Goal: Task Accomplishment & Management: Manage account settings

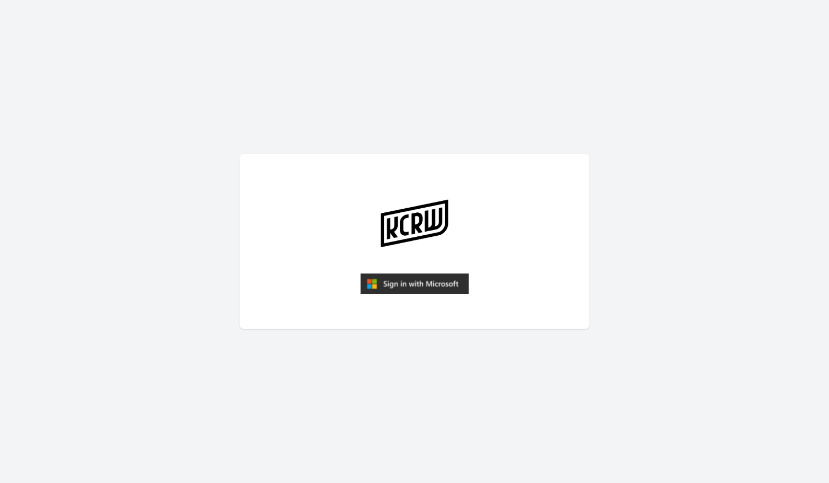
click at [433, 285] on img "submit" at bounding box center [414, 283] width 108 height 21
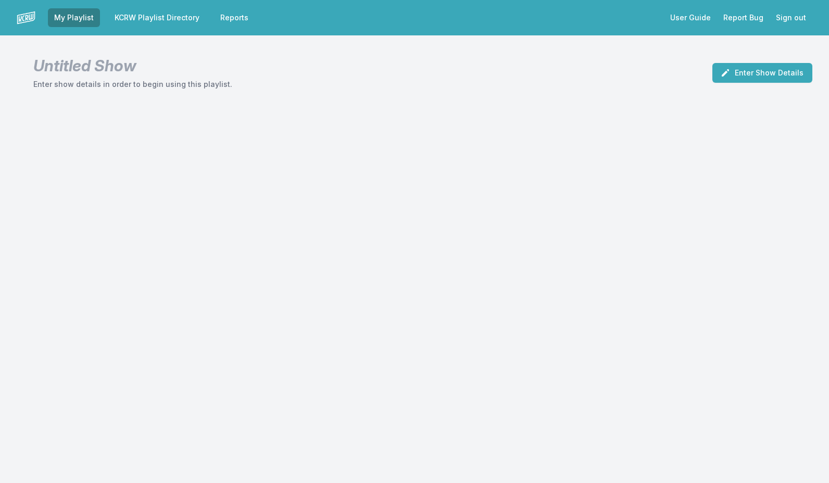
click at [160, 19] on link "KCRW Playlist Directory" at bounding box center [156, 17] width 97 height 19
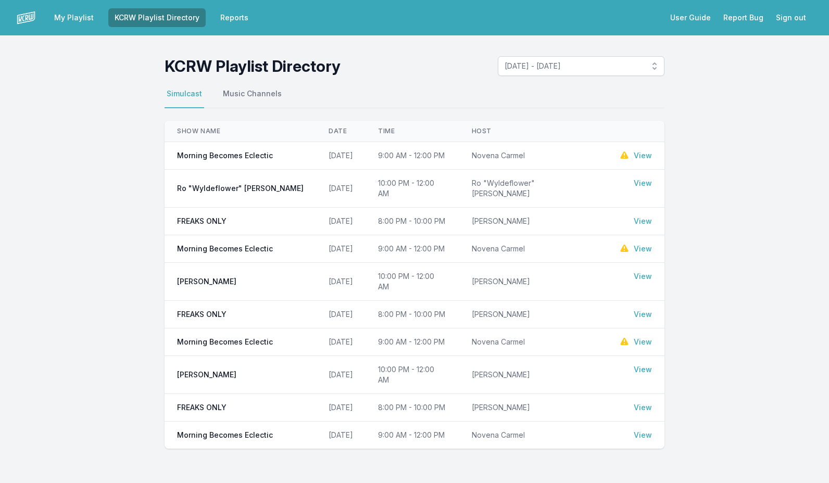
click at [644, 154] on link "View" at bounding box center [643, 156] width 18 height 10
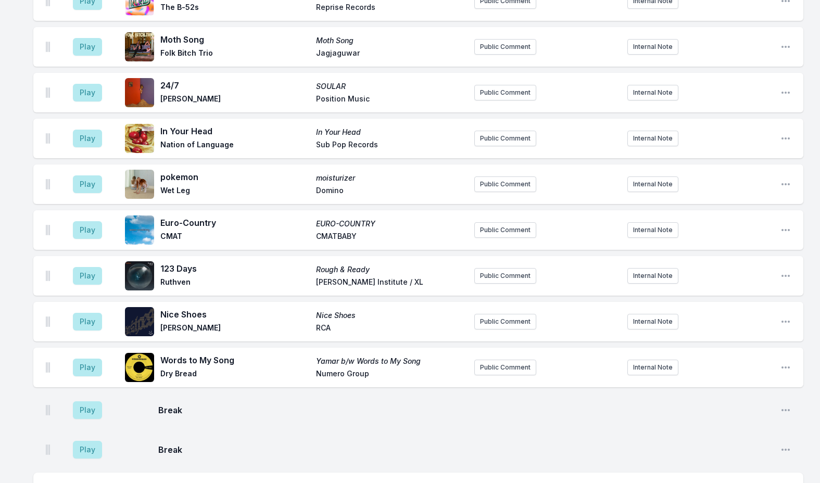
scroll to position [1511, 0]
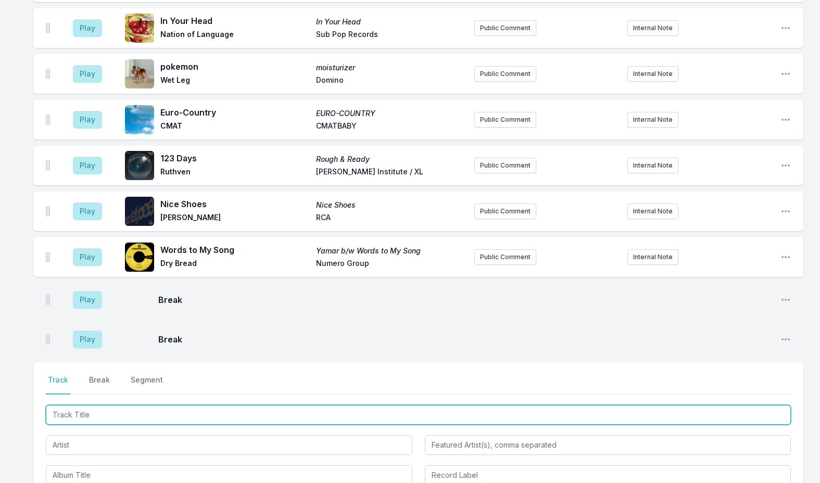
click at [83, 407] on input "Track Title" at bounding box center [418, 415] width 745 height 20
type input "Taka"
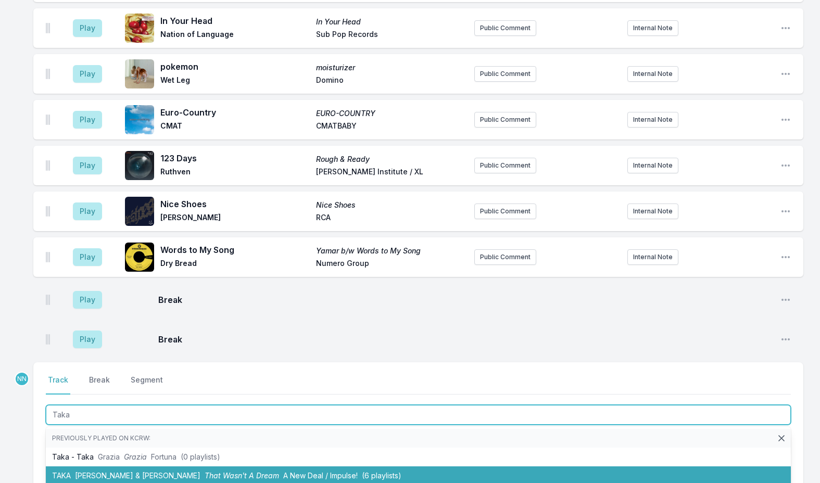
click at [105, 471] on span "[PERSON_NAME] & [PERSON_NAME]" at bounding box center [138, 475] width 126 height 9
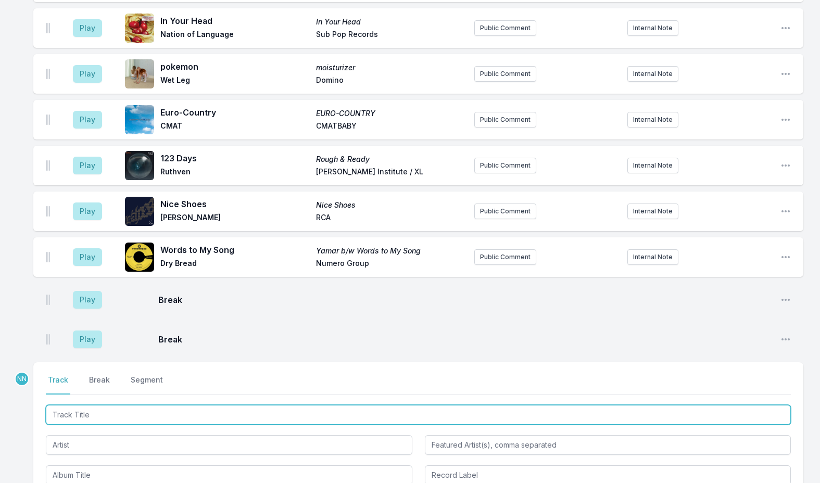
scroll to position [1556, 0]
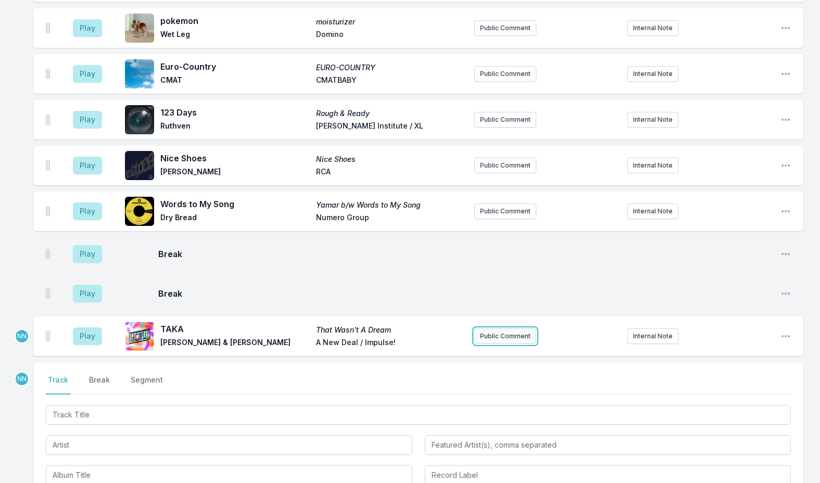
click at [503, 329] on button "Public Comment" at bounding box center [506, 337] width 62 height 16
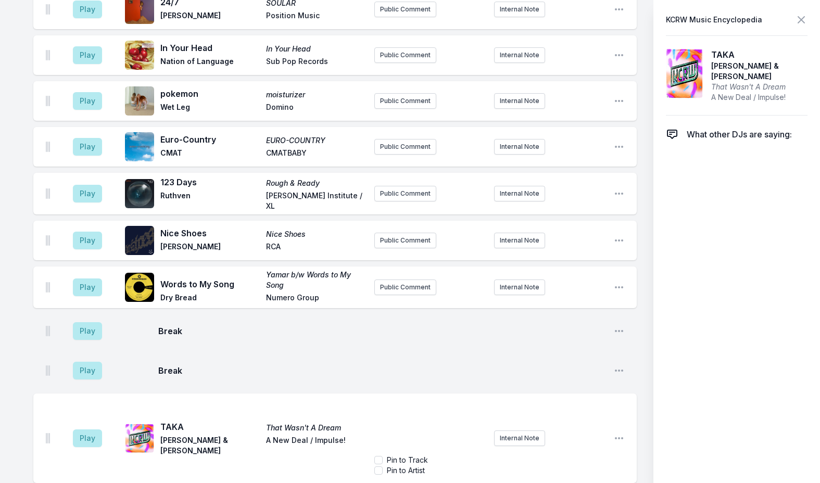
scroll to position [1596, 0]
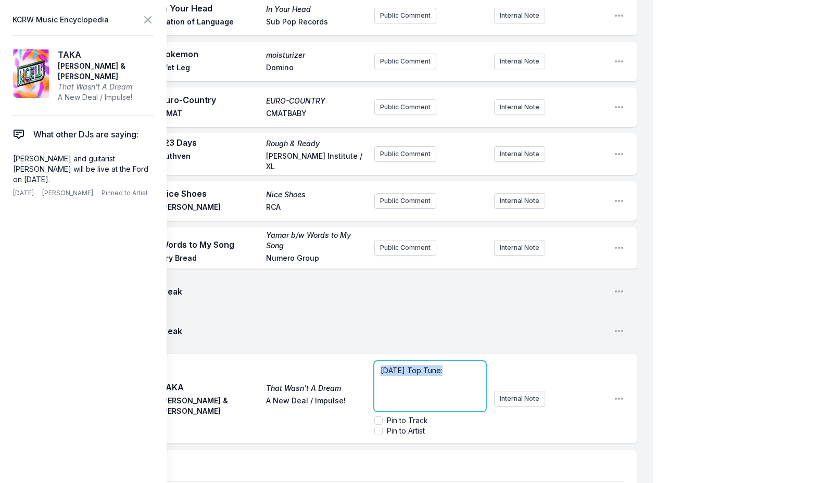
drag, startPoint x: 443, startPoint y: 348, endPoint x: 297, endPoint y: 367, distance: 147.1
click at [297, 367] on div "Play TAKA That Wasn't A Dream Pino Palladino & Blake Mills A New Deal / Impulse…" at bounding box center [335, 399] width 604 height 90
click at [455, 366] on p "﻿ Today's Top Tune :" at bounding box center [430, 371] width 99 height 10
click at [465, 366] on p "﻿ Today's Top Tune :" at bounding box center [430, 371] width 99 height 10
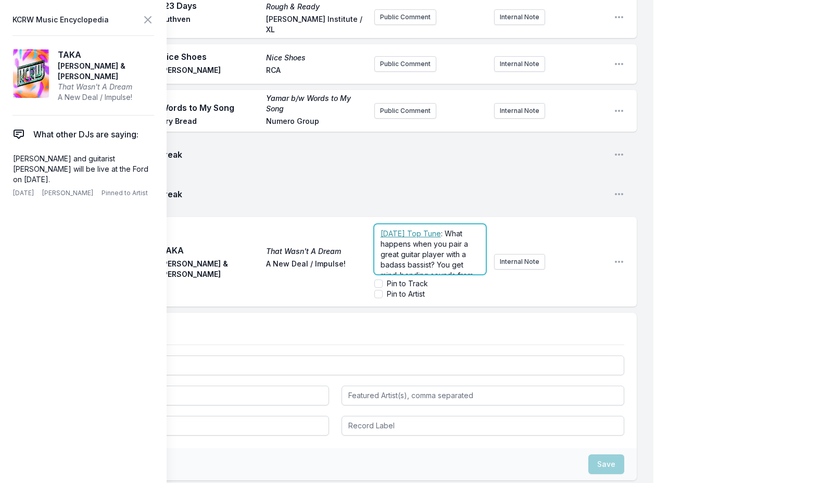
scroll to position [198, 0]
click at [144, 20] on icon at bounding box center [148, 20] width 13 height 13
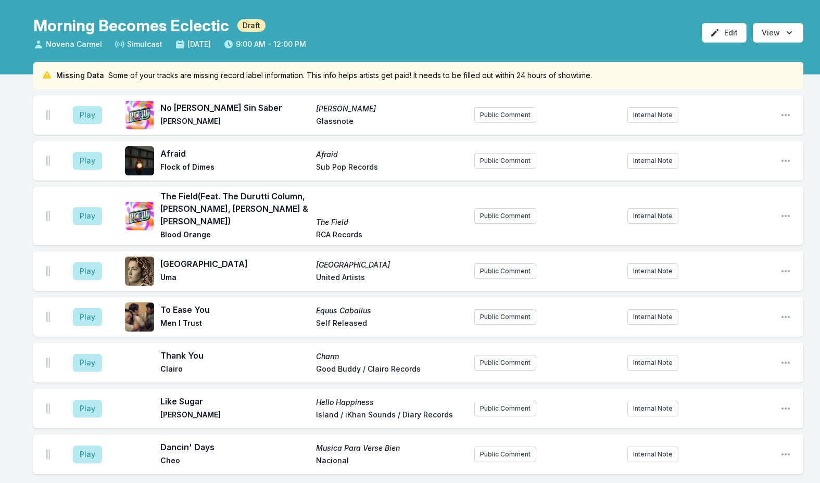
scroll to position [0, 0]
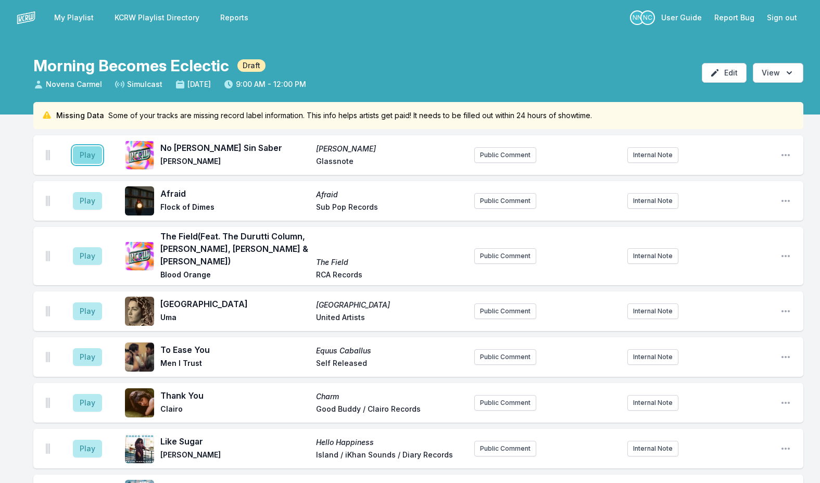
click at [91, 161] on button "Play" at bounding box center [87, 155] width 29 height 18
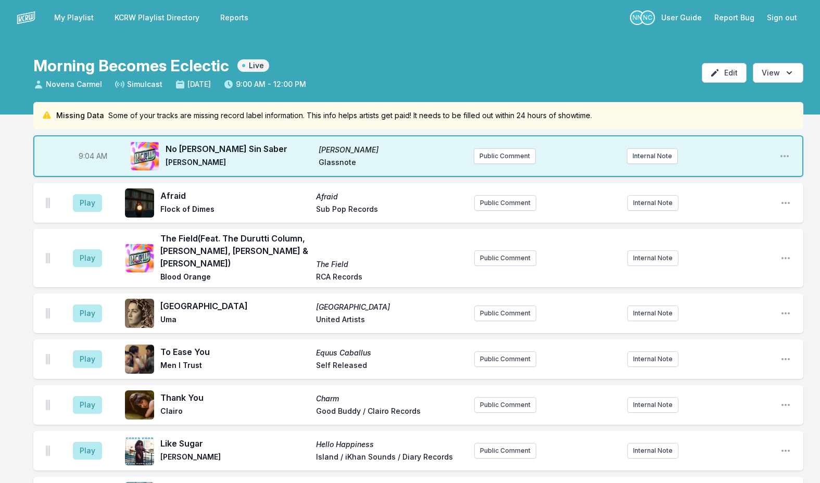
click at [213, 148] on span "No Te Vayas Sin Saber" at bounding box center [239, 149] width 147 height 13
copy span "No Te Vayas Sin Saber"
click at [493, 152] on button "Public Comment" at bounding box center [505, 156] width 62 height 16
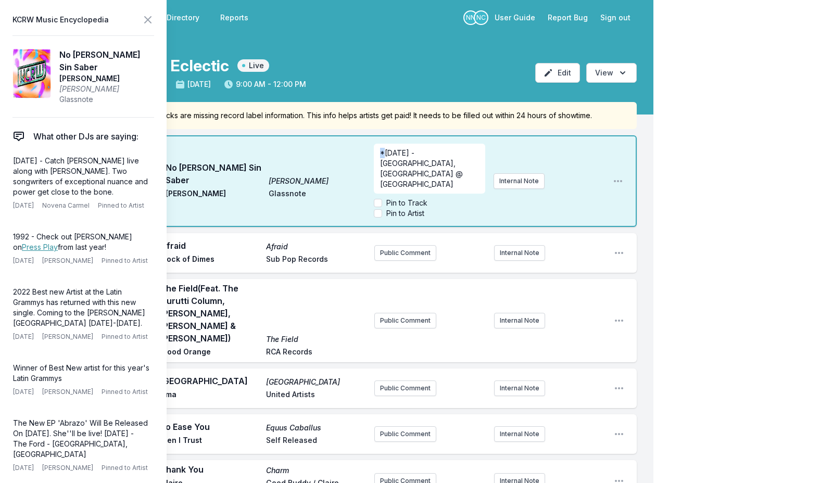
drag, startPoint x: 386, startPoint y: 152, endPoint x: 321, endPoint y: 158, distance: 64.8
click at [321, 158] on div "9:04 AM No Te Vayas Sin Saber Vendrán Suaves Lluvias Silvana Estrada Glassnote …" at bounding box center [335, 181] width 604 height 92
click at [145, 21] on icon at bounding box center [148, 20] width 13 height 13
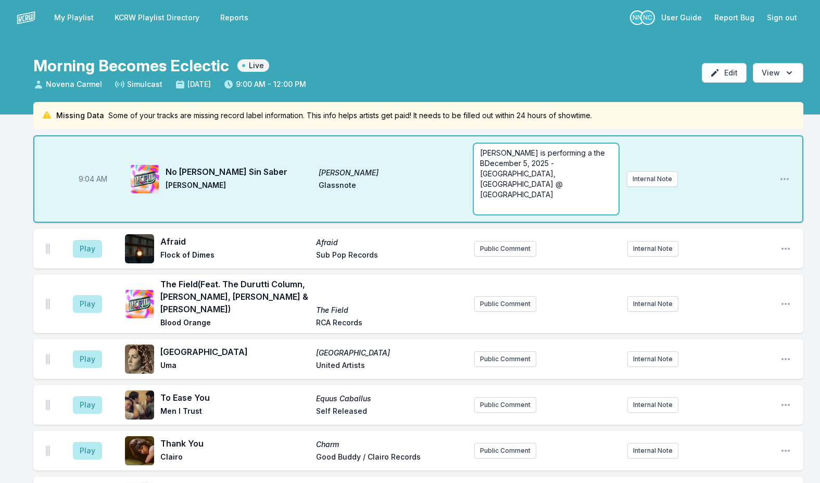
click at [484, 166] on span "Silvana Estrada is performing a the BDecember 5, 2025 - Los Angeles, CA @ Belas…" at bounding box center [543, 173] width 127 height 51
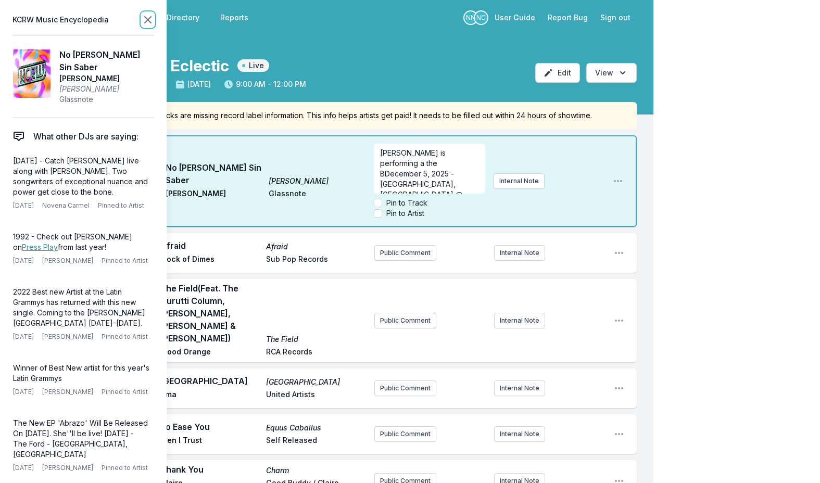
click at [146, 24] on icon at bounding box center [148, 20] width 13 height 13
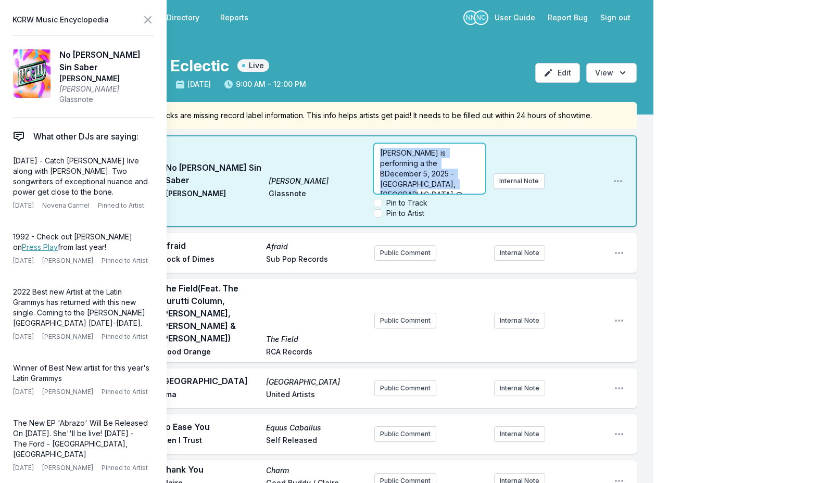
drag, startPoint x: 537, startPoint y: 173, endPoint x: 352, endPoint y: 156, distance: 186.2
click at [352, 156] on div "9:04 AM No Te Vayas Sin Saber Vendrán Suaves Lluvias Silvana Estrada Glassnote …" at bounding box center [335, 181] width 604 height 92
copy span "Silvana Estrada is performing a the BDecember 5, 2025 - Los Angeles, CA @ Belas…"
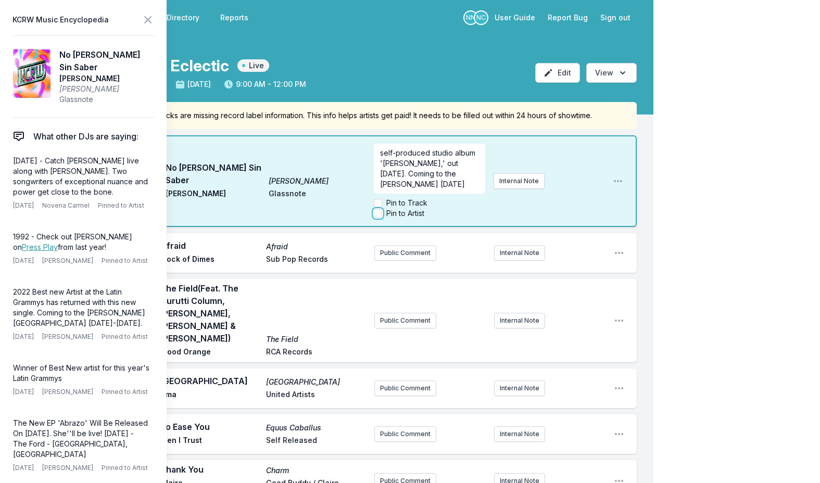
click at [377, 214] on input "Pin to Artist" at bounding box center [378, 213] width 8 height 8
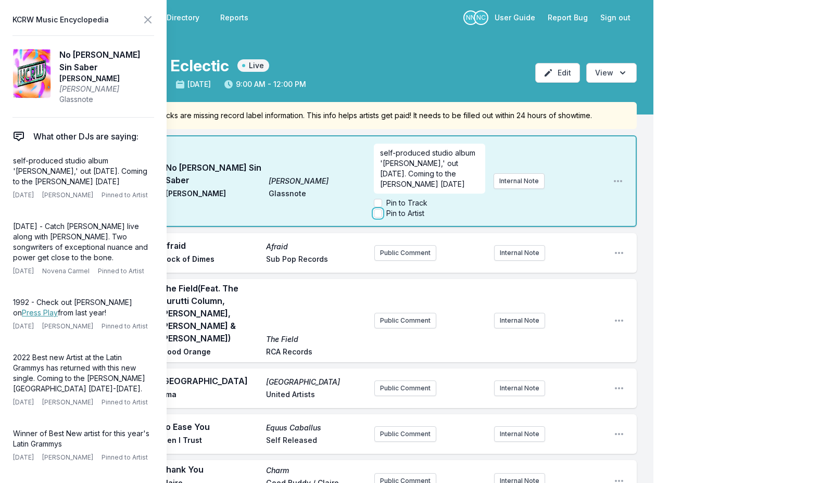
checkbox input "true"
click at [150, 21] on icon at bounding box center [148, 20] width 6 height 6
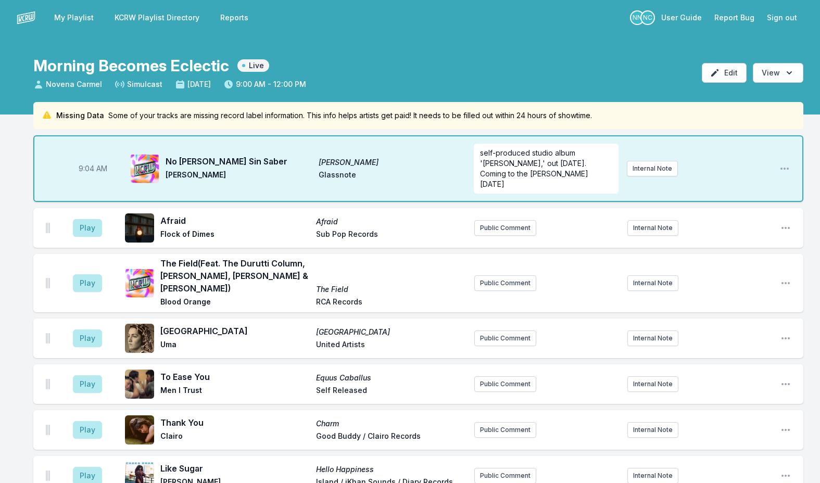
click at [184, 159] on span "No Te Vayas Sin Saber" at bounding box center [239, 161] width 147 height 13
copy span "No Te Vayas Sin Saber"
click at [783, 164] on icon "Open playlist item options" at bounding box center [785, 169] width 10 height 10
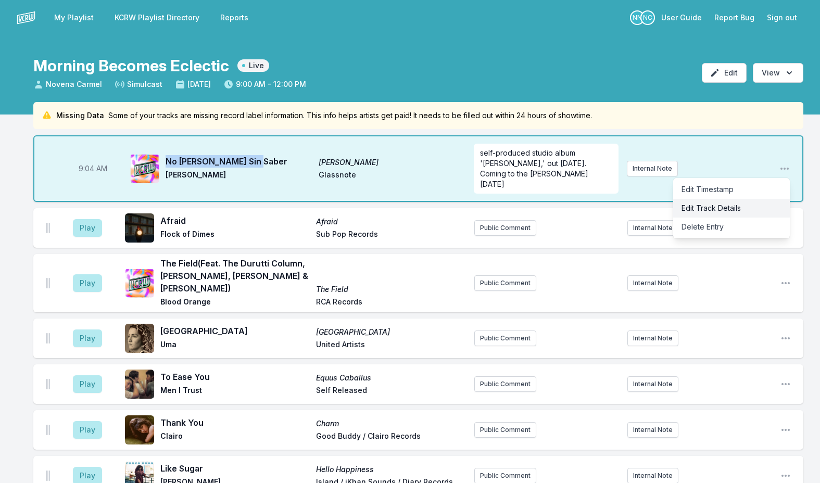
click at [729, 199] on button "Edit Track Details" at bounding box center [732, 208] width 117 height 19
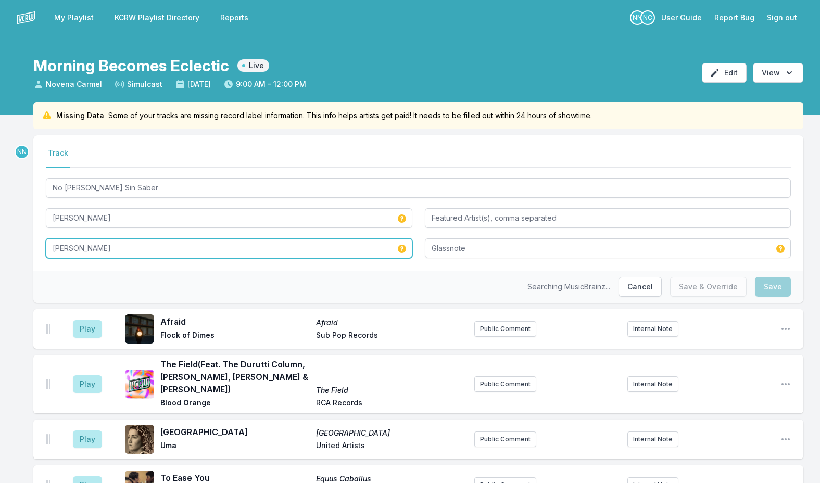
click at [299, 244] on input "Vendrán Suaves Lluvias" at bounding box center [229, 249] width 367 height 20
click at [297, 245] on input "Vendrán Suaves Lluvias" at bounding box center [229, 249] width 367 height 20
paste input "No Te Vayas Sin Saber"
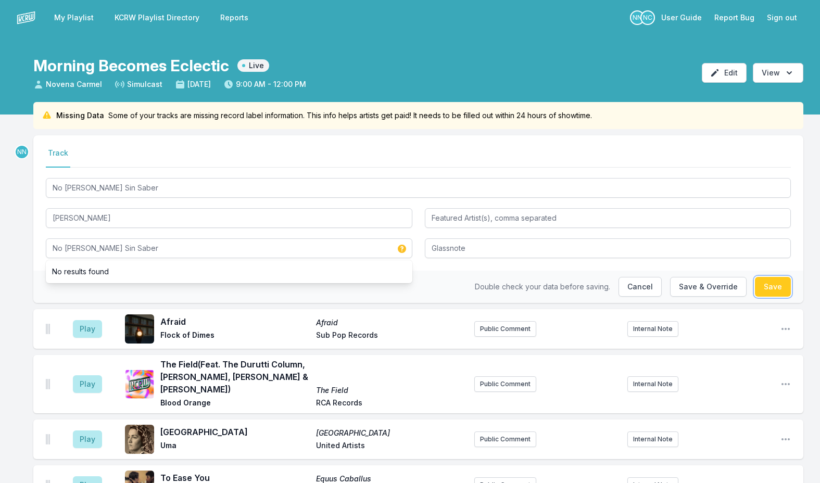
click at [778, 286] on button "Save" at bounding box center [773, 287] width 36 height 20
type input "Vendrán Suaves Lluvias"
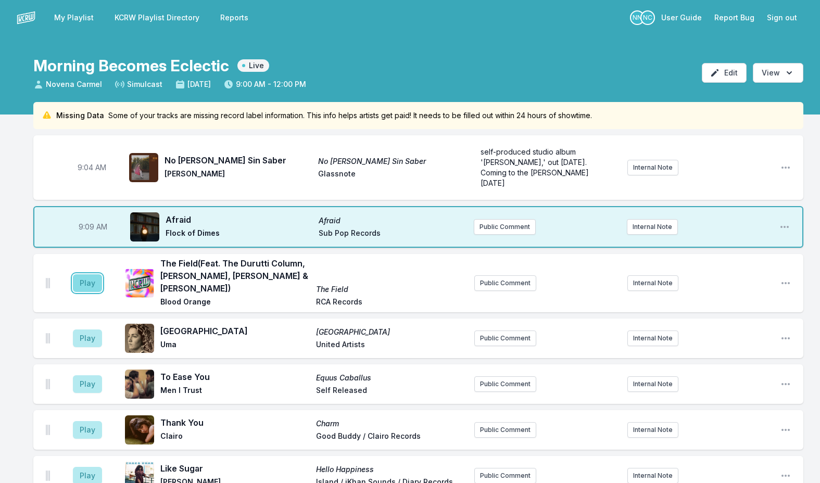
click at [90, 275] on button "Play" at bounding box center [87, 284] width 29 height 18
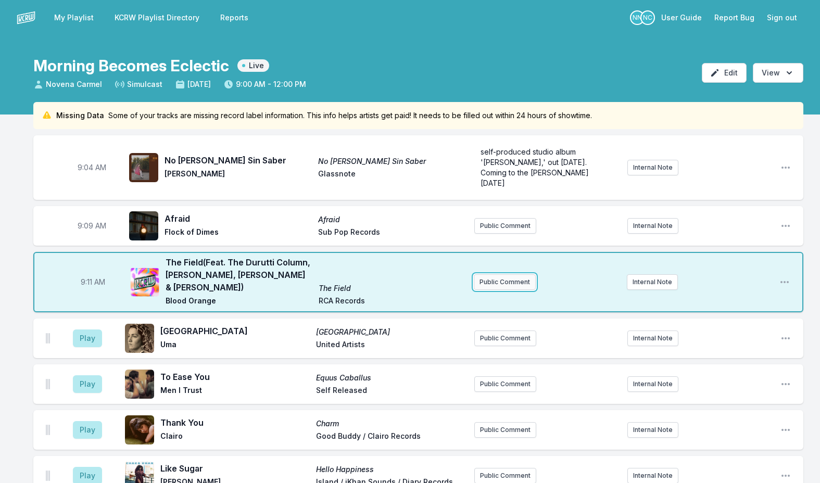
click at [507, 275] on button "Public Comment" at bounding box center [505, 283] width 62 height 16
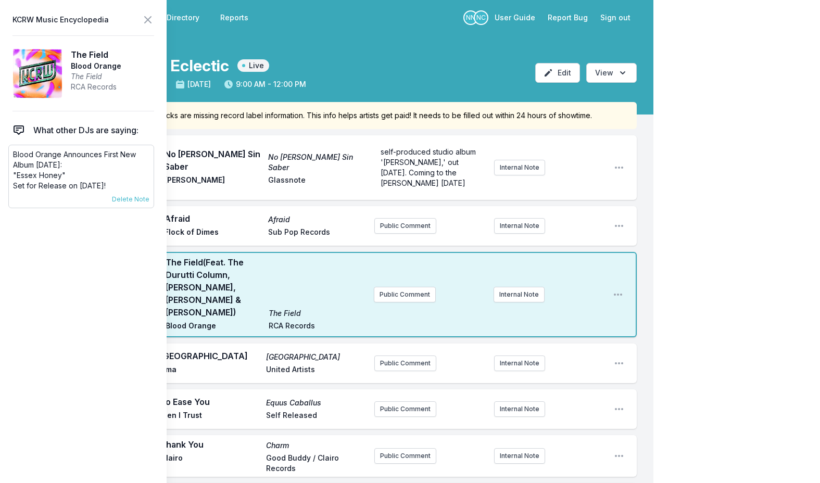
drag, startPoint x: 13, startPoint y: 158, endPoint x: 139, endPoint y: 187, distance: 129.9
click at [139, 187] on div "Blood Orange Announces First New Album in Six Years: "Essex Honey" Set for Rele…" at bounding box center [81, 177] width 146 height 64
copy div "Blood Orange Announces First New Album in Six Years: "Essex Honey" Set for Rele…"
click at [416, 303] on button "Public Comment" at bounding box center [405, 295] width 62 height 16
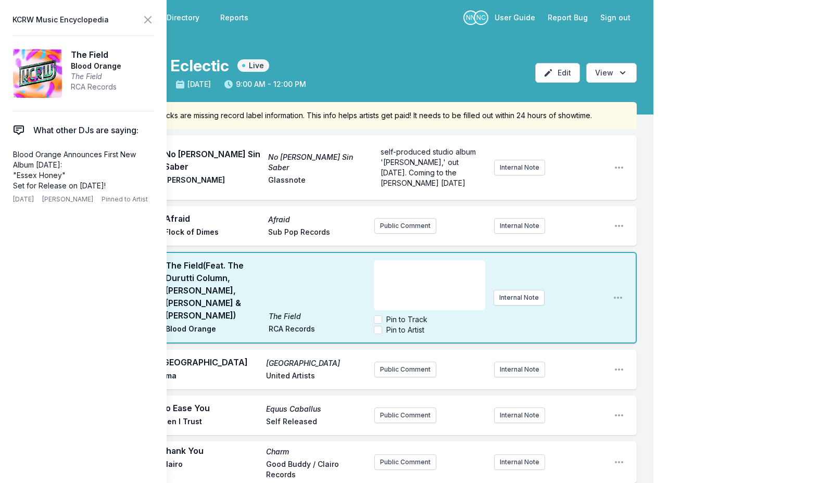
scroll to position [42, 0]
click at [386, 288] on p "﻿" at bounding box center [429, 290] width 98 height 10
drag, startPoint x: 379, startPoint y: 281, endPoint x: 353, endPoint y: 278, distance: 26.2
click at [353, 278] on div "9:11 AM The Field (Feat. The Durutti Column, Tariq Al-Sabir, Caroline Polachek …" at bounding box center [335, 298] width 604 height 92
click at [146, 21] on icon at bounding box center [148, 20] width 6 height 6
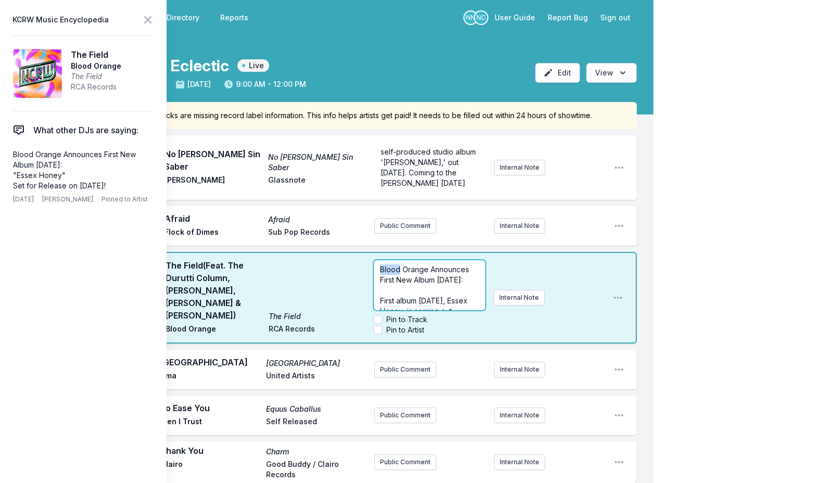
drag, startPoint x: 464, startPoint y: 265, endPoint x: 356, endPoint y: 262, distance: 107.9
click at [356, 262] on ul "9:04 AM No Te Vayas Sin Saber No Te Vayas Sin Saber Silvana Estrada Glassnote s…" at bounding box center [335, 239] width 604 height 208
drag, startPoint x: 416, startPoint y: 304, endPoint x: 340, endPoint y: 270, distance: 82.8
click at [340, 270] on div "9:11 AM The Field (Feat. The Durutti Column, Tariq Al-Sabir, Caroline Polachek …" at bounding box center [335, 298] width 604 height 92
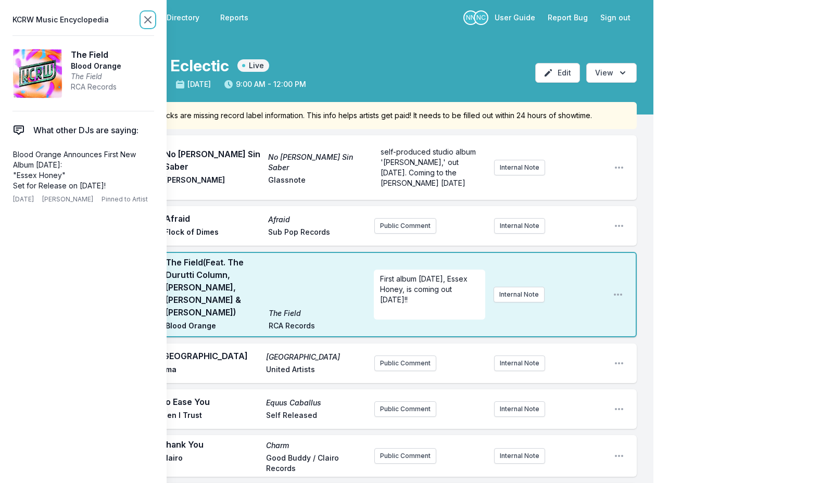
click at [147, 17] on icon at bounding box center [148, 20] width 13 height 13
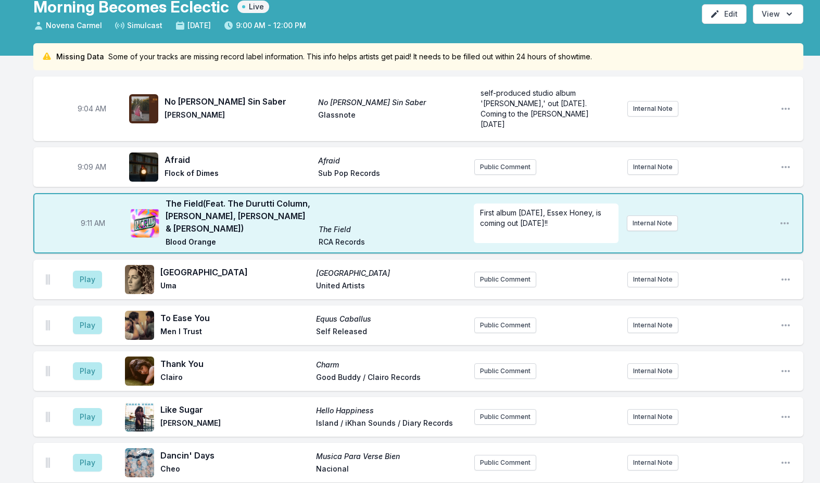
scroll to position [104, 0]
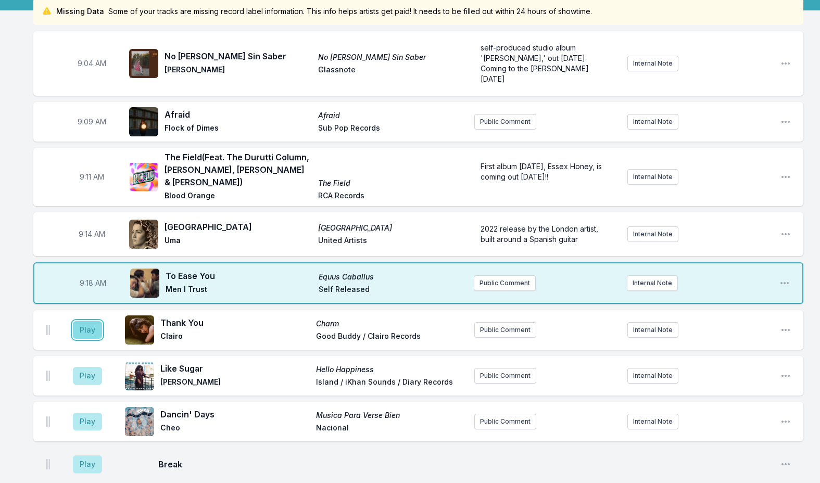
click at [85, 321] on button "Play" at bounding box center [87, 330] width 29 height 18
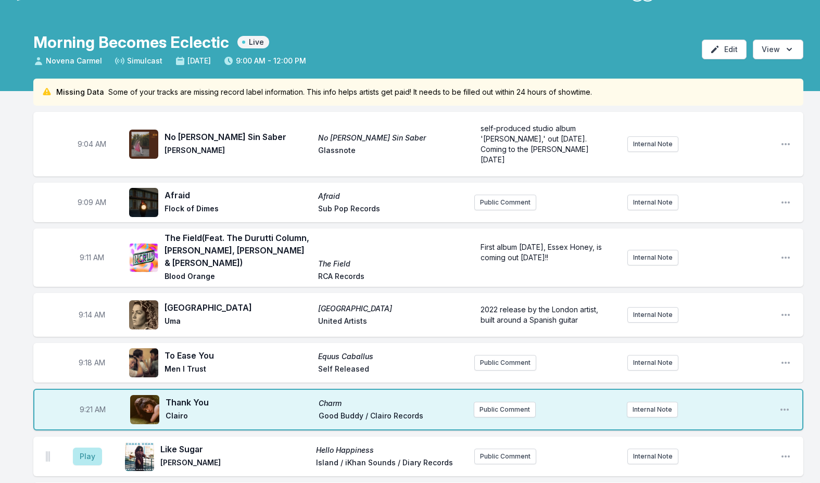
scroll to position [0, 0]
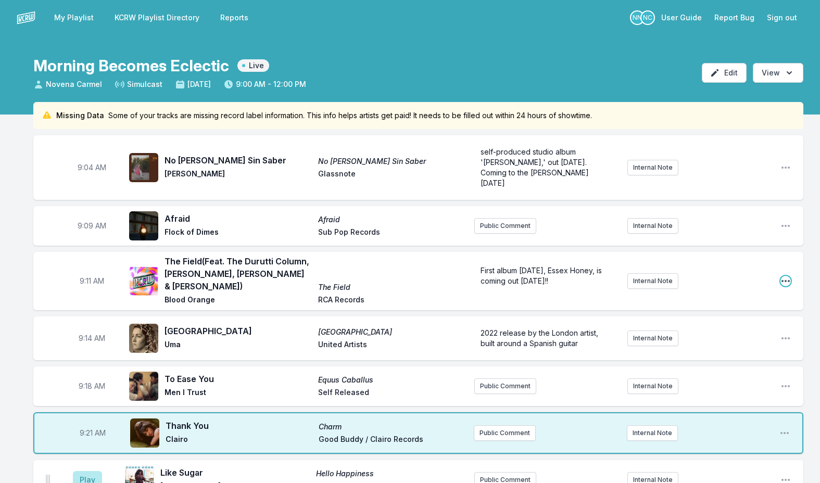
click at [783, 280] on icon "Open playlist item options" at bounding box center [786, 281] width 8 height 2
click at [703, 314] on button "Edit Track Details" at bounding box center [733, 321] width 117 height 19
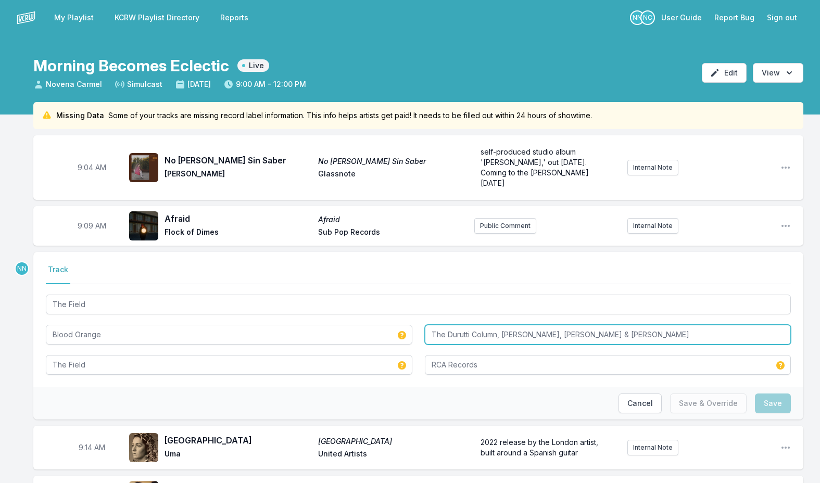
drag, startPoint x: 501, startPoint y: 324, endPoint x: 366, endPoint y: 325, distance: 134.9
click at [366, 325] on div "The Field Blood Orange The Durutti Column, Tariq Al-Sabir, Caroline Polachek & …" at bounding box center [418, 334] width 745 height 82
click at [622, 325] on input "The Durutti Column, Tariq Al-Sabir, Caroline Polachek & Daniel Caesar" at bounding box center [608, 335] width 367 height 20
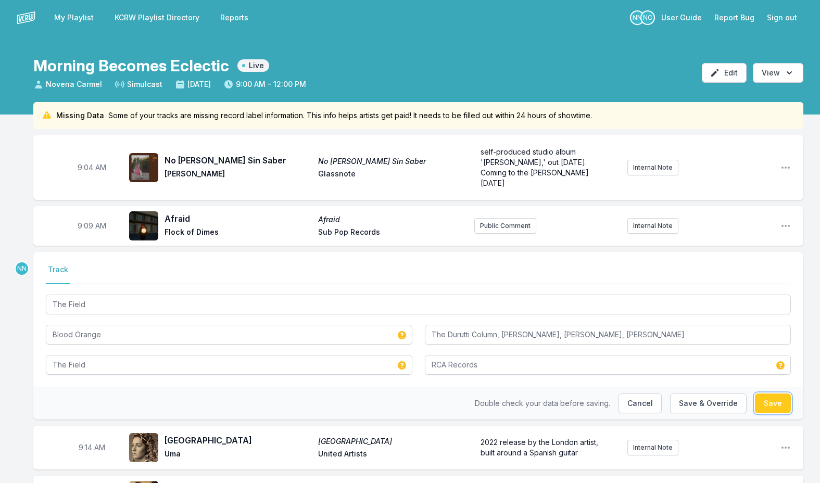
click at [776, 396] on button "Save" at bounding box center [773, 404] width 36 height 20
type input "The Durutti Column, Tariq Al-Sabir, Caroline Polachek & Daniel Caesar"
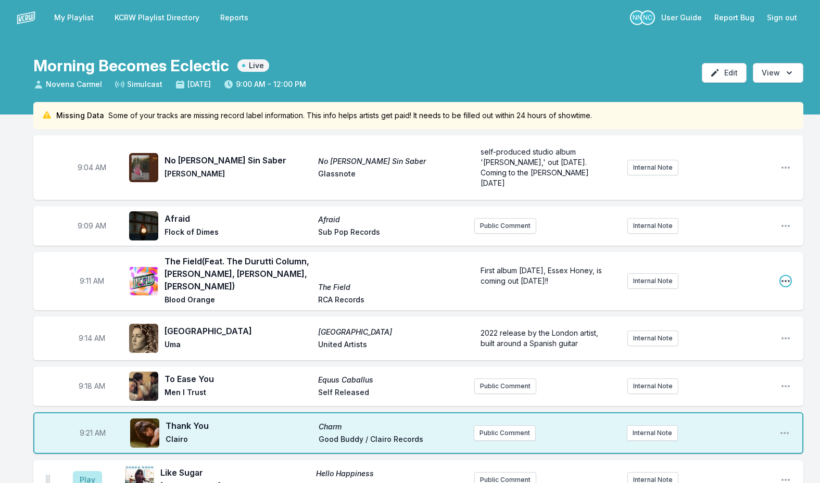
click at [782, 276] on icon "Open playlist item options" at bounding box center [786, 281] width 10 height 10
click at [728, 312] on button "Edit Track Details" at bounding box center [733, 321] width 117 height 19
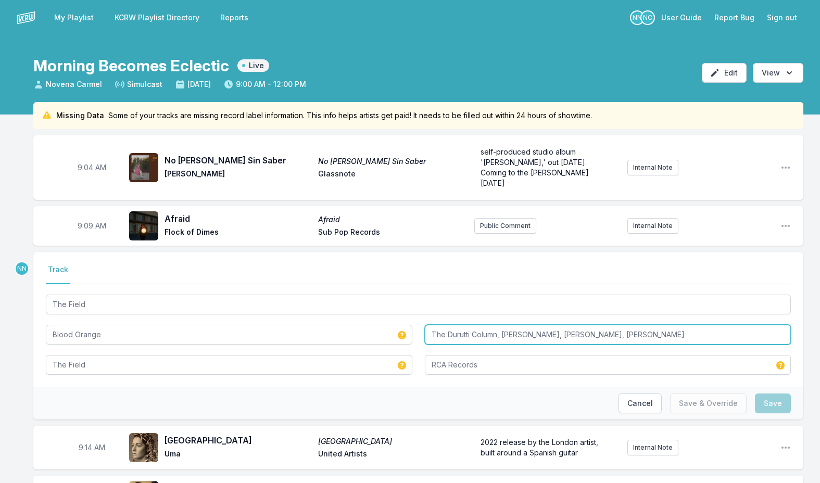
click at [619, 328] on input "The Durutti Column, Tariq Al-Sabir, Caroline Polachek, Daniel Caesar" at bounding box center [608, 335] width 367 height 20
drag, startPoint x: 704, startPoint y: 322, endPoint x: 360, endPoint y: 313, distance: 343.9
click at [360, 313] on div "The Field Blood Orange The Durutti Column, Tariq Al-Sabir, Caroline Polachek & …" at bounding box center [418, 334] width 745 height 82
type input "The Durutti Column, Tariq Al-Sabir, Caroline Polachek & Daniel Caesar"
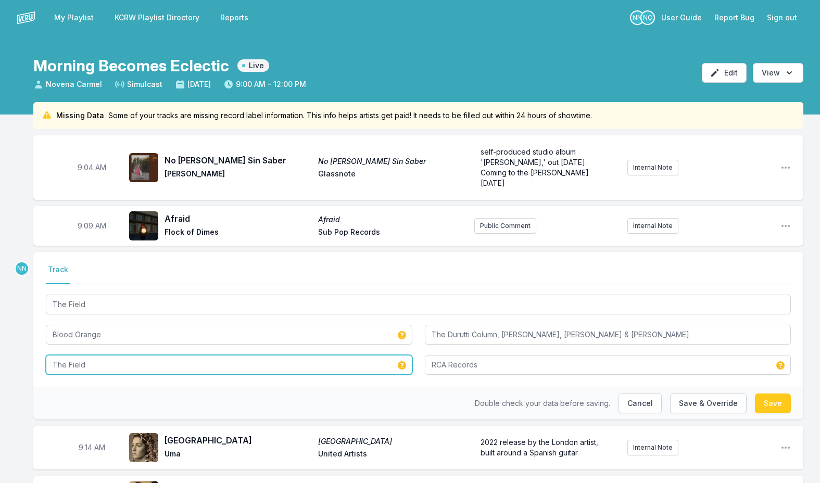
click at [154, 355] on input "The Field" at bounding box center [229, 365] width 367 height 20
paste input "The Durutti Column, Tariq Al-Sabir, Caroline Polachek & Daniel Caesar"
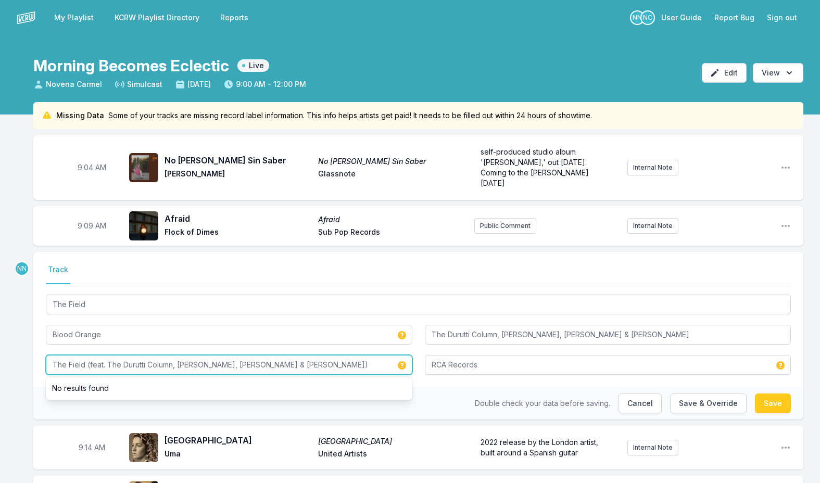
type input "The Field (feat. The Durutti Column, Tariq Al-Sabir, Caroline Polachek & Daniel…"
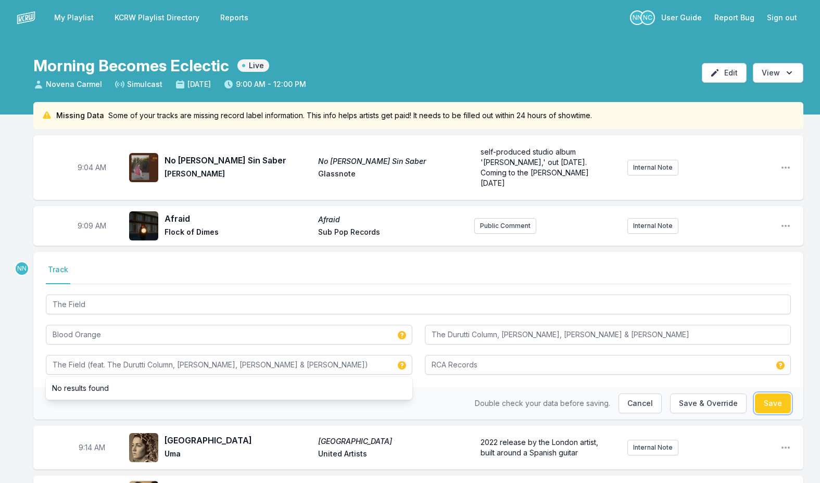
click at [775, 394] on button "Save" at bounding box center [773, 404] width 36 height 20
type input "The Durutti Column, Tariq Al-Sabir, Caroline Polachek, Daniel Caesar"
type input "The Field"
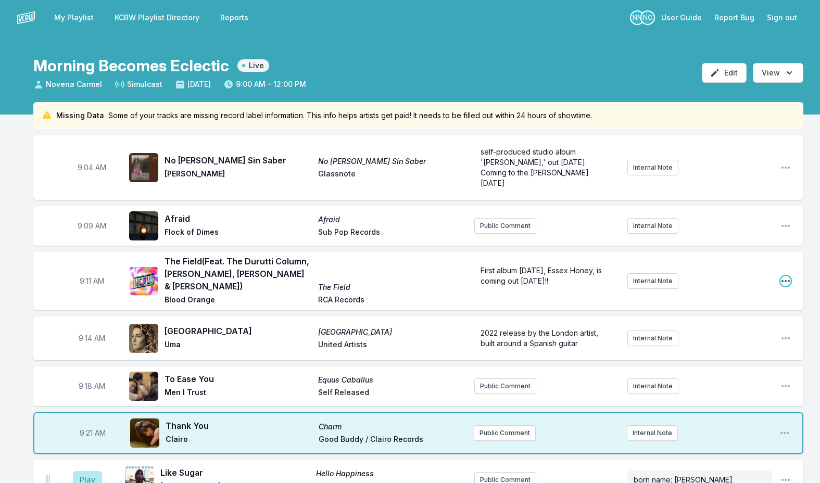
click at [784, 276] on icon "Open playlist item options" at bounding box center [786, 281] width 10 height 10
click at [711, 312] on button "Edit Track Details" at bounding box center [733, 321] width 117 height 19
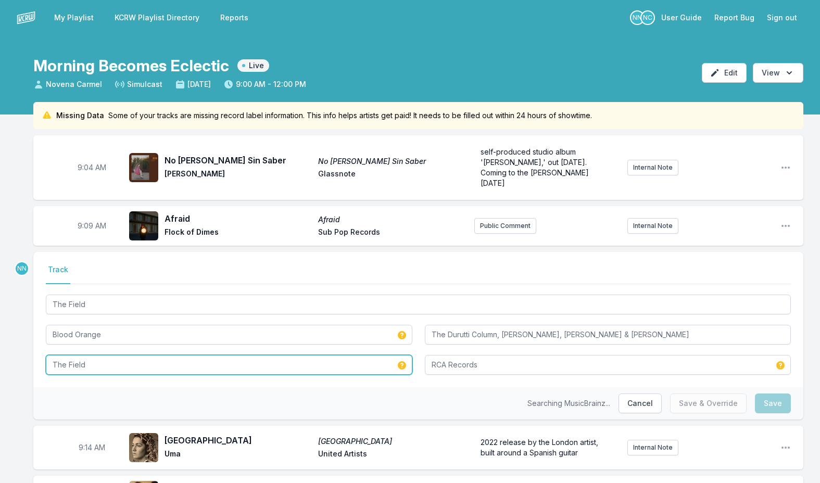
click at [147, 356] on input "The Field" at bounding box center [229, 365] width 367 height 20
click at [147, 355] on input "The Field" at bounding box center [229, 365] width 367 height 20
click at [146, 355] on input "The Field" at bounding box center [229, 365] width 367 height 20
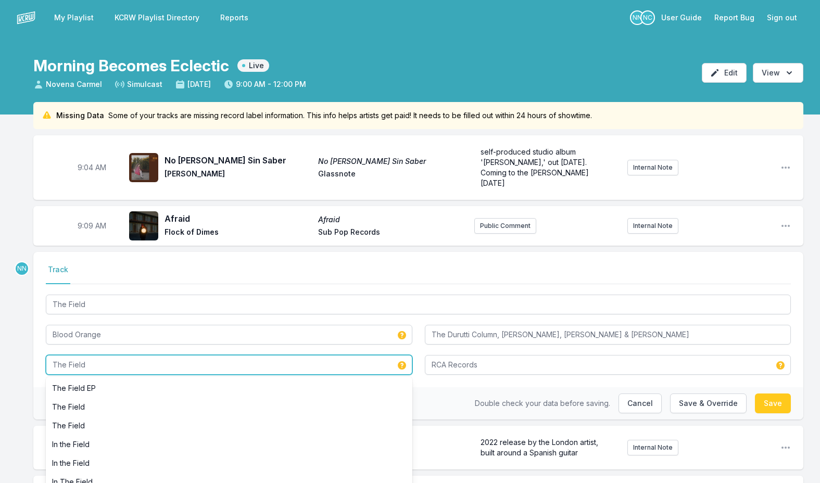
paste input "The Durutti Column, Tariq Al-Sabir, Caroline Polachek & Daniel Caesar"
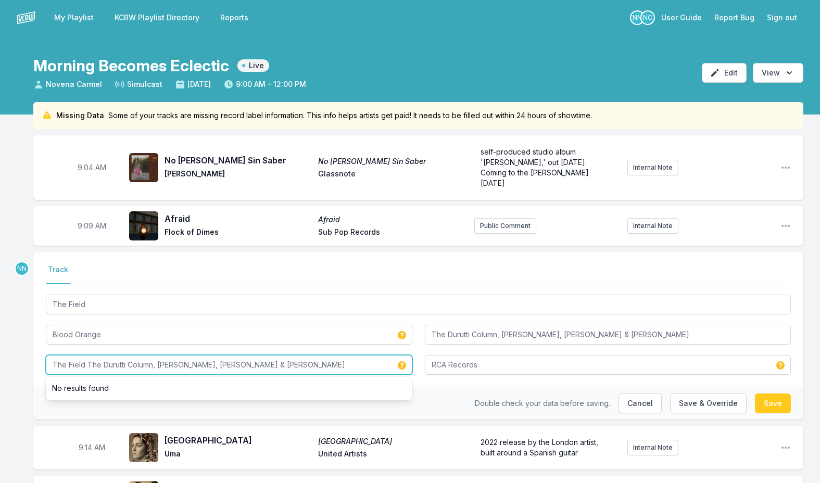
click at [88, 356] on input "The Field The Durutti Column, Tariq Al-Sabir, Caroline Polachek & Daniel Caesar" at bounding box center [229, 365] width 367 height 20
click at [351, 364] on input "The Field (feat. The Durutti Column, Tariq Al-Sabir, Caroline Polachek & Daniel…" at bounding box center [229, 365] width 367 height 20
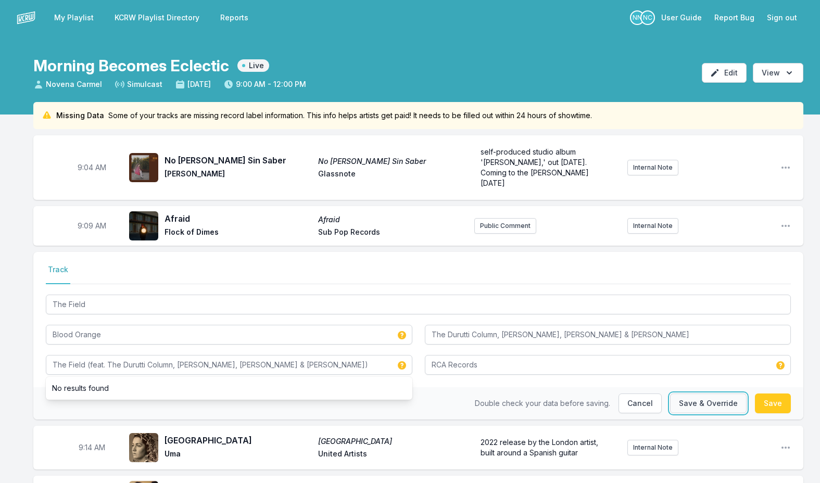
click at [721, 397] on button "Save & Override" at bounding box center [708, 404] width 77 height 20
type input "The Field"
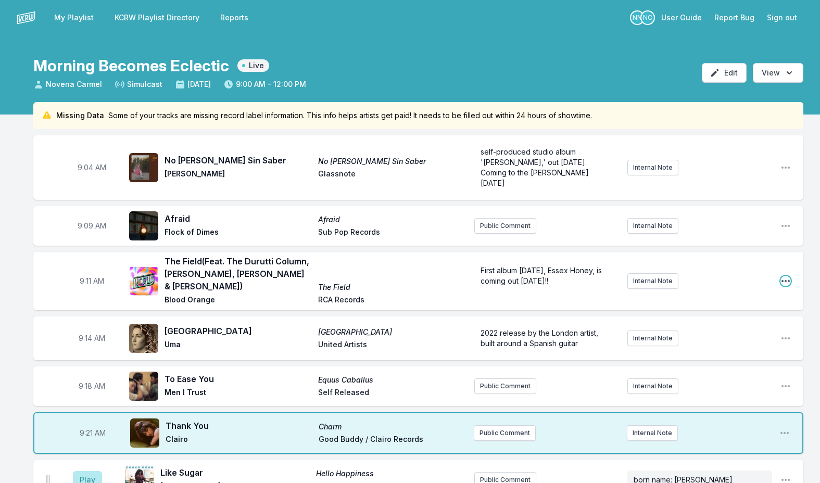
click at [784, 276] on icon "Open playlist item options" at bounding box center [786, 281] width 10 height 10
click at [709, 312] on button "Edit Track Details" at bounding box center [733, 321] width 117 height 19
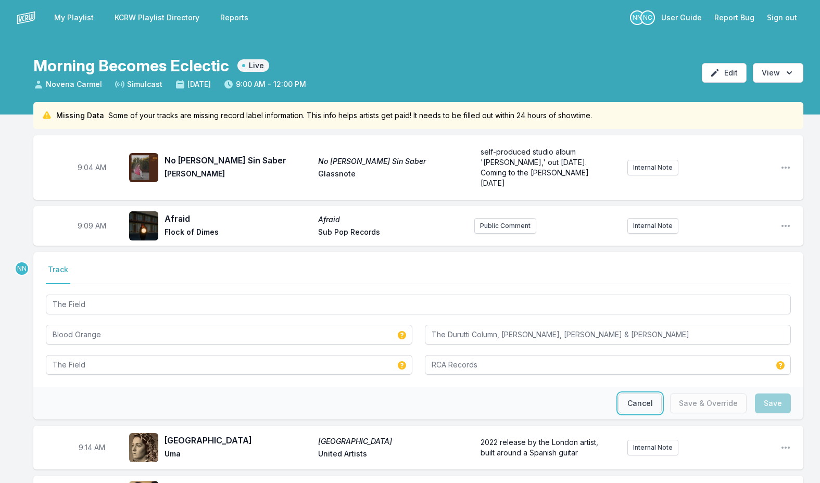
click at [636, 396] on button "Cancel" at bounding box center [640, 404] width 43 height 20
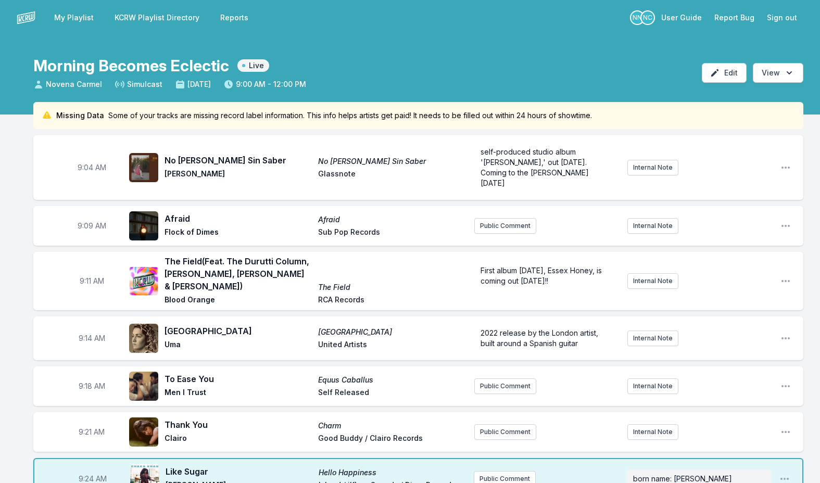
click at [793, 268] on div "9:11 AM The Field (Feat. The Durutti Column, Tariq Al-Sabir, Caroline Polachek …" at bounding box center [418, 281] width 770 height 58
click at [785, 276] on icon "Open playlist item options" at bounding box center [786, 281] width 10 height 10
click at [719, 312] on button "Edit Track Details" at bounding box center [733, 321] width 117 height 19
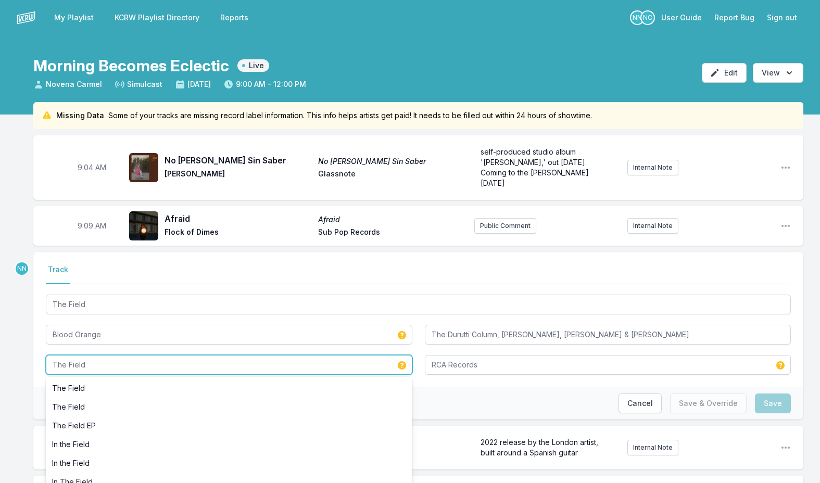
drag, startPoint x: 191, startPoint y: 357, endPoint x: -10, endPoint y: 357, distance: 201.1
click at [94, 357] on input "The Field" at bounding box center [229, 365] width 367 height 20
paste input "The Durutti Column, Tariq Al-Sabir, Caroline Polachek & Daniel Caesar"
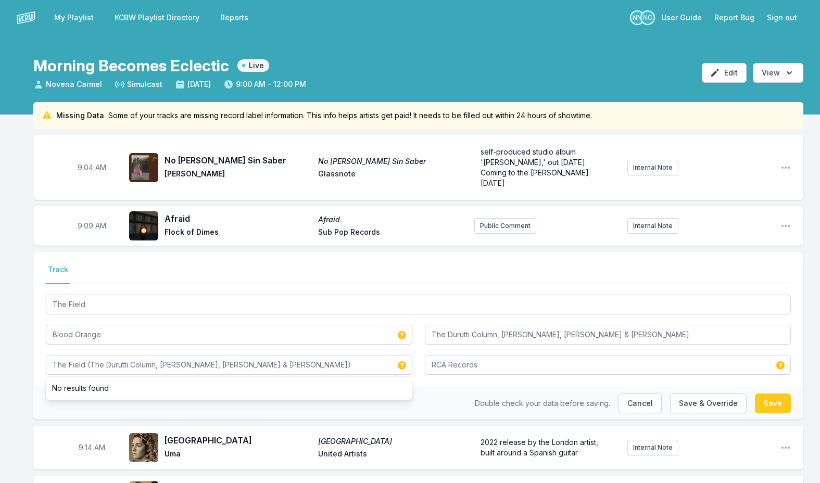
click at [430, 394] on div "Double check your data before saving. Cancel Save & Override Save" at bounding box center [418, 404] width 770 height 32
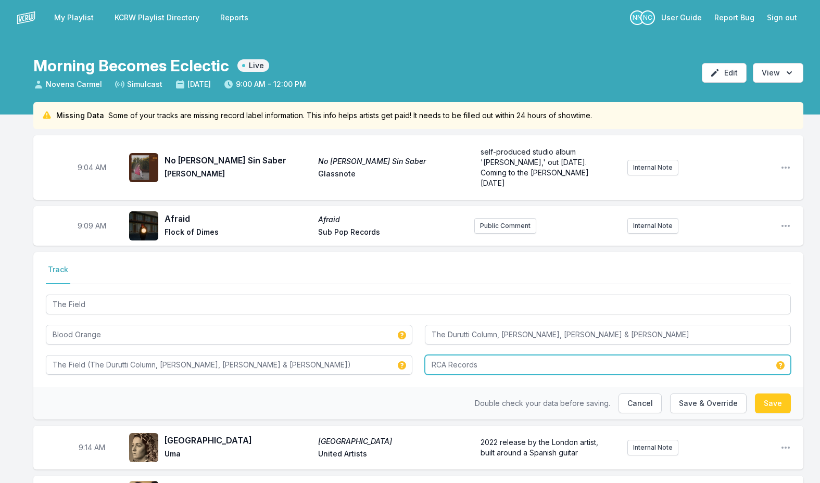
click at [452, 358] on input "RCA Records" at bounding box center [608, 365] width 367 height 20
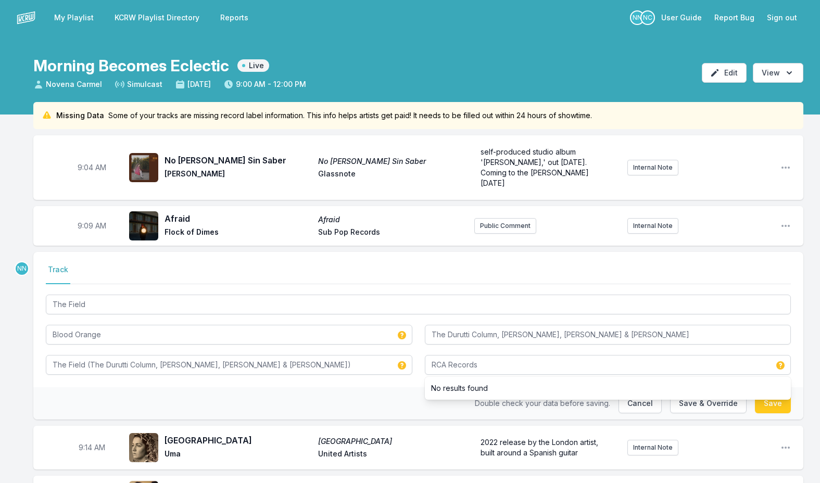
click at [418, 397] on div "Double check your data before saving. Cancel Save & Override Save" at bounding box center [418, 404] width 770 height 32
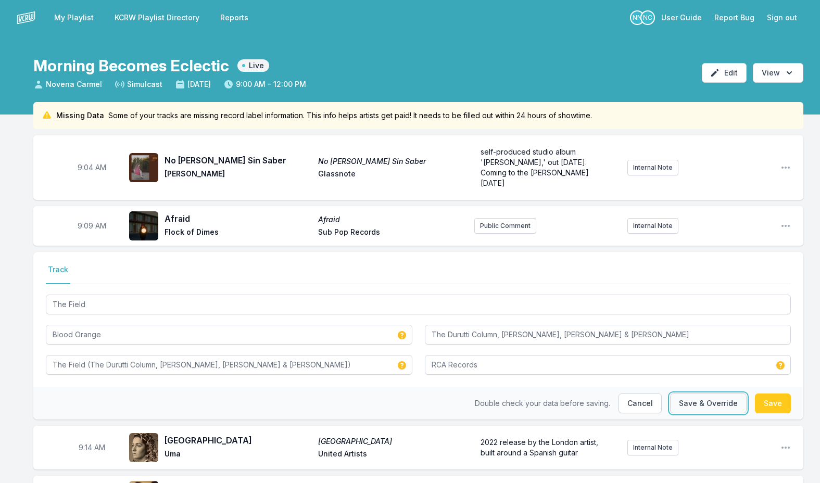
click at [717, 394] on button "Save & Override" at bounding box center [708, 404] width 77 height 20
type input "The Field"
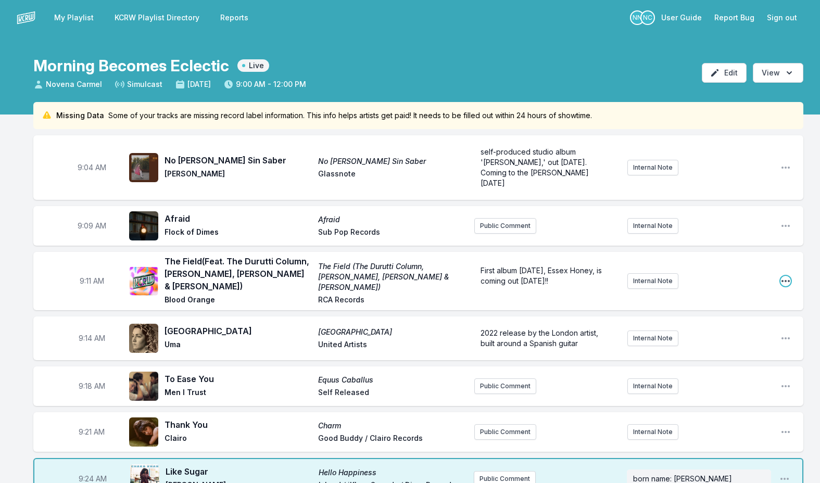
click at [788, 276] on icon "Open playlist item options" at bounding box center [786, 281] width 10 height 10
click at [727, 312] on button "Edit Track Details" at bounding box center [733, 321] width 117 height 19
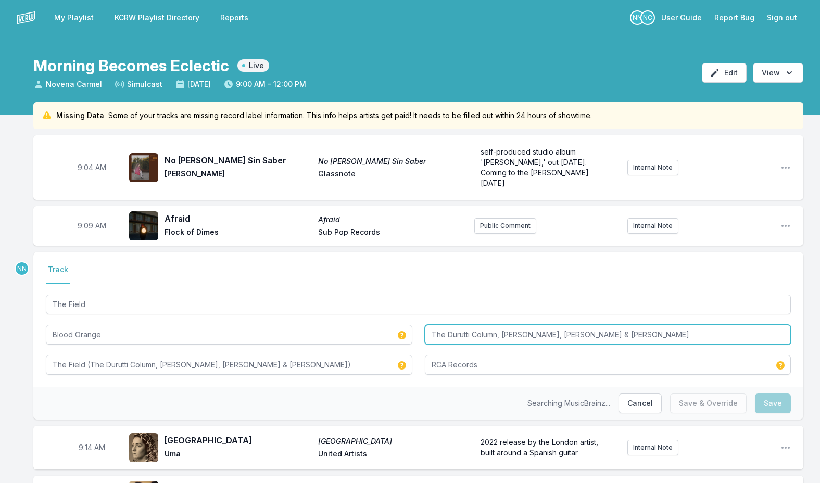
click at [468, 325] on input "The Durutti Column, Tariq Al-Sabir, Caroline Polachek & Daniel Caesar" at bounding box center [608, 335] width 367 height 20
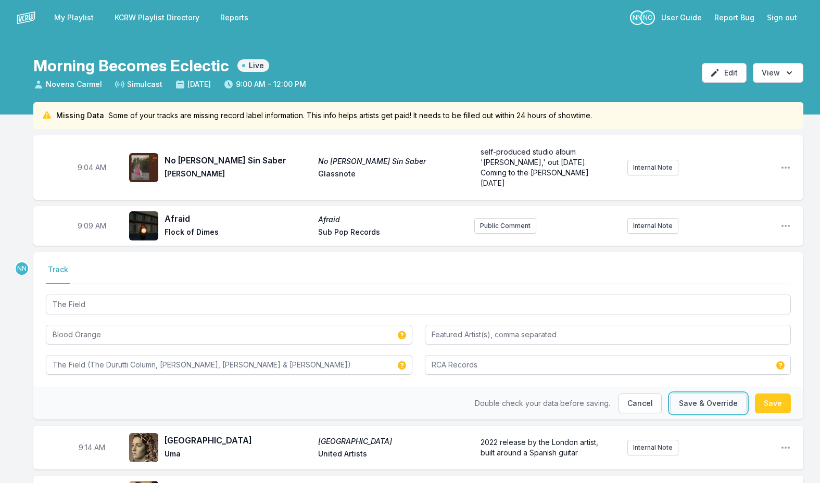
click at [693, 396] on button "Save & Override" at bounding box center [708, 404] width 77 height 20
type input "The Durutti Column, Tariq Al-Sabir, Caroline Polachek & Daniel Caesar"
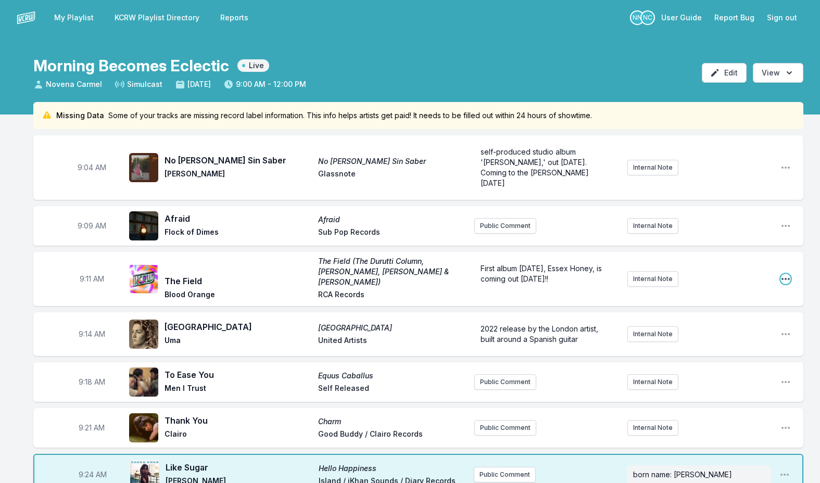
click at [786, 278] on icon "Open playlist item options" at bounding box center [786, 279] width 8 height 2
click at [720, 309] on button "Edit Track Details" at bounding box center [733, 318] width 117 height 19
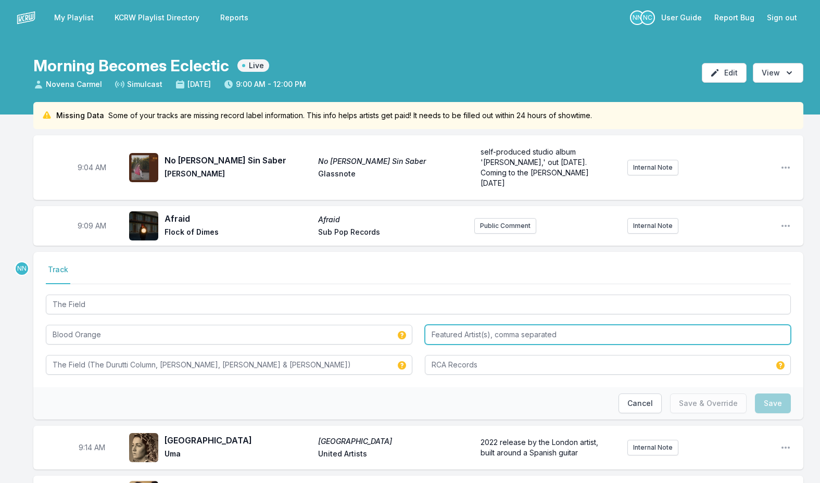
click at [453, 326] on input "Featured Artist(s), comma separated" at bounding box center [608, 335] width 367 height 20
paste input "The Durutti Column, Tariq Al-Sabir, Caroline Polachek & Daniel Caesar"
type input "The Durutti Column, Tariq Al-Sabir, Caroline Polachek & Daniel Caesar"
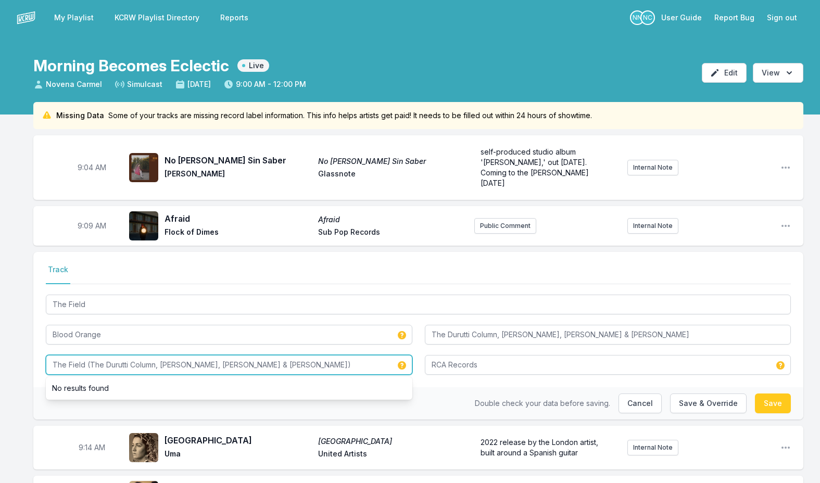
click at [357, 358] on input "The Field (The Durutti Column, Tariq Al-Sabir, Caroline Polachek & Daniel Caesa…" at bounding box center [229, 365] width 367 height 20
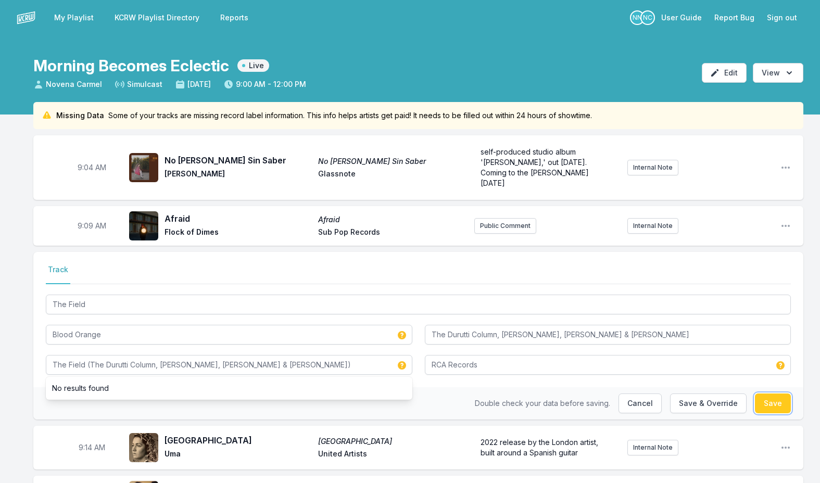
click at [774, 394] on button "Save" at bounding box center [773, 404] width 36 height 20
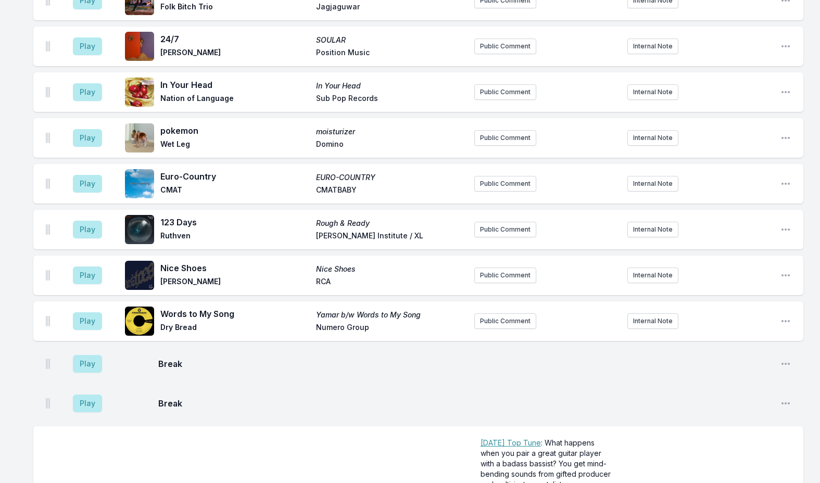
scroll to position [1771, 0]
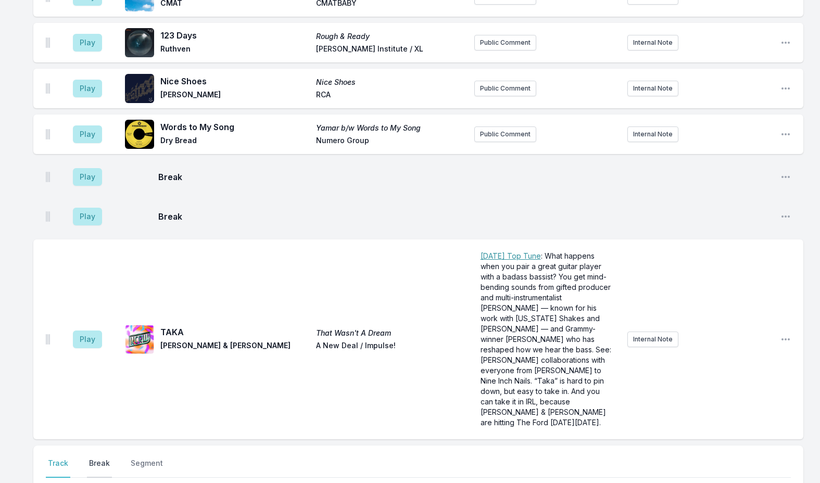
click at [101, 458] on button "Break" at bounding box center [99, 468] width 25 height 20
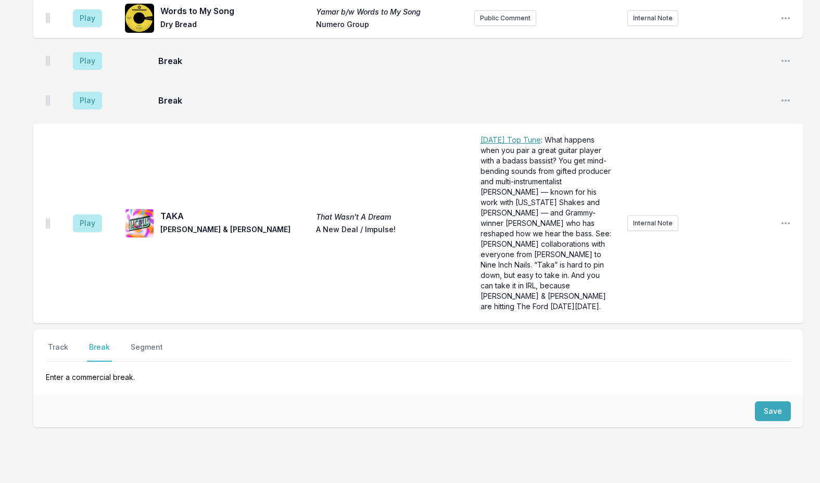
scroll to position [1904, 0]
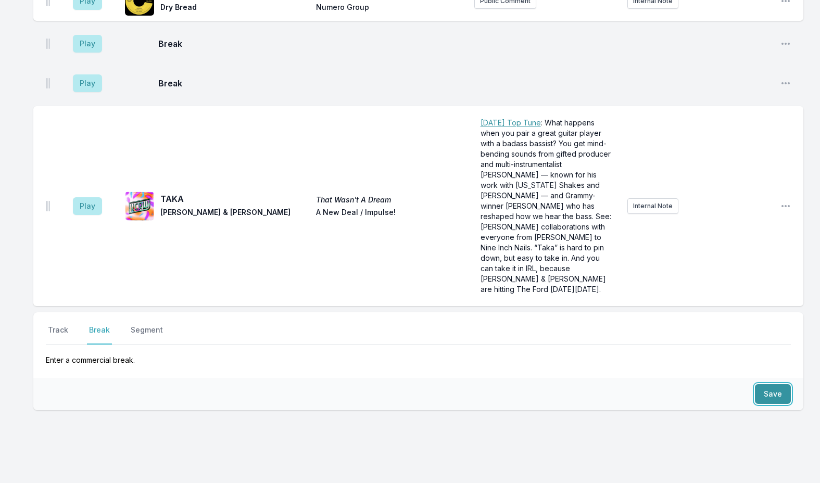
click at [766, 384] on button "Save" at bounding box center [773, 394] width 36 height 20
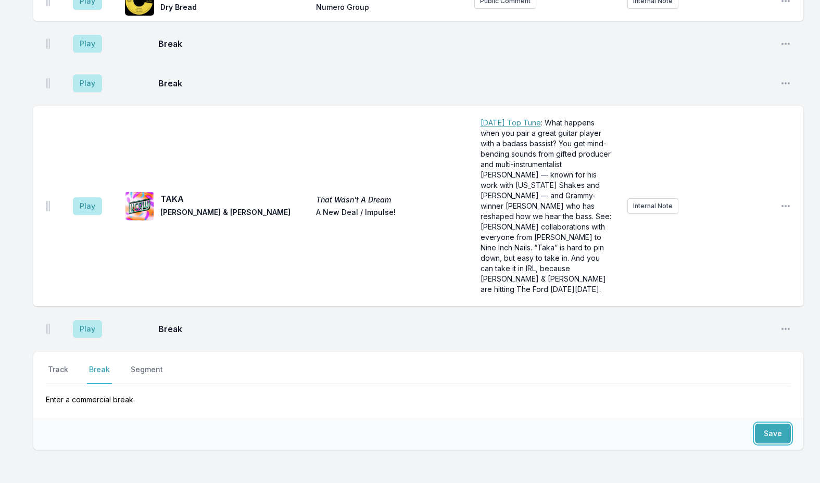
scroll to position [1944, 0]
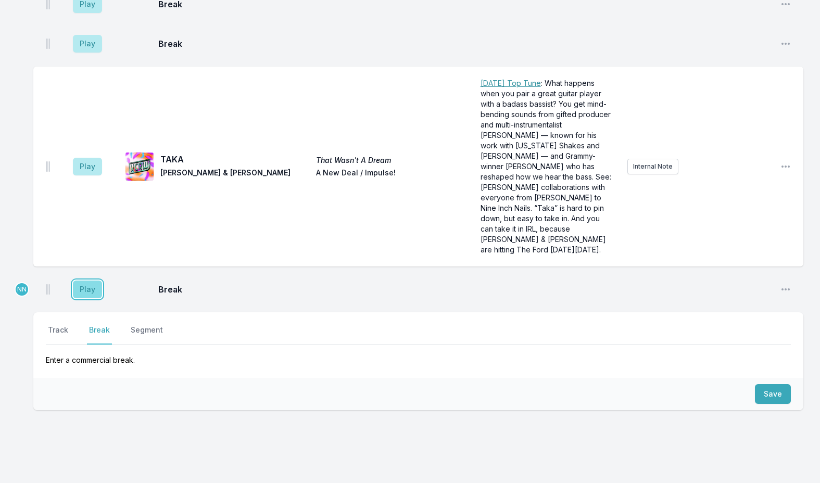
click at [83, 281] on button "Play" at bounding box center [87, 290] width 29 height 18
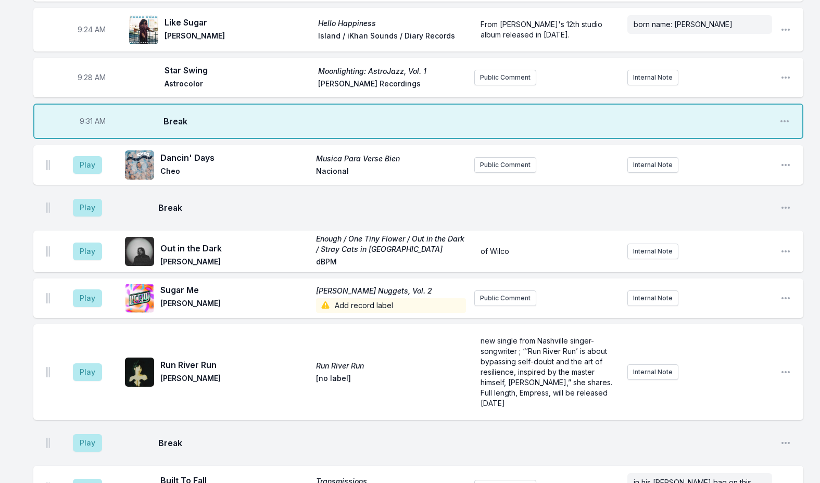
scroll to position [469, 0]
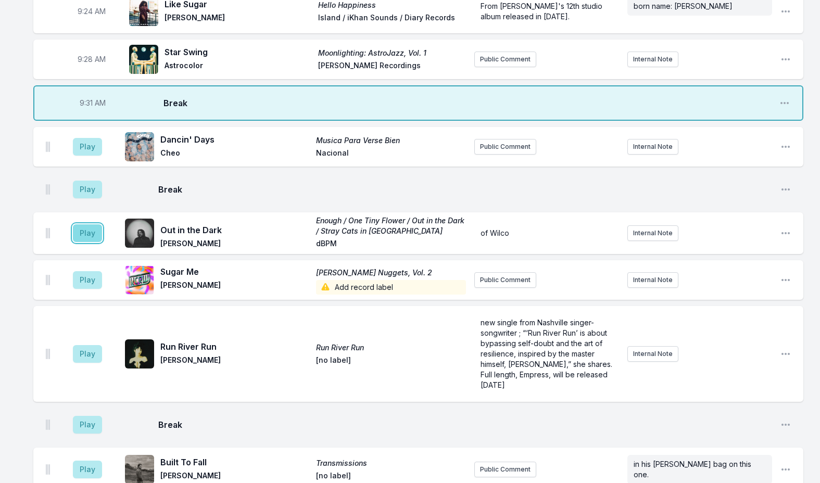
click at [83, 225] on button "Play" at bounding box center [87, 234] width 29 height 18
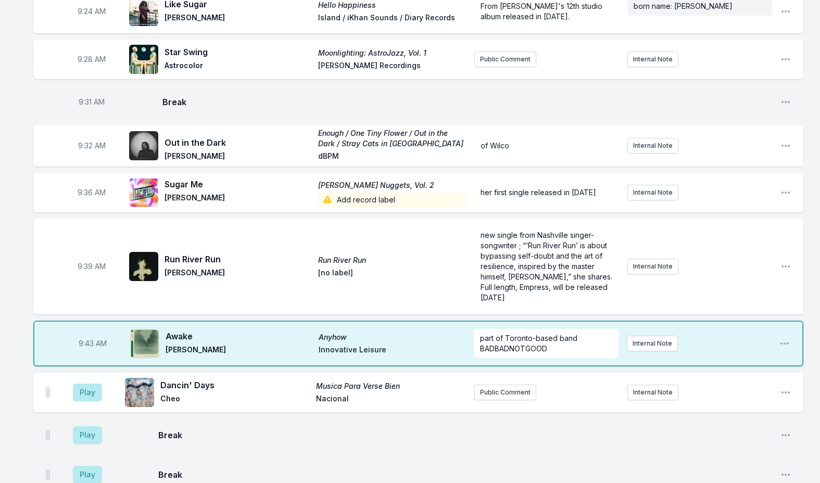
click at [779, 185] on div "9:36 AM Sugar Me Colette Nuggets, Vol. 2 Lynsey de Paul Add record label her fi…" at bounding box center [418, 193] width 770 height 40
click at [787, 188] on icon "Open playlist item options" at bounding box center [786, 193] width 10 height 10
click at [736, 223] on button "Edit Track Details" at bounding box center [733, 232] width 117 height 19
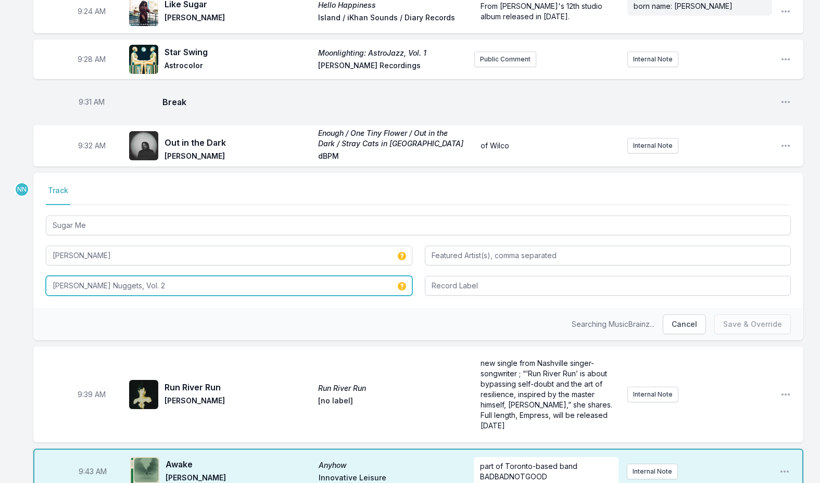
click at [280, 279] on input "Colette Nuggets, Vol. 2" at bounding box center [229, 286] width 367 height 20
click at [279, 280] on input "Colette Nuggets, Vol. 2" at bounding box center [229, 286] width 367 height 20
drag, startPoint x: 279, startPoint y: 280, endPoint x: 24, endPoint y: 273, distance: 254.3
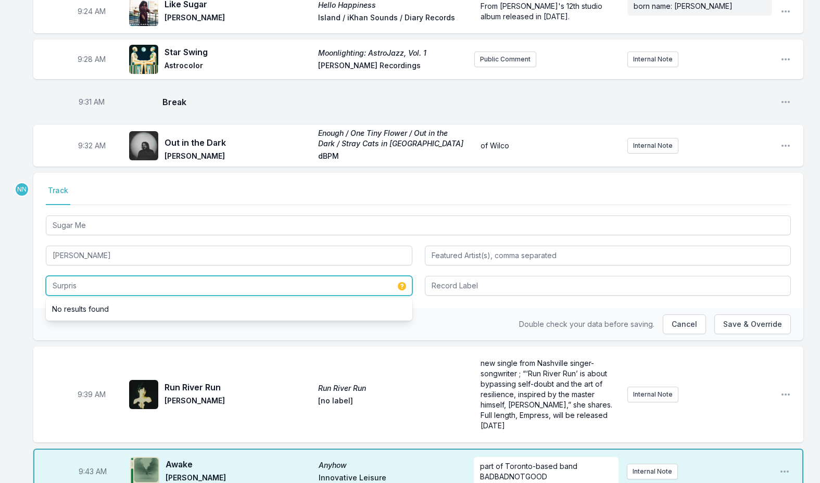
type input "Surprise"
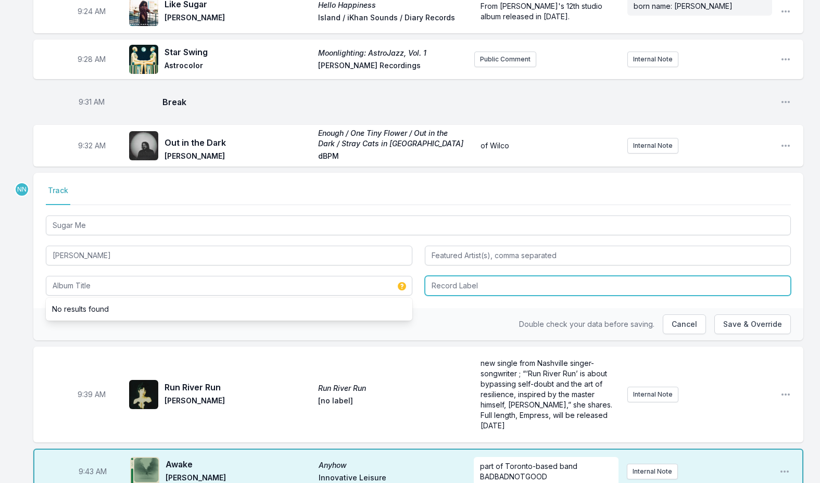
type input "Surprise"
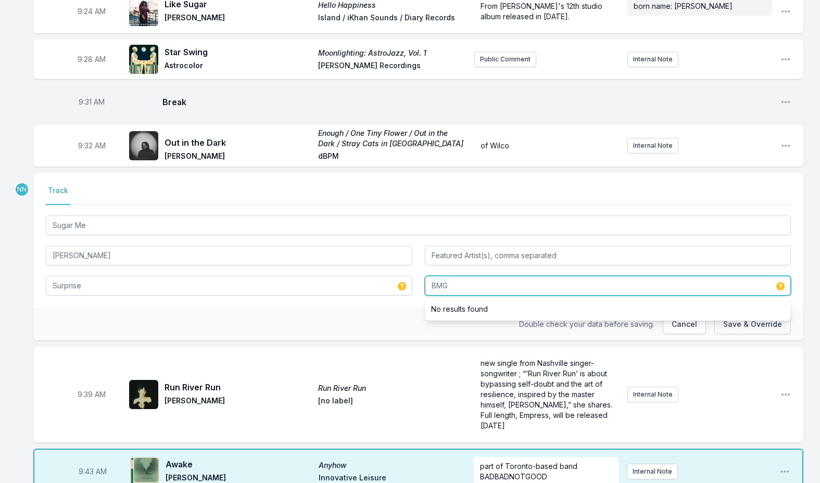
type input "BMG"
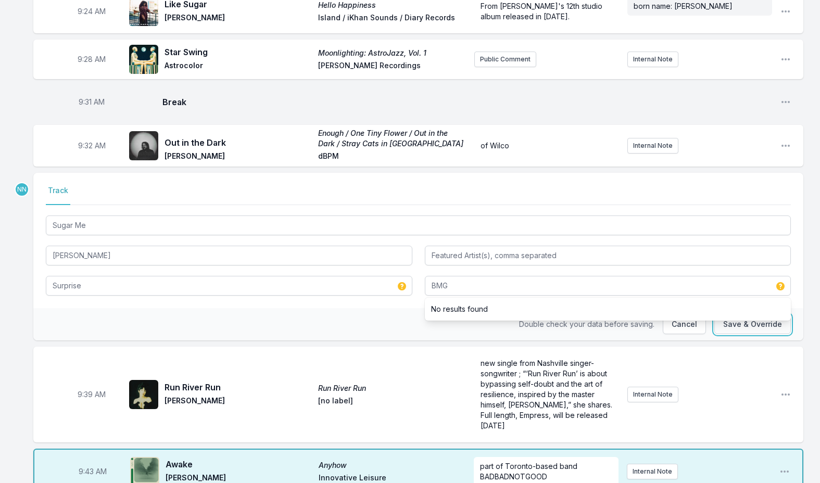
click at [740, 315] on button "Save & Override" at bounding box center [753, 325] width 77 height 20
type input "Colette Nuggets, Vol. 2"
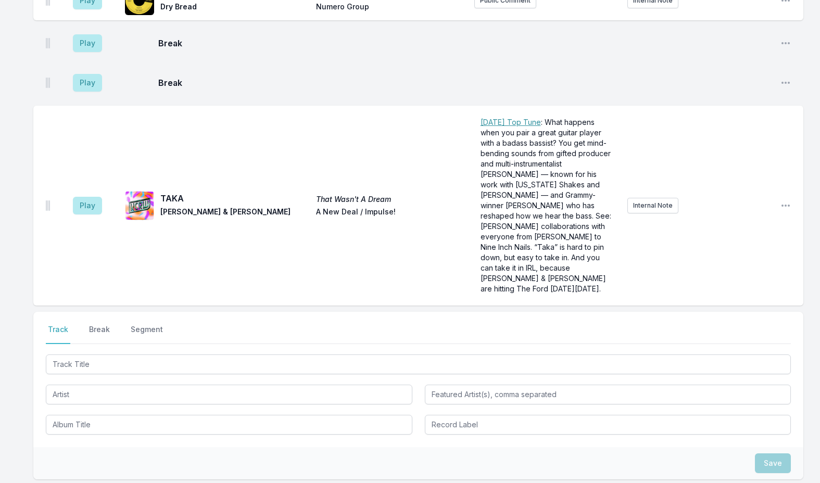
scroll to position [2055, 0]
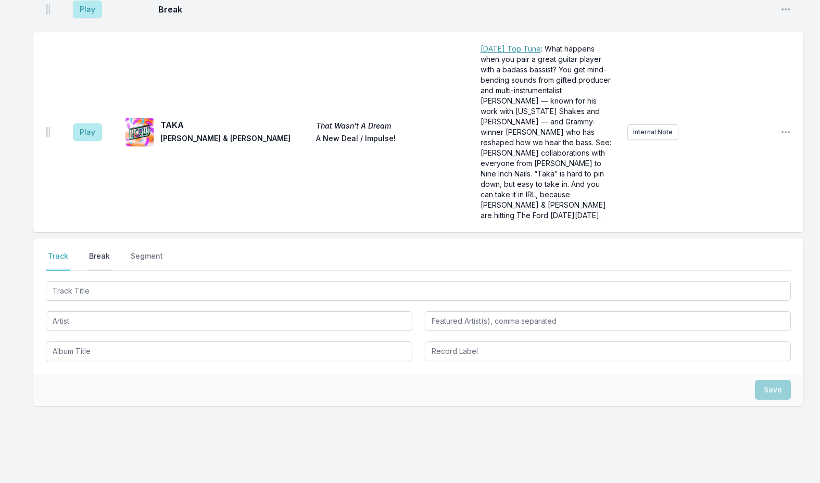
click at [100, 251] on button "Break" at bounding box center [99, 261] width 25 height 20
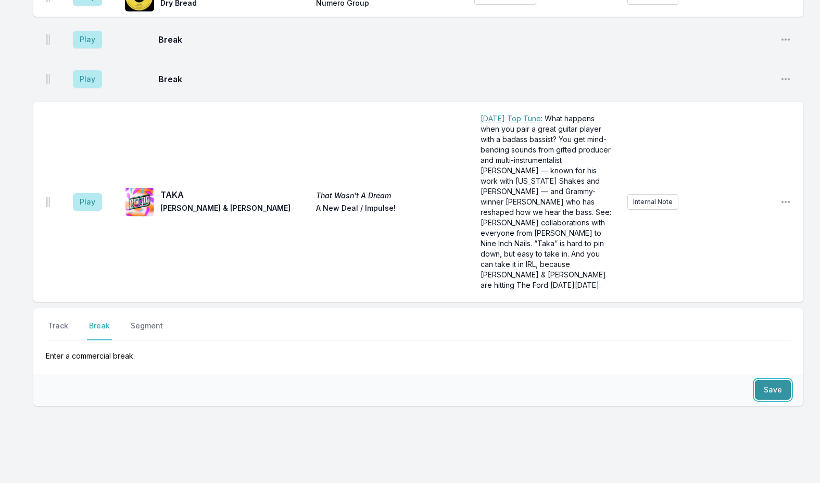
click at [773, 380] on button "Save" at bounding box center [773, 390] width 36 height 20
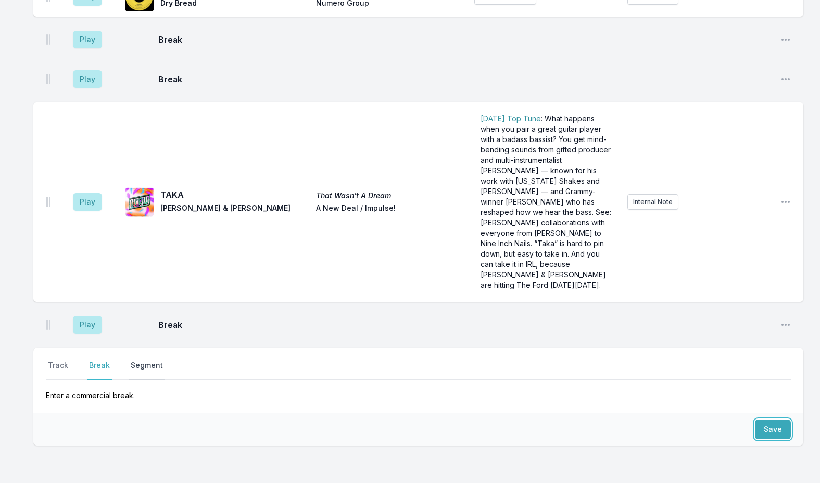
scroll to position [2025, 0]
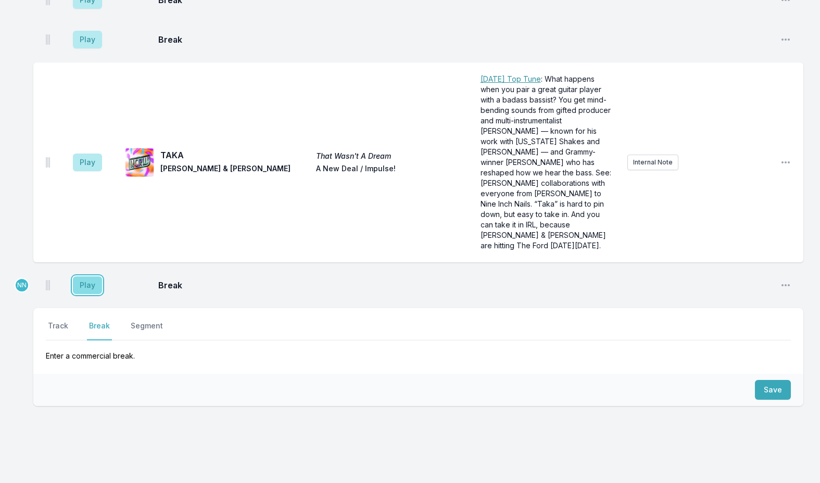
click at [82, 277] on button "Play" at bounding box center [87, 286] width 29 height 18
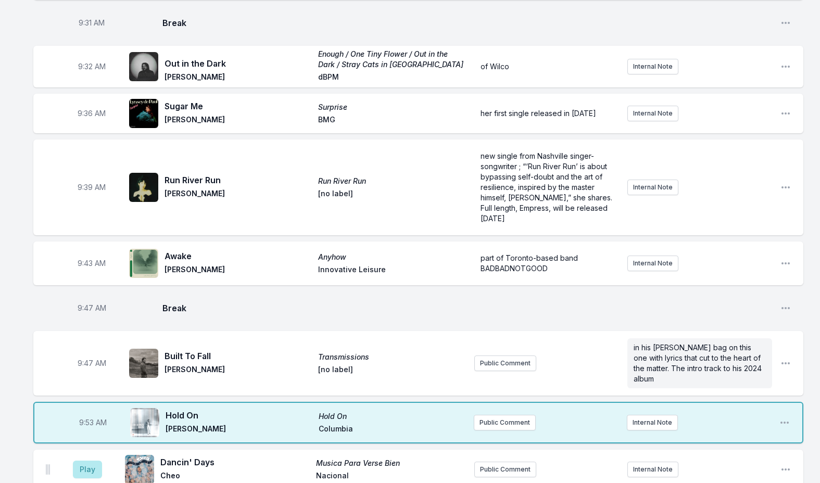
scroll to position [567, 0]
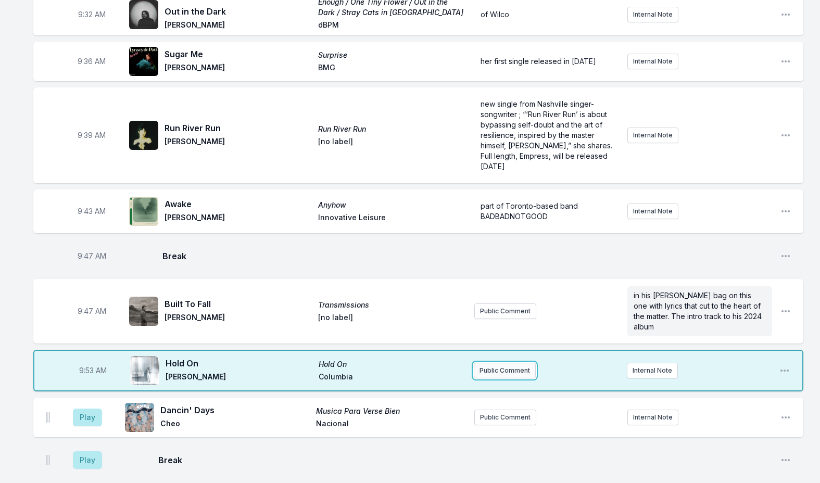
click at [490, 363] on button "Public Comment" at bounding box center [505, 371] width 62 height 16
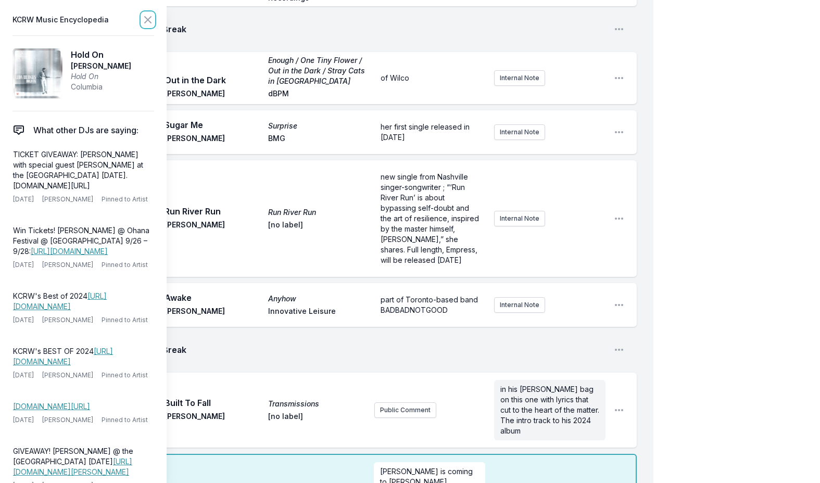
click at [143, 21] on icon at bounding box center [148, 20] width 13 height 13
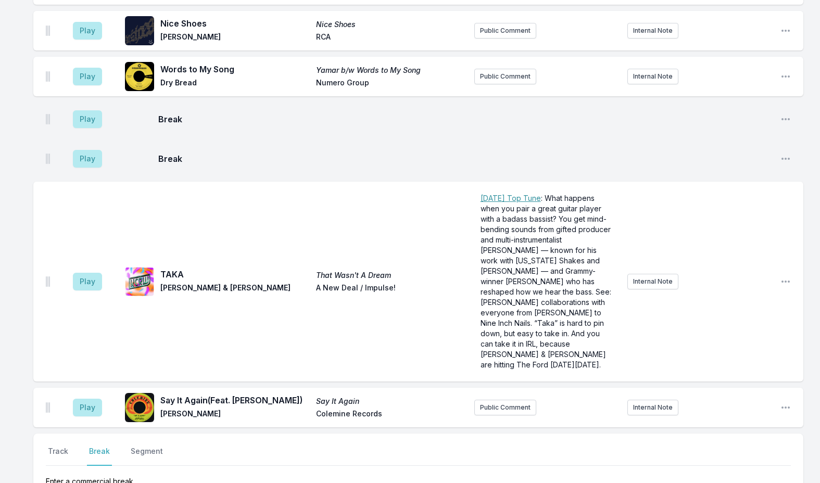
scroll to position [2227, 0]
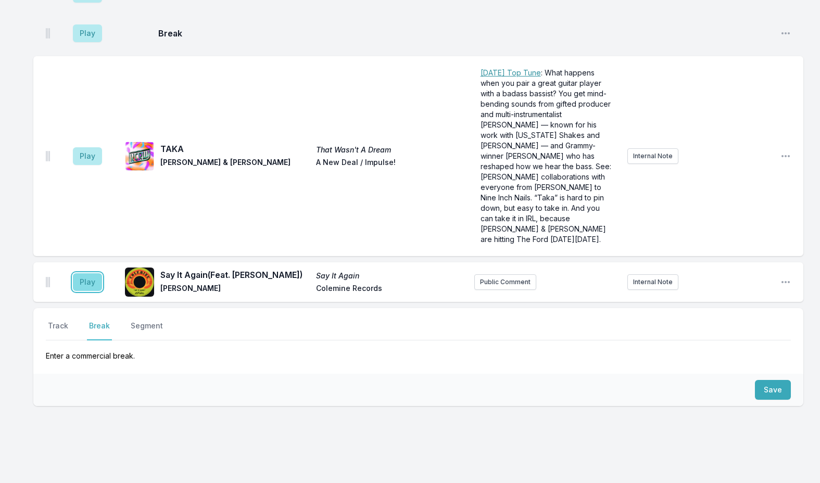
click at [83, 273] on button "Play" at bounding box center [87, 282] width 29 height 18
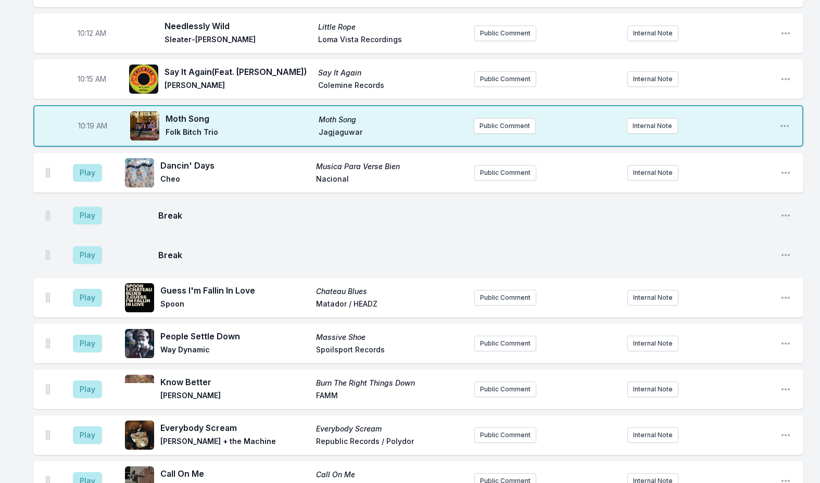
scroll to position [1186, 0]
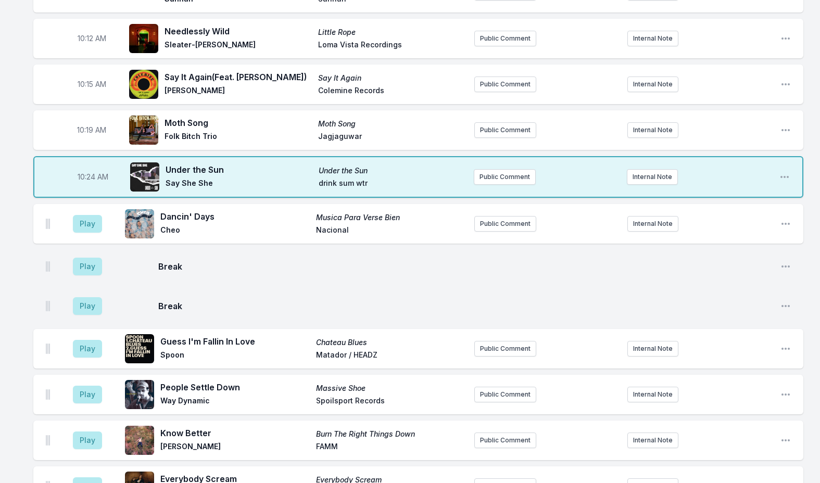
drag, startPoint x: 493, startPoint y: 175, endPoint x: 493, endPoint y: 181, distance: 6.8
click at [493, 180] on div "10:24 AM Under the Sun Under the Sun Say She She drink sum wtr Public Comment I…" at bounding box center [418, 177] width 770 height 42
click at [493, 169] on button "Public Comment" at bounding box center [505, 177] width 62 height 16
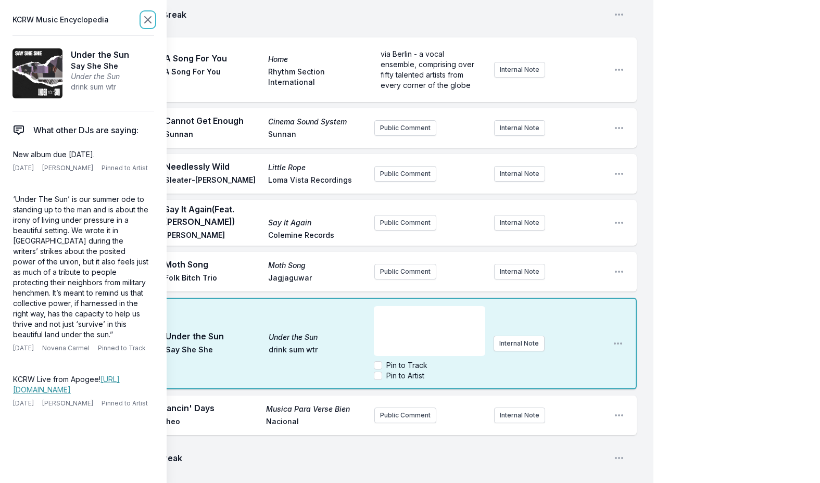
click at [145, 19] on icon at bounding box center [148, 20] width 13 height 13
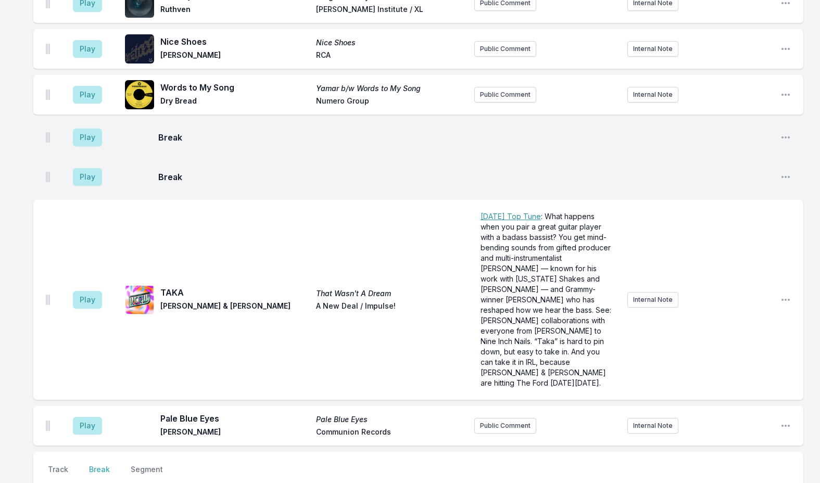
scroll to position [2319, 0]
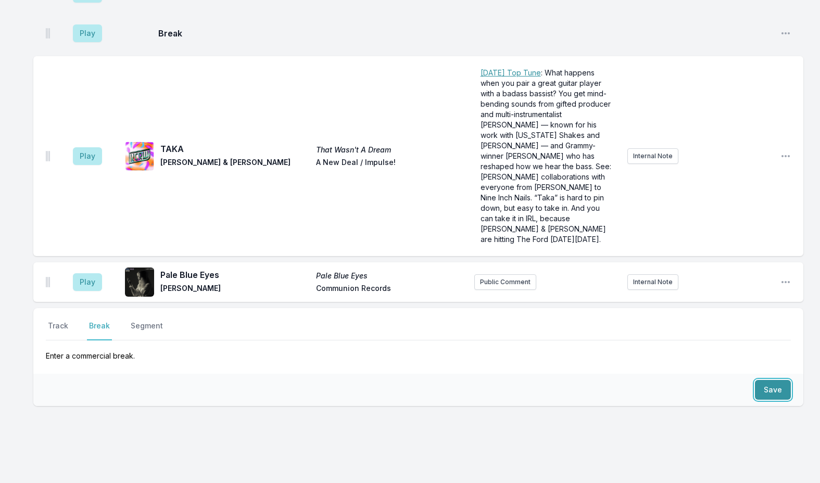
click at [762, 380] on button "Save" at bounding box center [773, 390] width 36 height 20
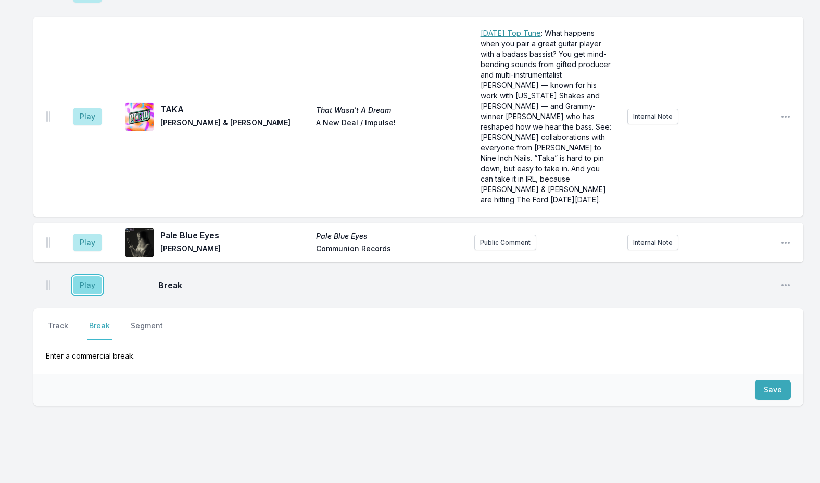
click at [88, 277] on button "Play" at bounding box center [87, 286] width 29 height 18
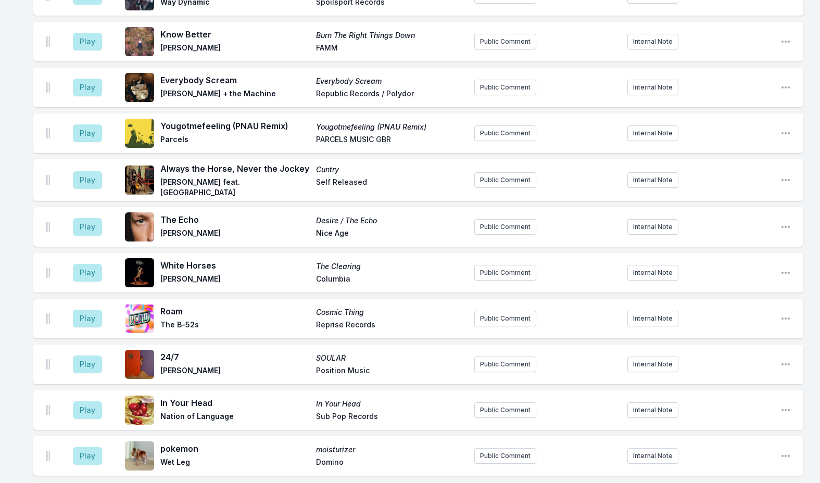
scroll to position [1681, 0]
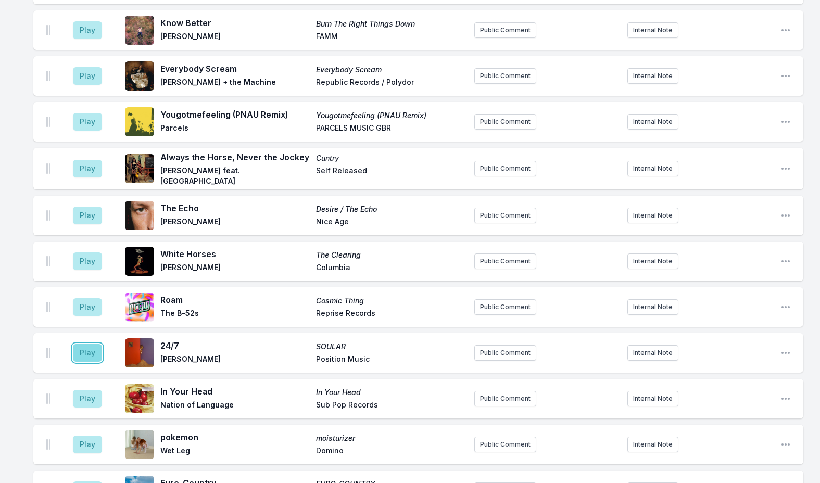
click at [86, 344] on button "Play" at bounding box center [87, 353] width 29 height 18
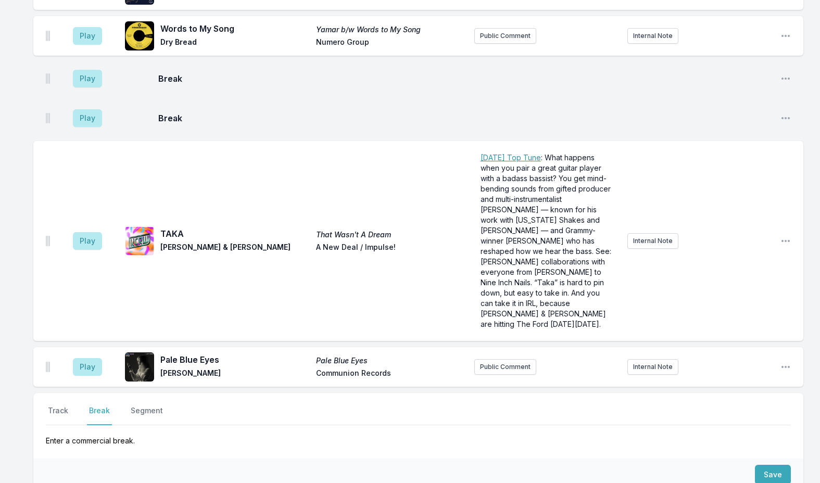
scroll to position [2405, 0]
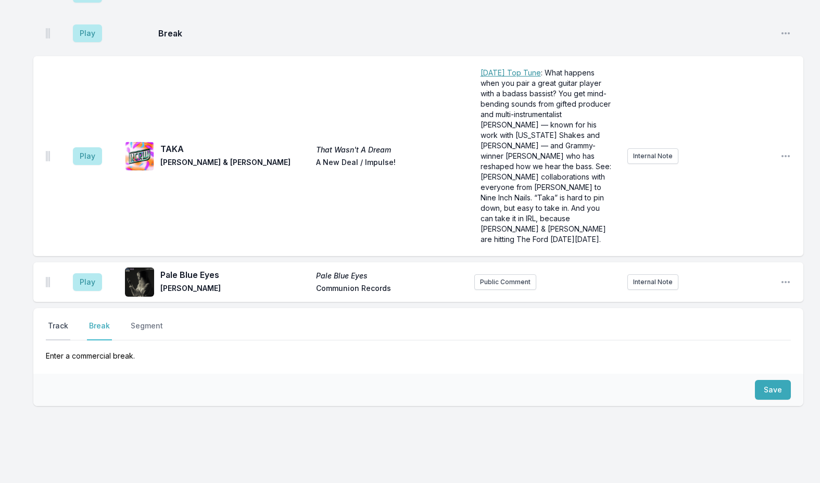
click at [51, 321] on button "Track" at bounding box center [58, 331] width 24 height 20
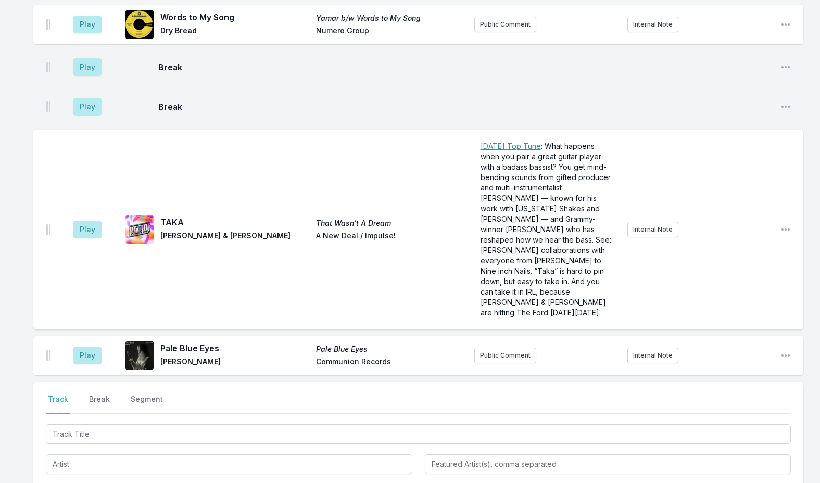
scroll to position [2509, 0]
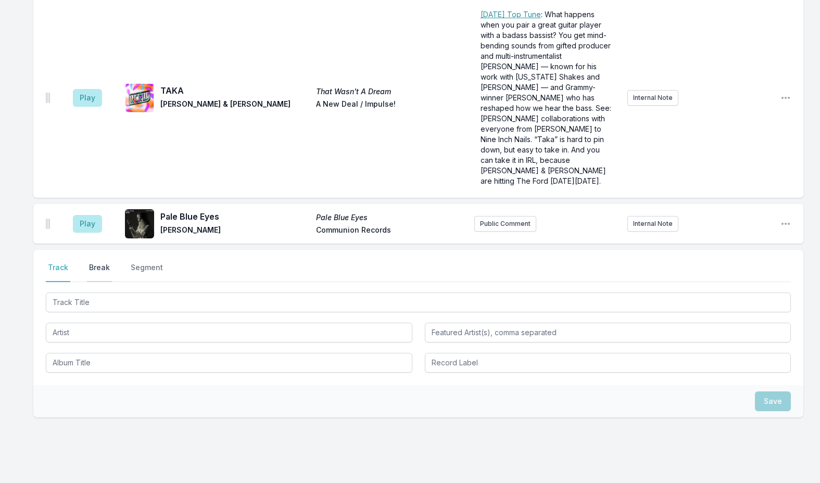
click at [101, 263] on button "Break" at bounding box center [99, 273] width 25 height 20
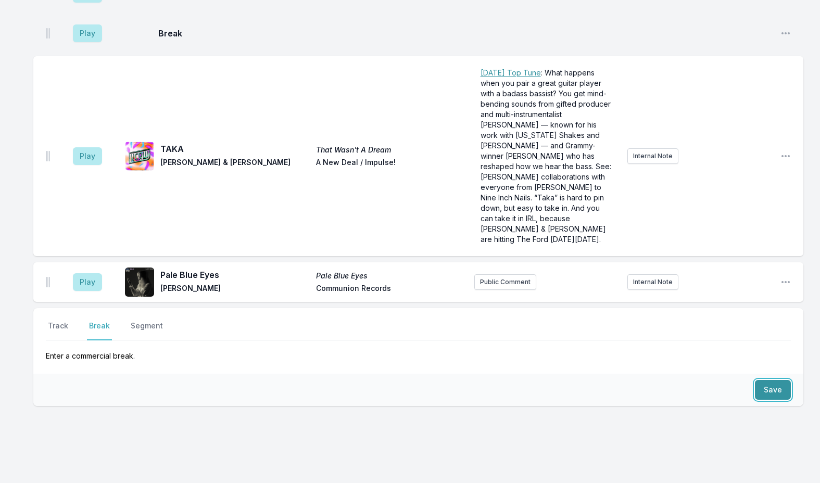
click at [779, 380] on button "Save" at bounding box center [773, 390] width 36 height 20
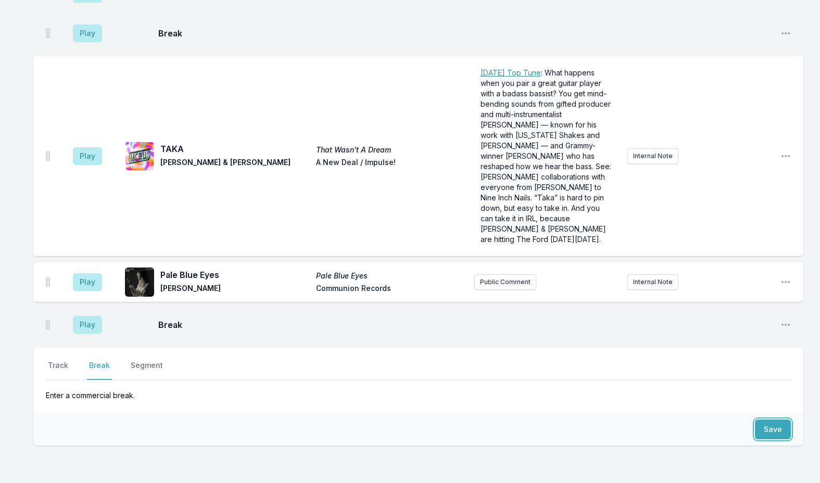
scroll to position [2490, 0]
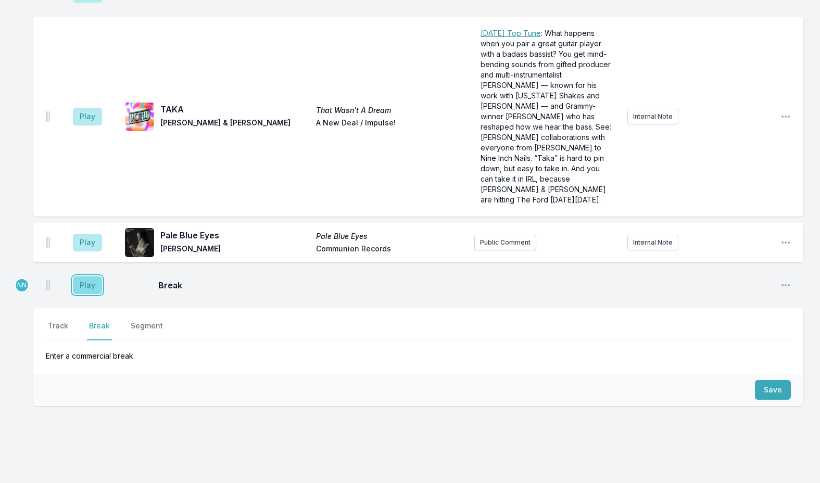
click at [92, 277] on button "Play" at bounding box center [87, 286] width 29 height 18
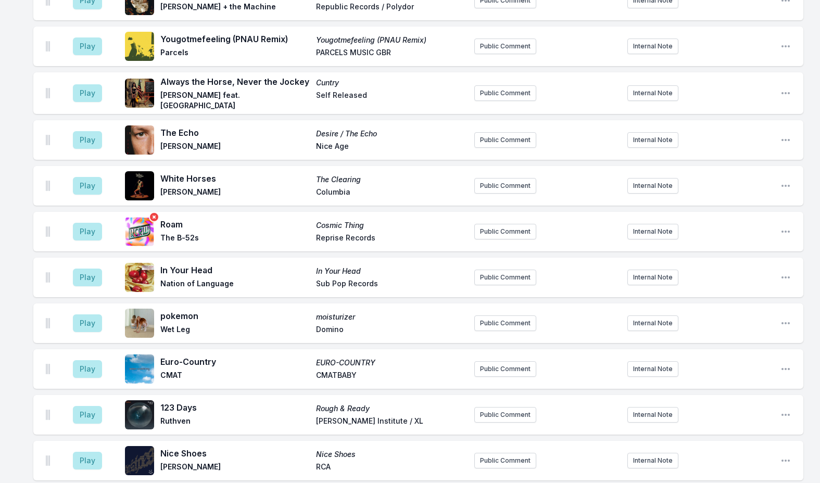
scroll to position [1865, 0]
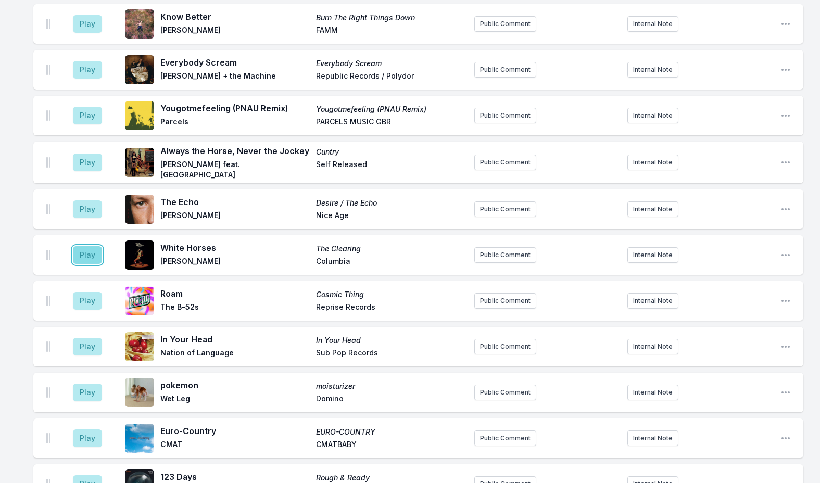
click at [86, 246] on button "Play" at bounding box center [87, 255] width 29 height 18
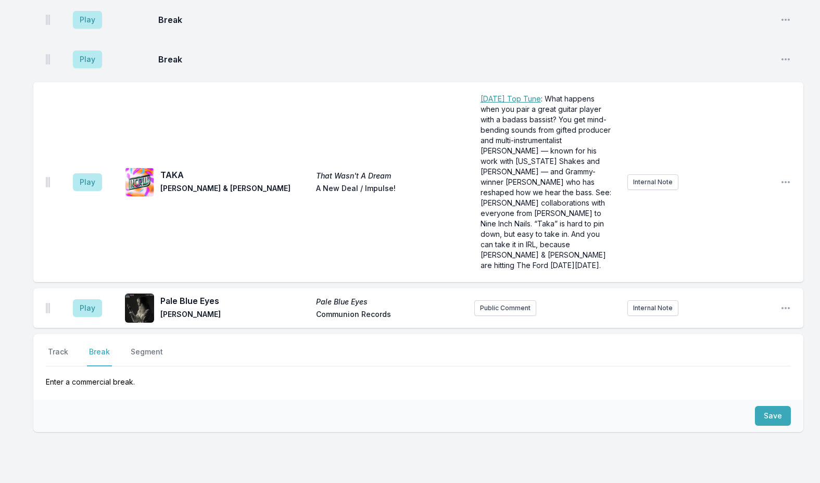
scroll to position [2490, 0]
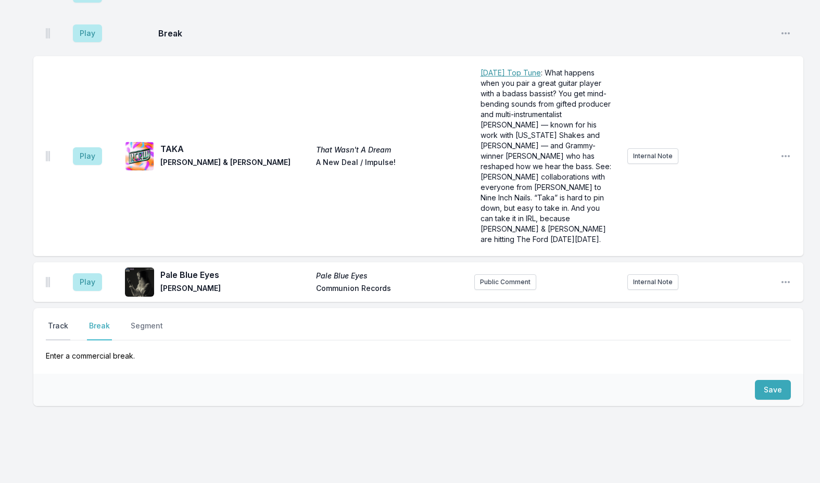
click at [61, 321] on button "Track" at bounding box center [58, 331] width 24 height 20
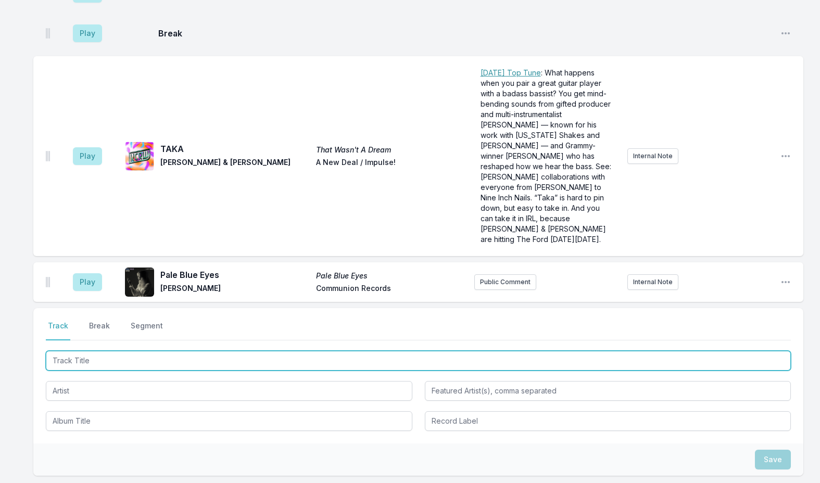
click at [99, 351] on input "Track Title" at bounding box center [418, 361] width 745 height 20
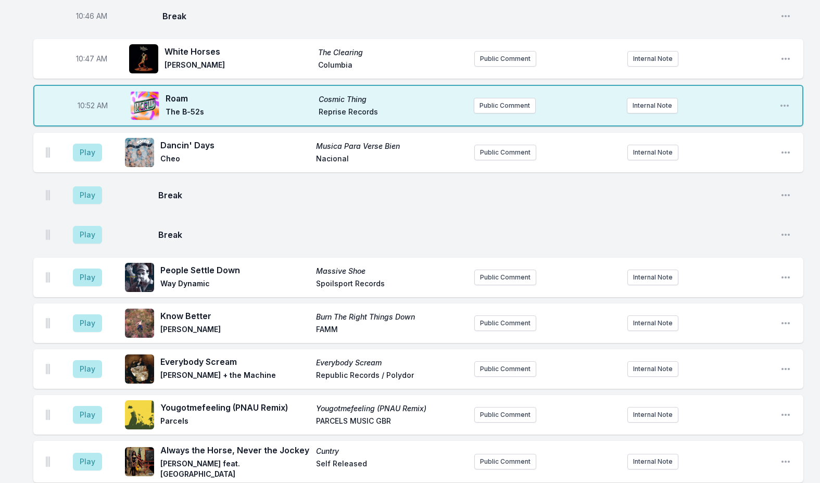
scroll to position [1656, 0]
click at [520, 98] on button "Public Comment" at bounding box center [505, 106] width 62 height 16
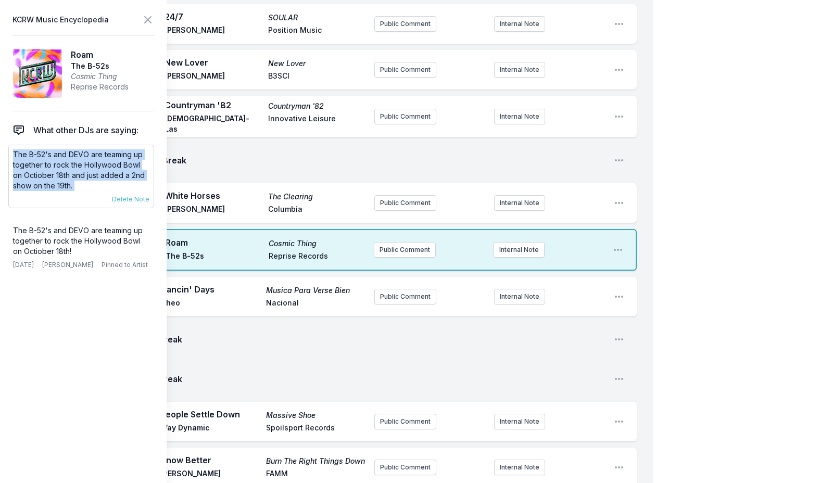
drag, startPoint x: 14, startPoint y: 154, endPoint x: 93, endPoint y: 200, distance: 91.0
click at [93, 200] on div "The B-52's and DEVO are teaming up together to rock the Hollywood Bowl on Octio…" at bounding box center [81, 177] width 146 height 64
copy div "The B-52's and DEVO are teaming up together to rock the Hollywood Bowl on Octio…"
click at [385, 242] on button "Public Comment" at bounding box center [405, 250] width 62 height 16
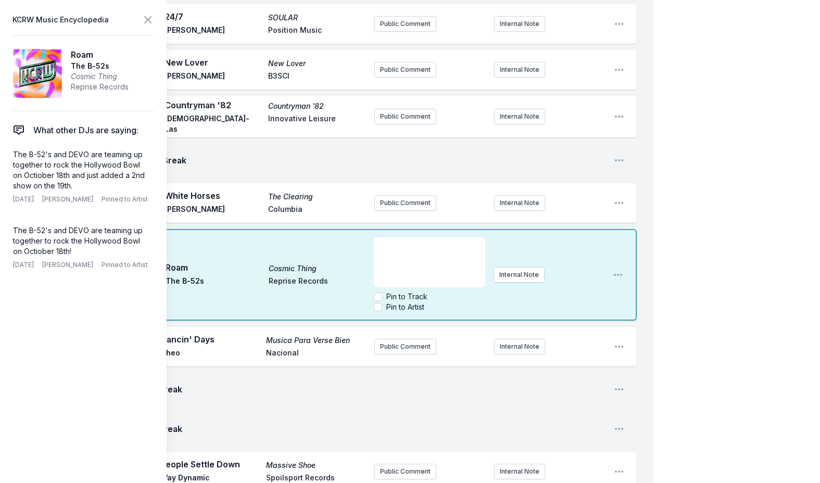
scroll to position [42, 0]
click at [142, 18] on icon at bounding box center [148, 20] width 13 height 13
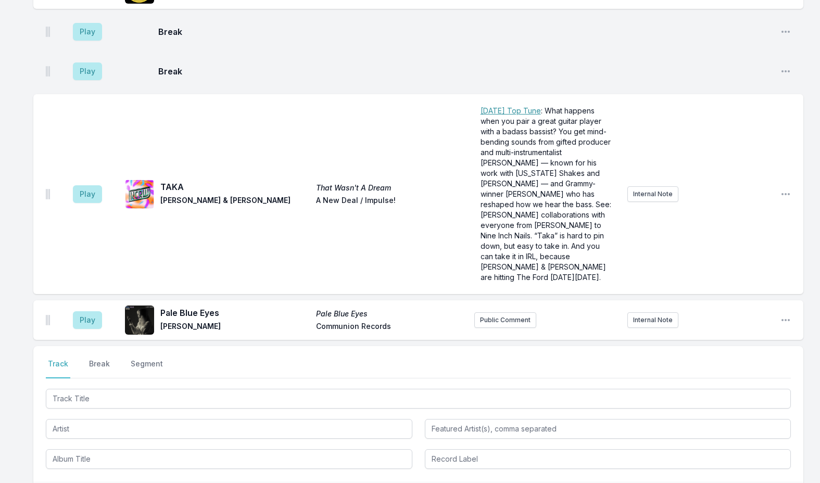
scroll to position [2606, 0]
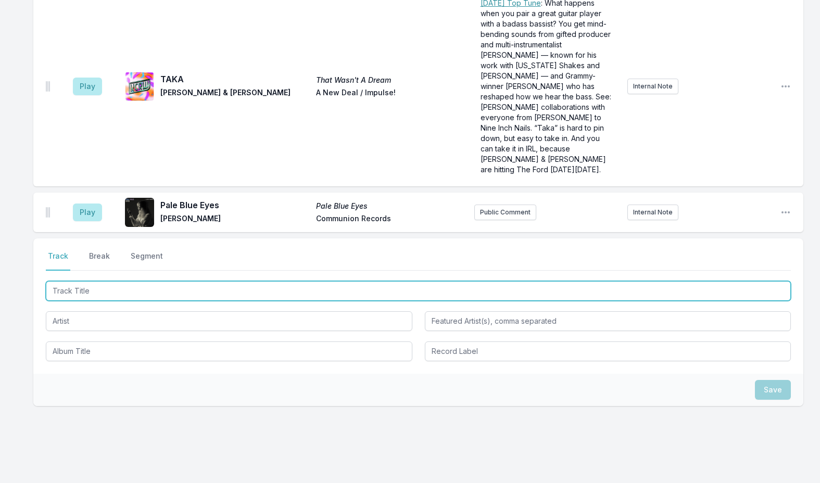
click at [106, 281] on input "Track Title" at bounding box center [418, 291] width 745 height 20
type input "Unidos"
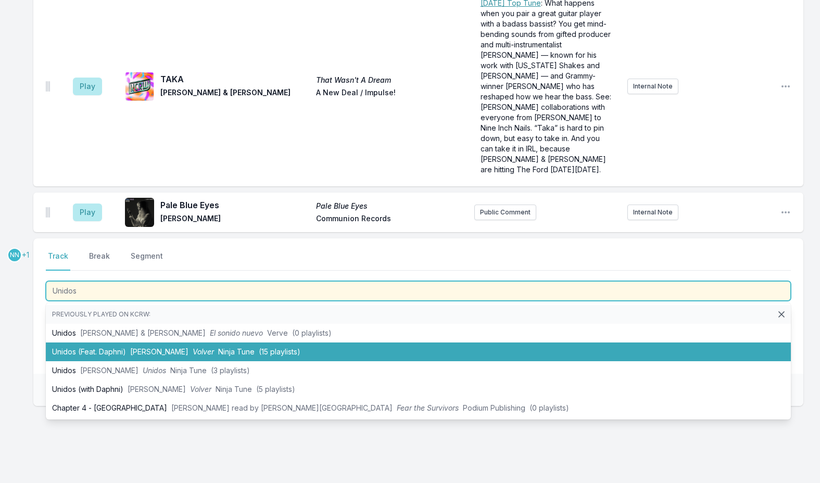
click at [114, 343] on li "Unidos (Feat. Daphni) Sofia Kourtesis Volver Ninja Tune (15 playlists)" at bounding box center [418, 352] width 745 height 19
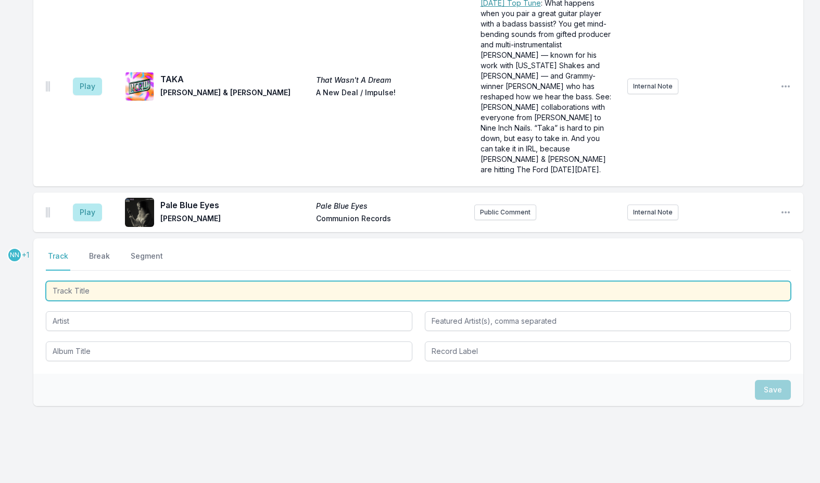
scroll to position [2651, 0]
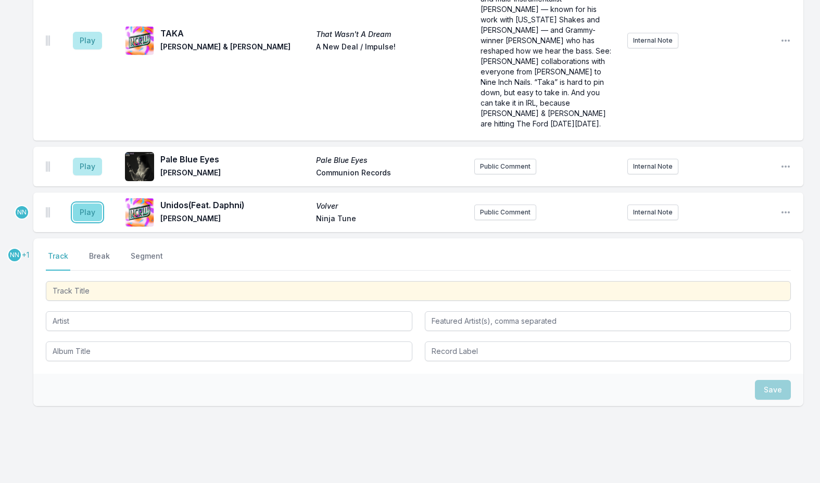
click at [82, 204] on button "Play" at bounding box center [87, 213] width 29 height 18
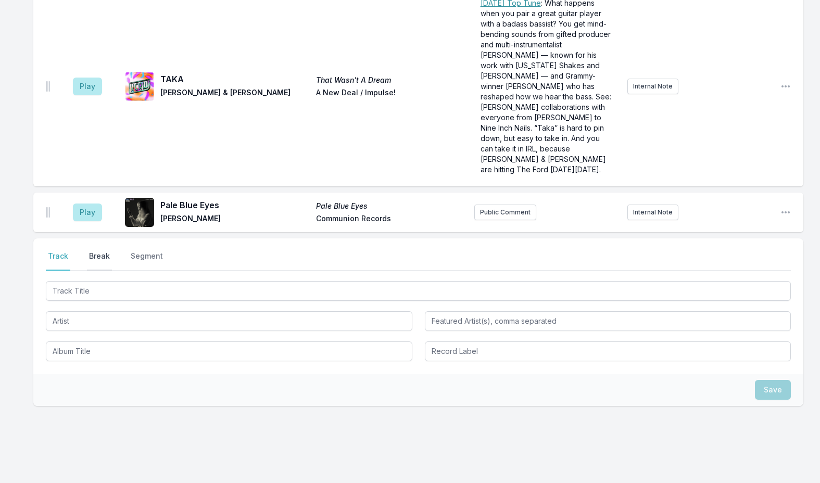
click at [100, 251] on button "Break" at bounding box center [99, 261] width 25 height 20
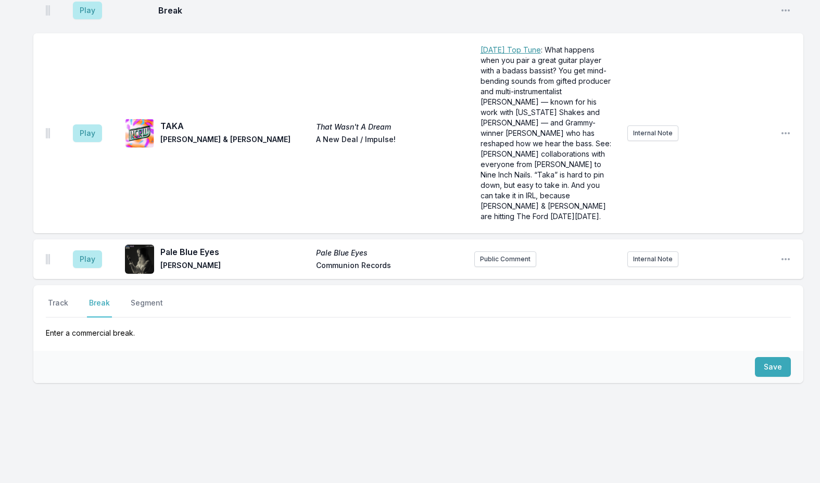
scroll to position [2582, 0]
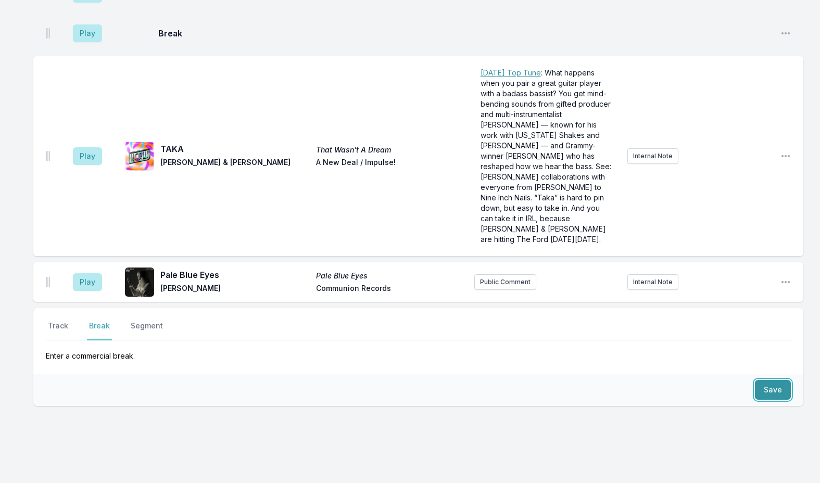
click at [768, 380] on button "Save" at bounding box center [773, 390] width 36 height 20
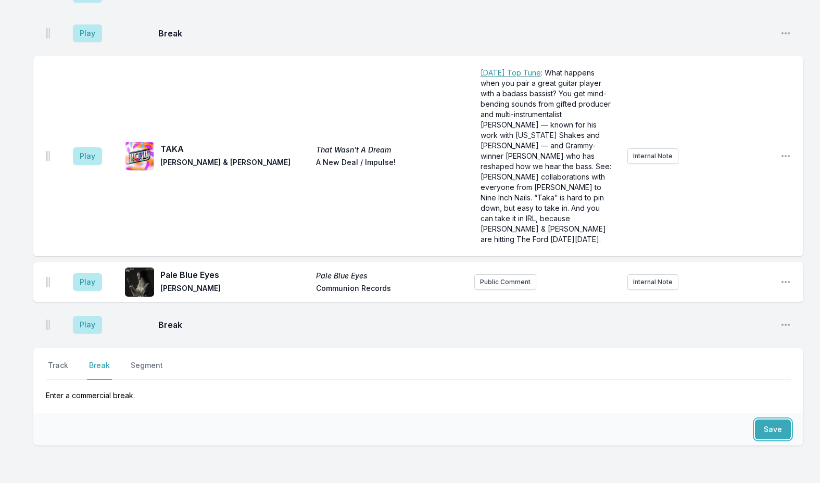
scroll to position [2621, 0]
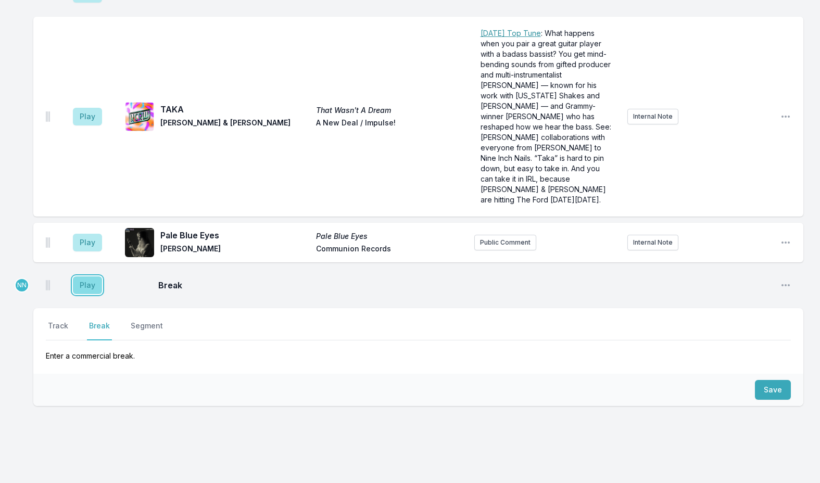
click at [95, 277] on button "Play" at bounding box center [87, 286] width 29 height 18
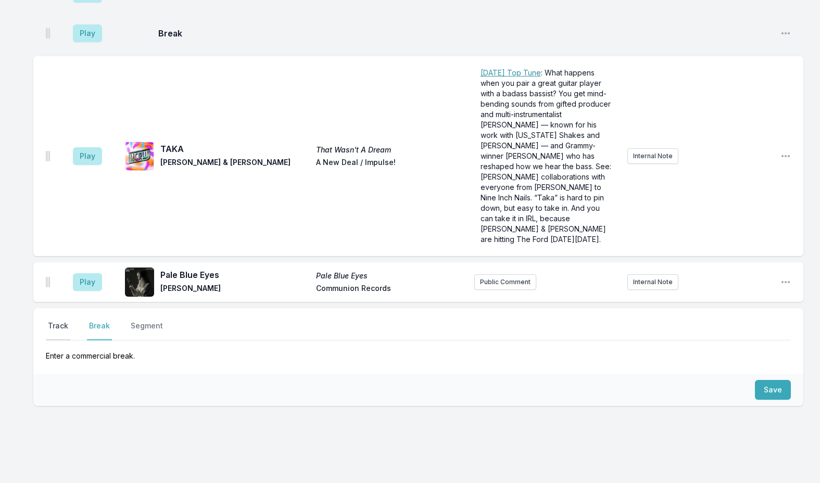
click at [56, 321] on button "Track" at bounding box center [58, 331] width 24 height 20
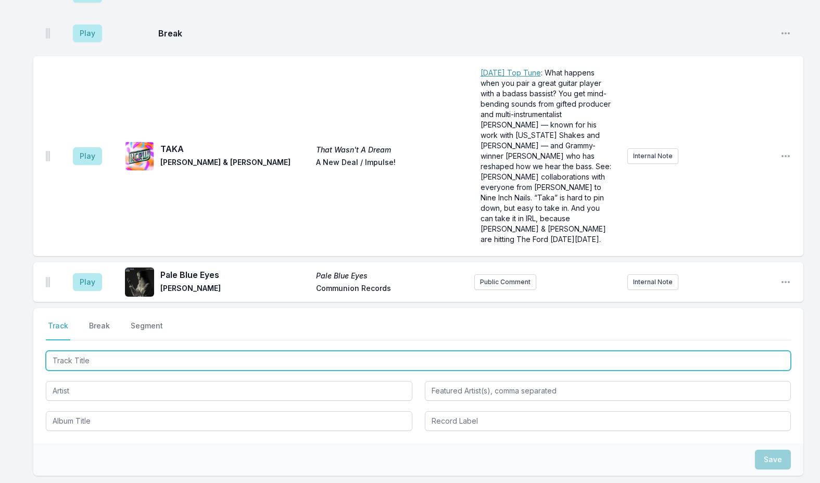
click at [95, 351] on input "Track Title" at bounding box center [418, 361] width 745 height 20
click at [159, 351] on input "Track Title" at bounding box center [418, 361] width 745 height 20
paste input "Rigor Mortis Radio"
type input "Rigor Mortis Radio"
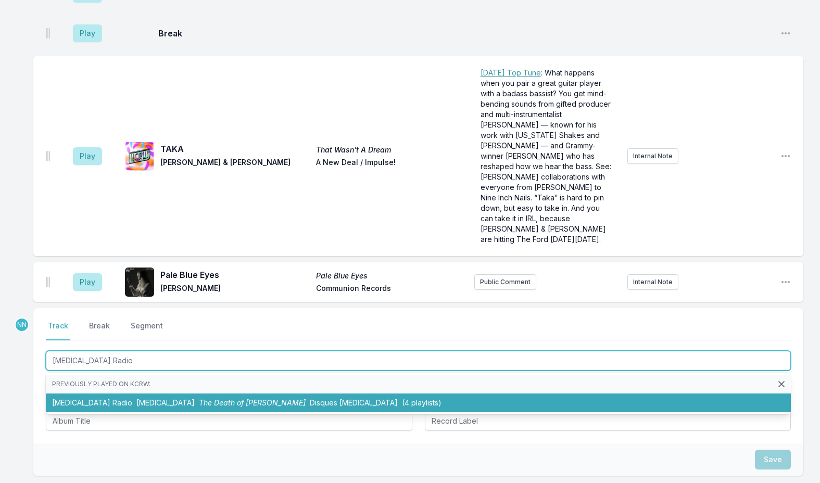
click at [86, 394] on li "Rigor Mortis Radio The Hives The Death of Randy Fitzsimmons Disques Hives (4 pl…" at bounding box center [418, 403] width 745 height 19
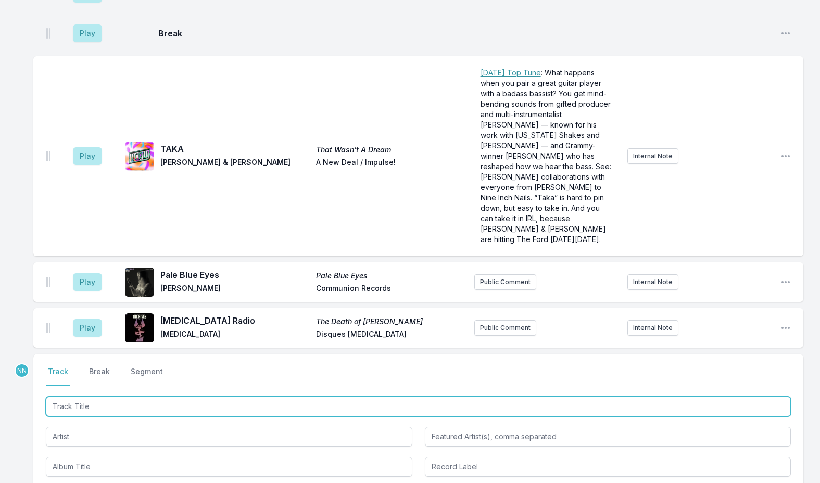
scroll to position [2667, 0]
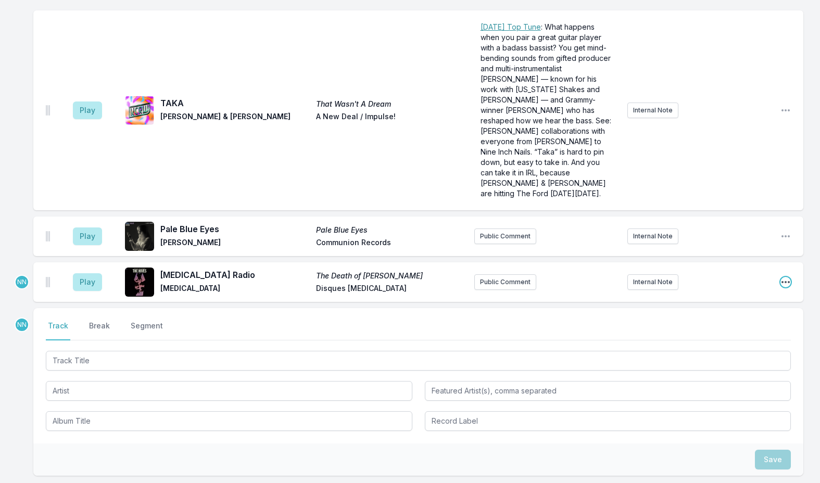
click at [783, 281] on icon "Open playlist item options" at bounding box center [786, 282] width 8 height 2
click at [709, 313] on button "Edit Track Details" at bounding box center [733, 322] width 117 height 19
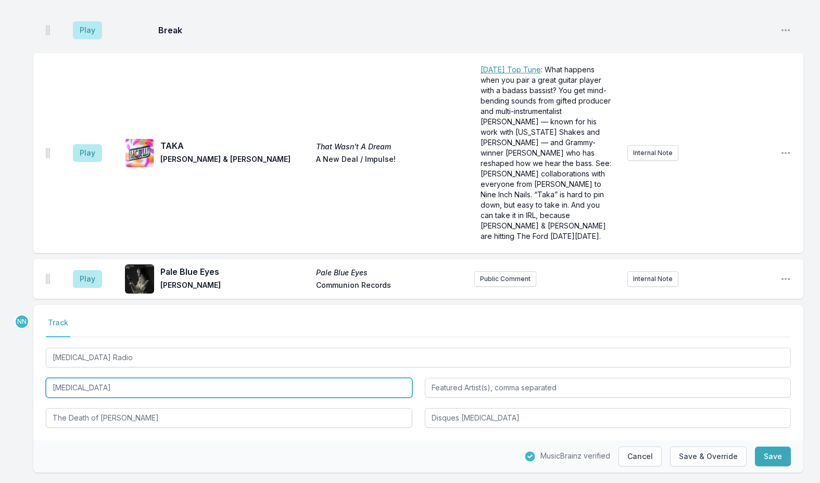
click at [125, 378] on input "The Hives" at bounding box center [229, 388] width 367 height 20
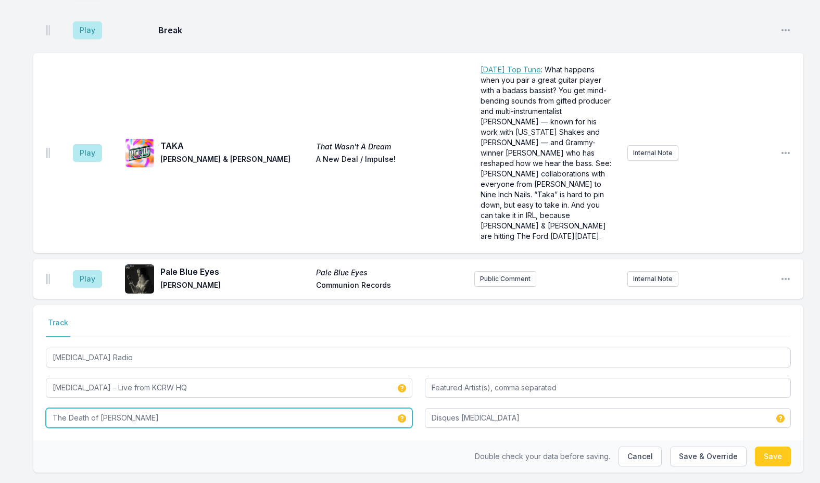
click at [186, 408] on input "The Death of Randy Fitzsimmons" at bounding box center [229, 418] width 367 height 20
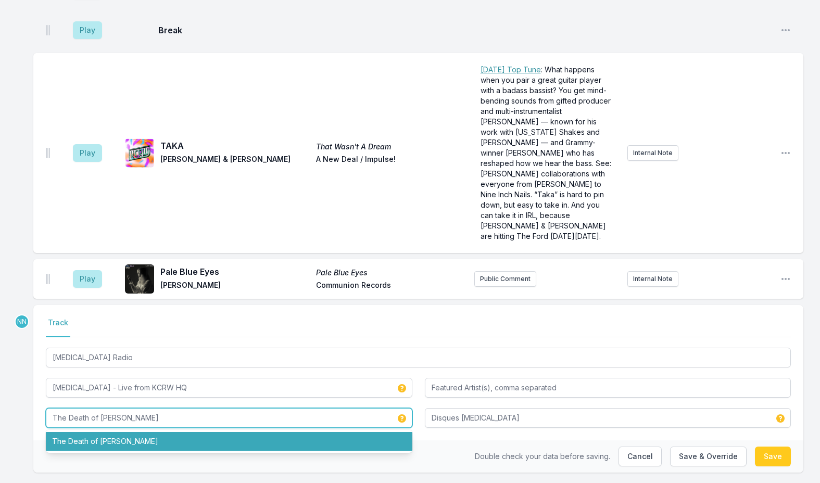
click at [71, 432] on li "The Death of Randy Fitzsimmons" at bounding box center [229, 441] width 367 height 19
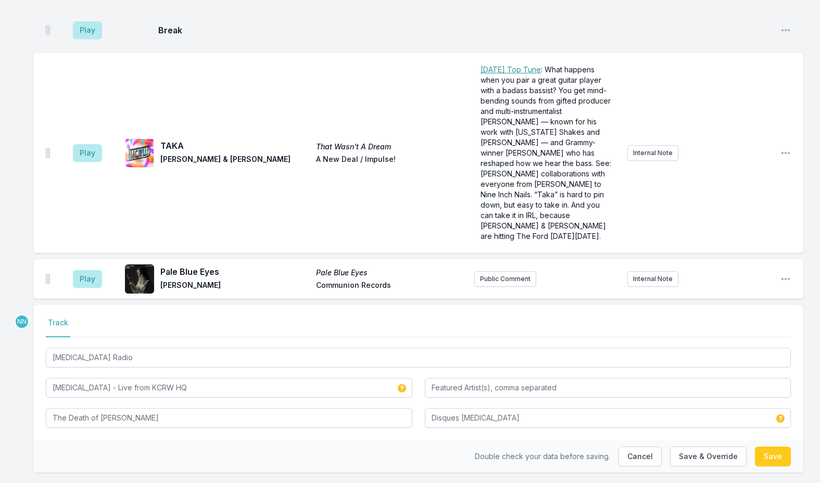
click at [182, 441] on div "Double check your data before saving. Cancel Save & Override Save" at bounding box center [418, 457] width 770 height 32
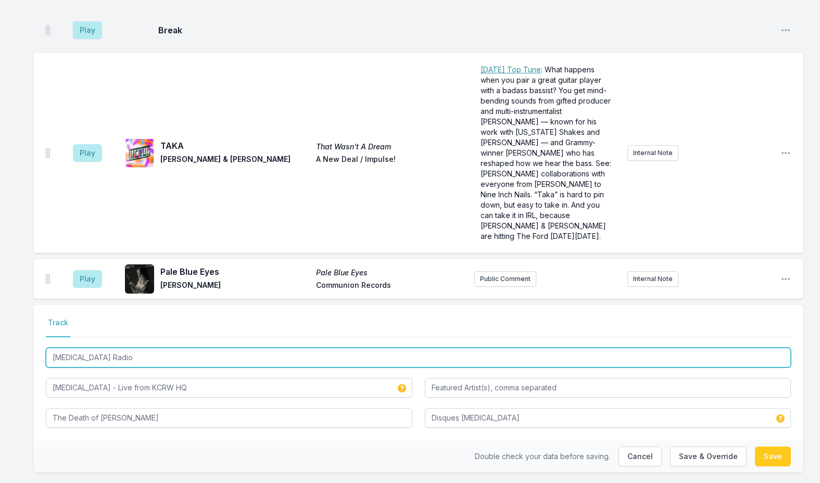
click at [197, 348] on input "Rigor Mortis Radio" at bounding box center [418, 358] width 745 height 20
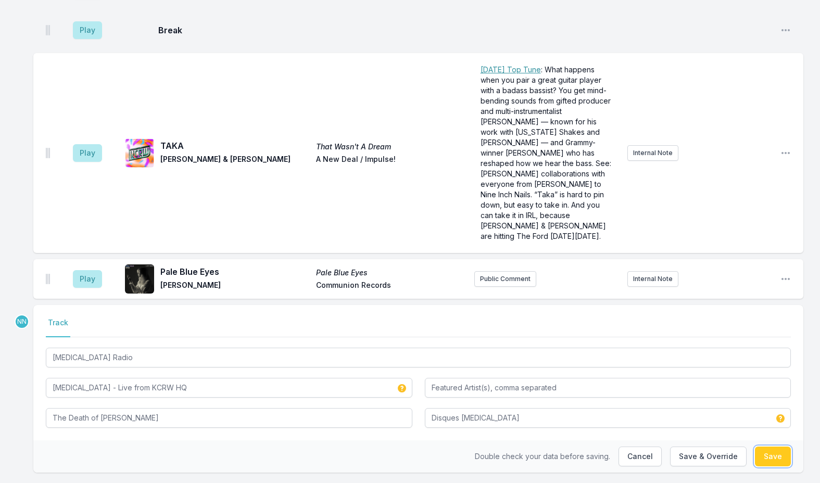
click at [770, 447] on button "Save" at bounding box center [773, 457] width 36 height 20
type input "The Hives"
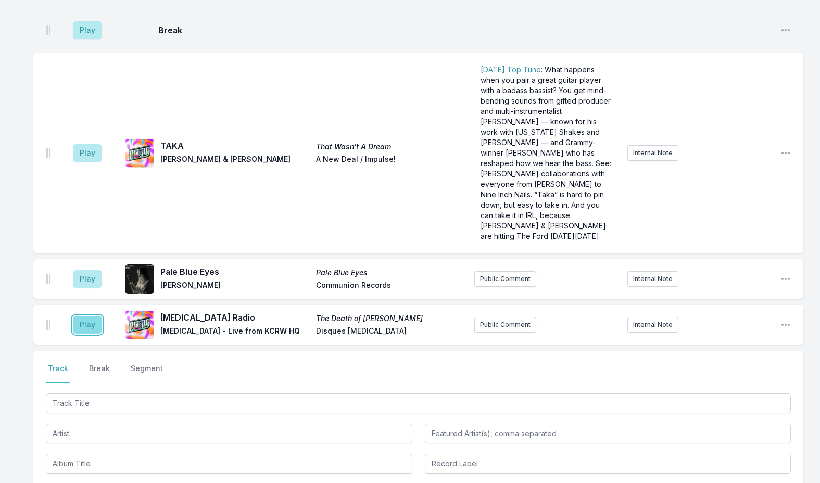
click at [81, 316] on button "Play" at bounding box center [87, 325] width 29 height 18
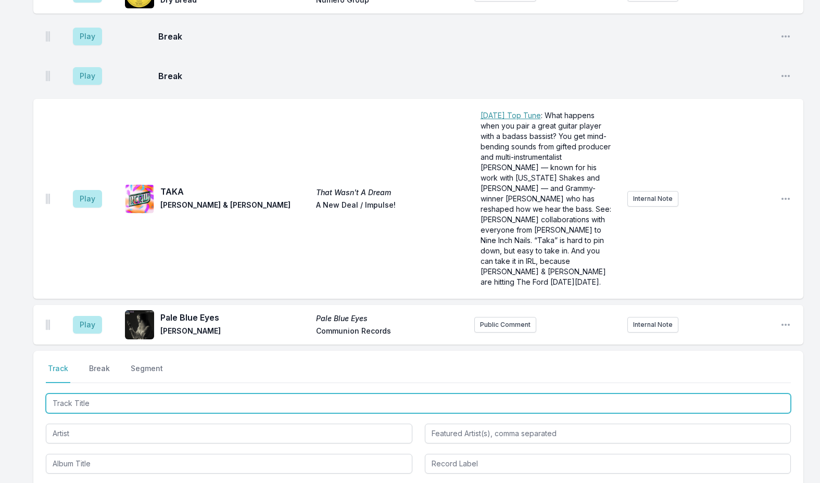
click at [116, 394] on input "Track Title" at bounding box center [418, 404] width 745 height 20
type input "The Hives in conversation with Travis Holcombe"
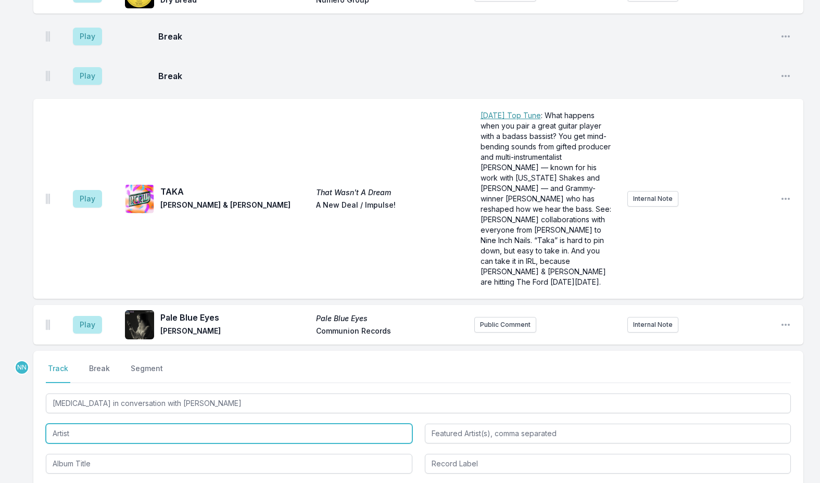
click at [89, 424] on input "Artist" at bounding box center [229, 434] width 367 height 20
type input "The Hives: Live from KCRW HQ"
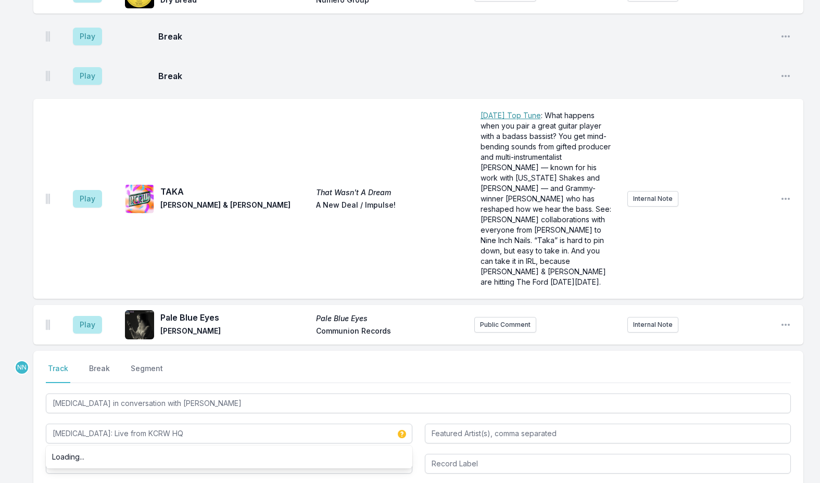
click at [82, 454] on input "Album Title" at bounding box center [229, 464] width 367 height 20
type input "F"
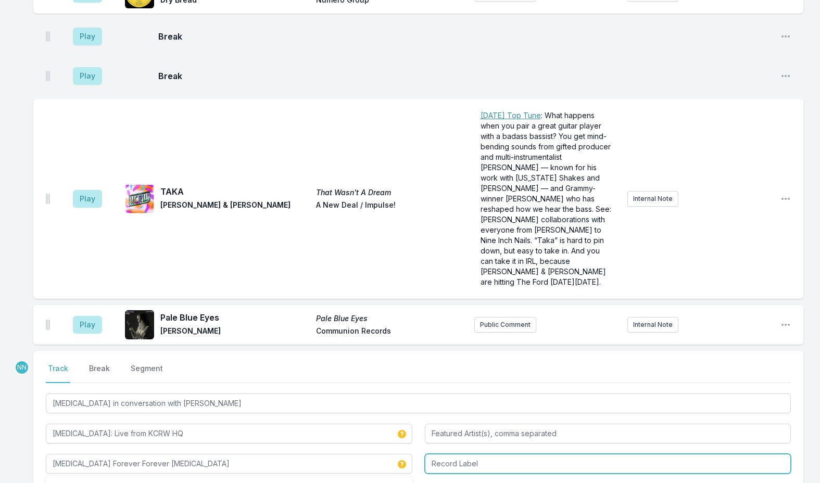
type input "The Hives Forever Forever The Hives"
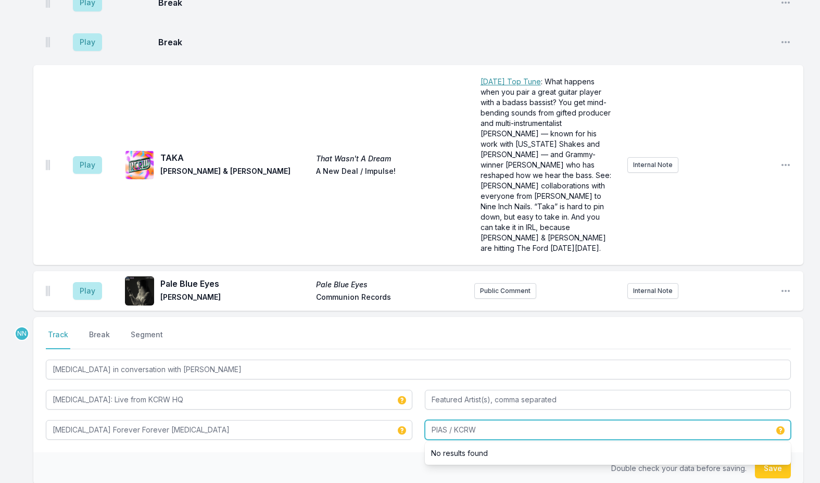
scroll to position [2676, 0]
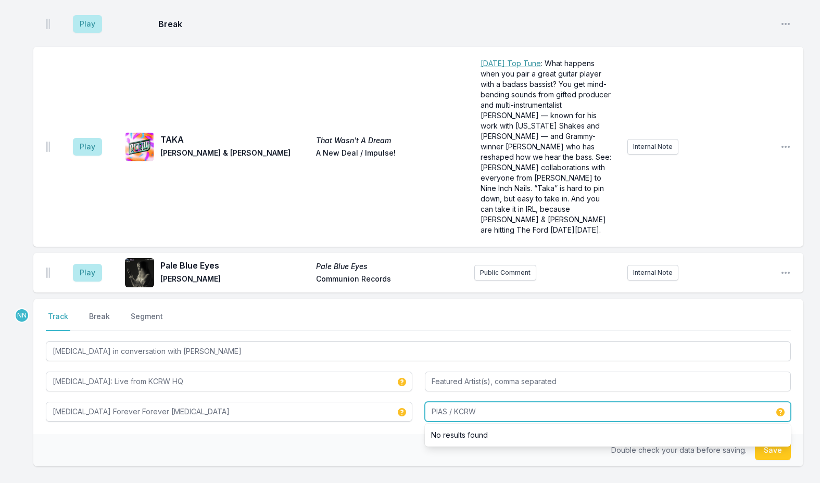
type input "PIAS / KCRW"
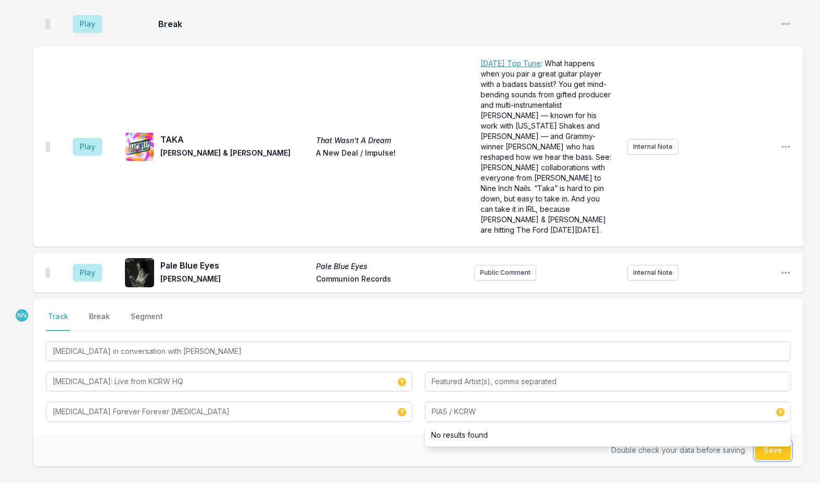
click at [770, 441] on button "Save" at bounding box center [773, 451] width 36 height 20
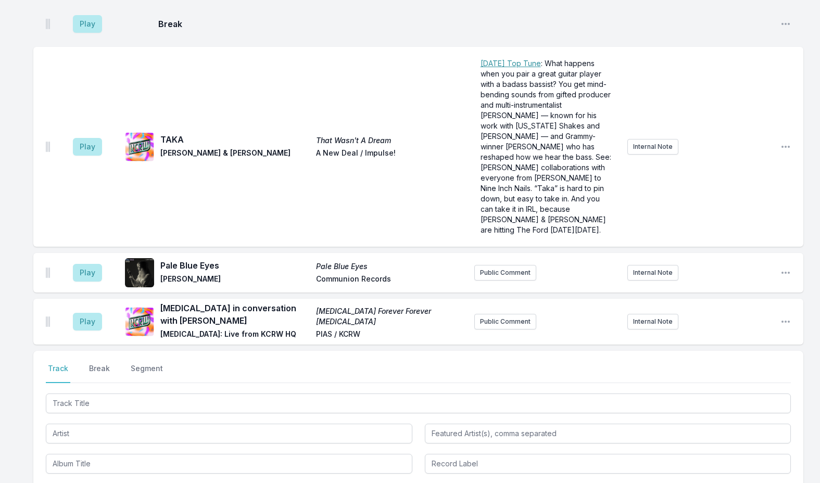
scroll to position [2729, 0]
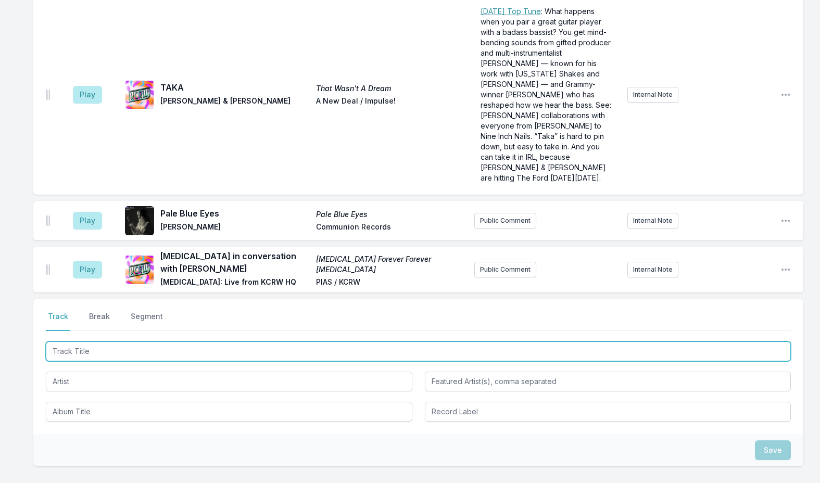
click at [134, 342] on input "Track Title" at bounding box center [418, 352] width 745 height 20
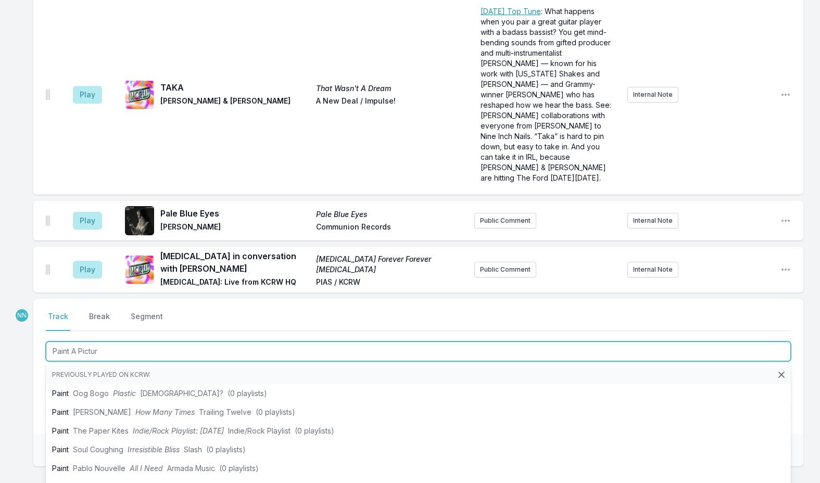
type input "Paint A Picture"
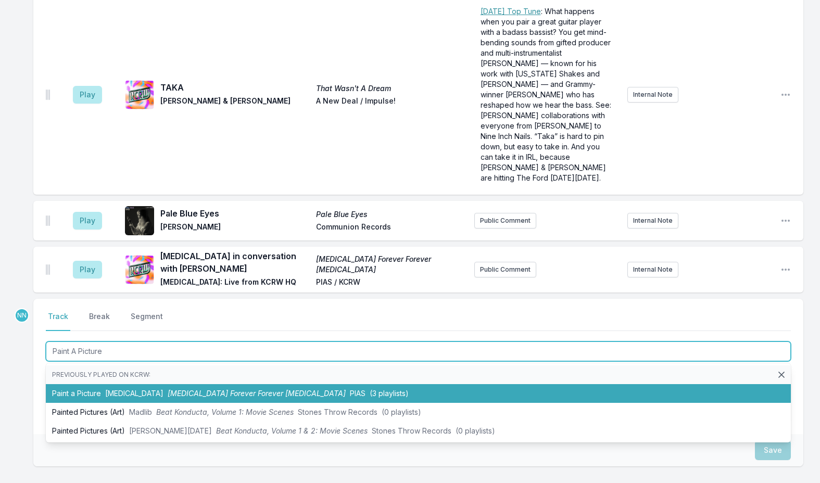
click at [71, 384] on li "Paint a Picture The Hives The Hives Forever Forever The Hives PIAS (3 playlists)" at bounding box center [418, 393] width 745 height 19
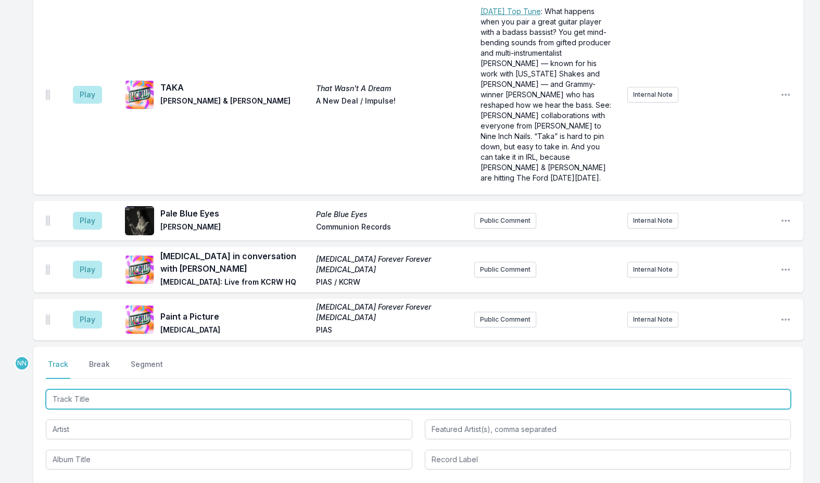
scroll to position [2774, 0]
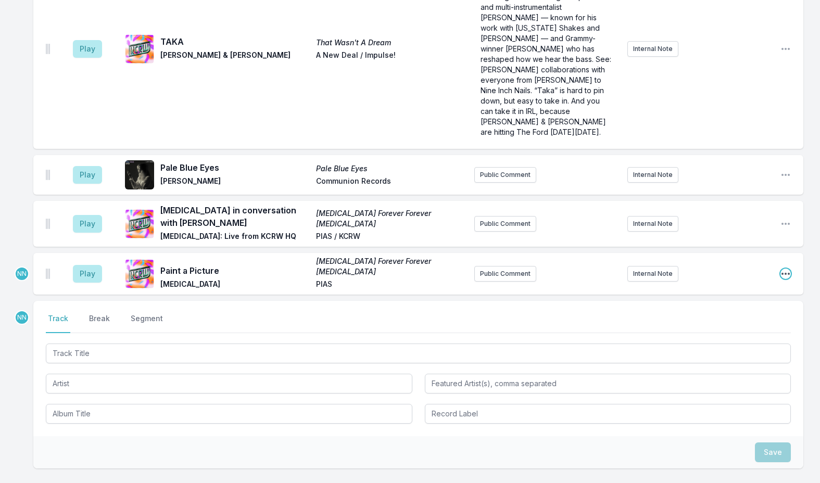
click at [789, 273] on icon "Open playlist item options" at bounding box center [786, 274] width 8 height 2
click at [718, 304] on button "Edit Track Details" at bounding box center [733, 313] width 117 height 19
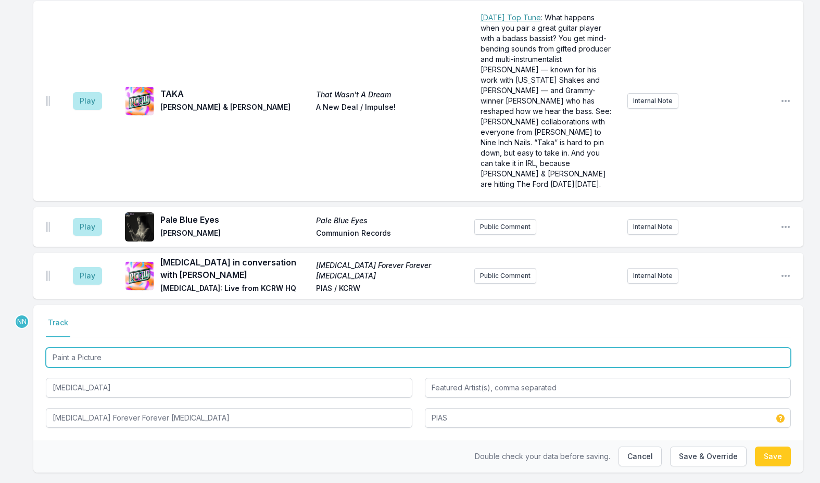
click at [138, 348] on input "Paint a Picture" at bounding box center [418, 358] width 745 height 20
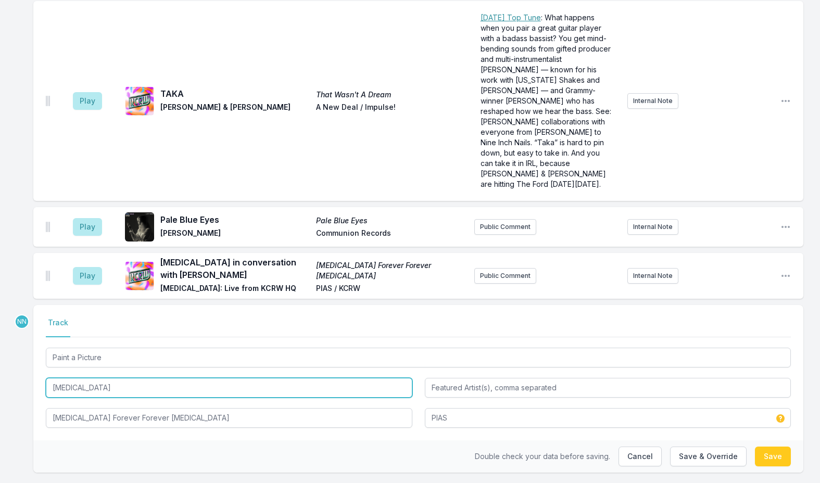
click at [119, 378] on input "The Hives" at bounding box center [229, 388] width 367 height 20
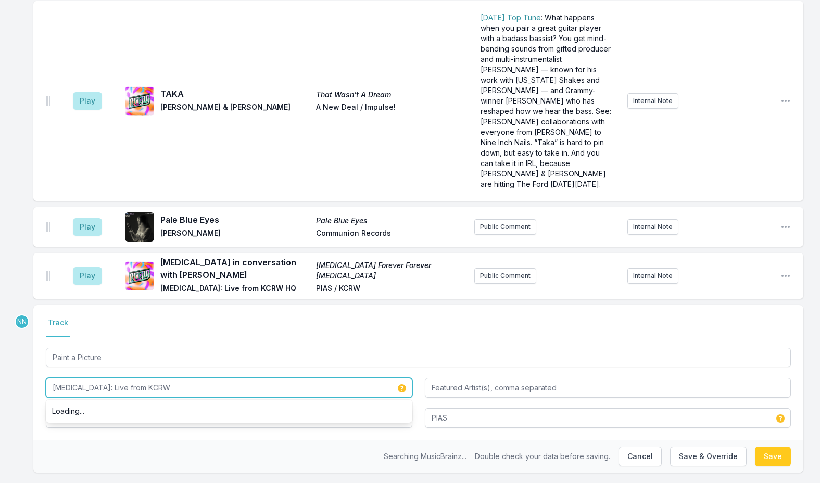
type input "The Hives: Live from KCRW"
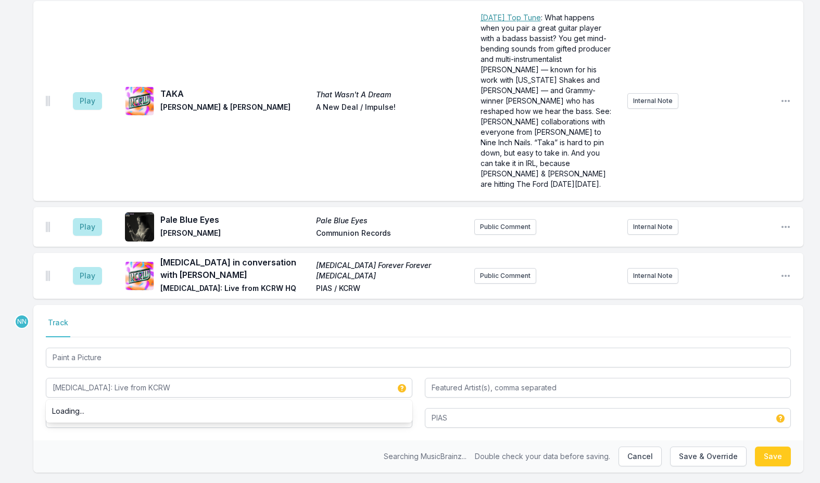
click at [72, 441] on div "Searching MusicBrainz... Double check your data before saving. Cancel Save & Ov…" at bounding box center [418, 457] width 770 height 32
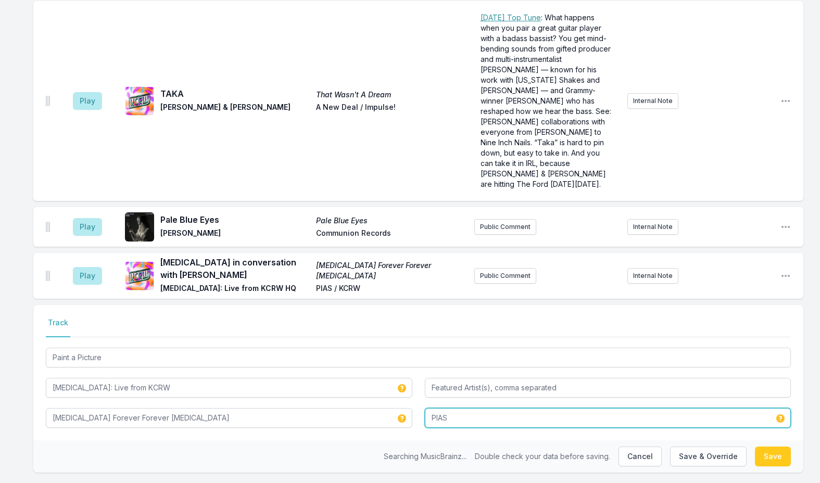
click at [467, 408] on input "PIAS" at bounding box center [608, 418] width 367 height 20
type input "PIAS / KCRW"
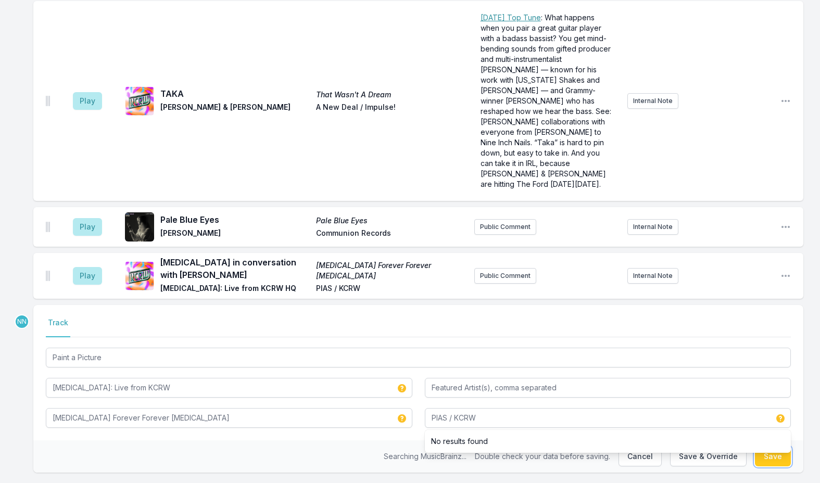
click at [766, 447] on button "Save" at bounding box center [773, 457] width 36 height 20
type input "The Hives"
type input "PIAS"
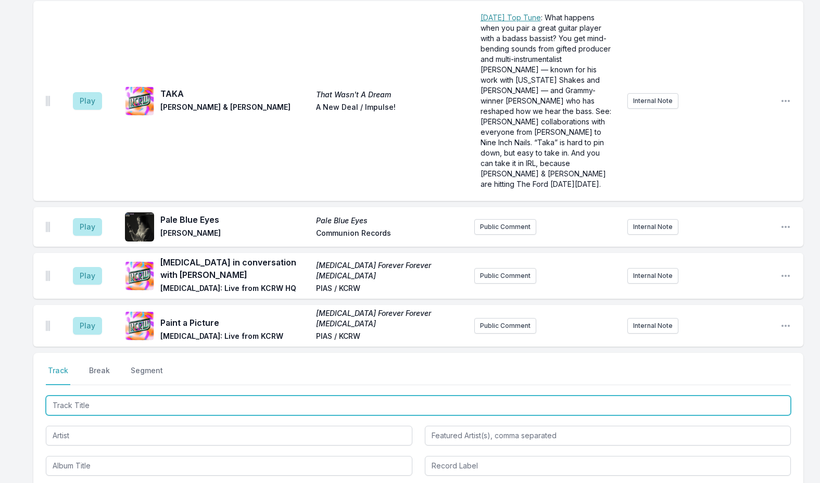
click at [128, 396] on input "Track Title" at bounding box center [418, 406] width 745 height 20
paste input "Hate To Say I Told You So"
type input "Hate To Say I Told You So"
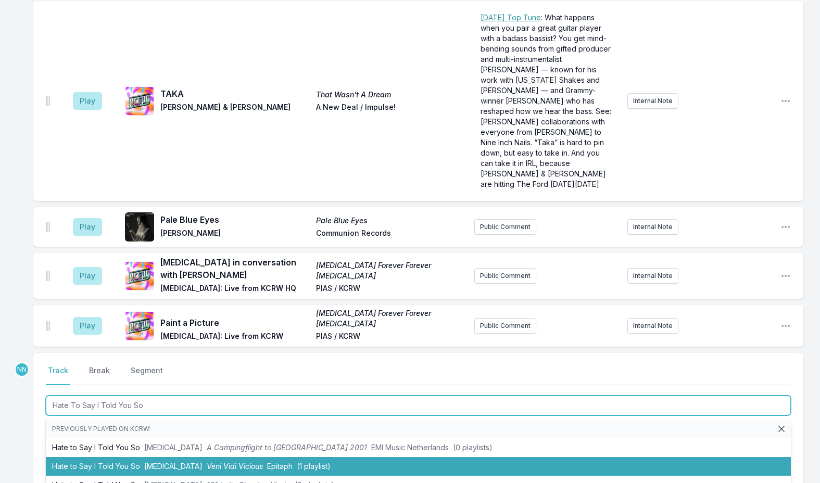
click at [163, 462] on span "The Hives" at bounding box center [173, 466] width 58 height 9
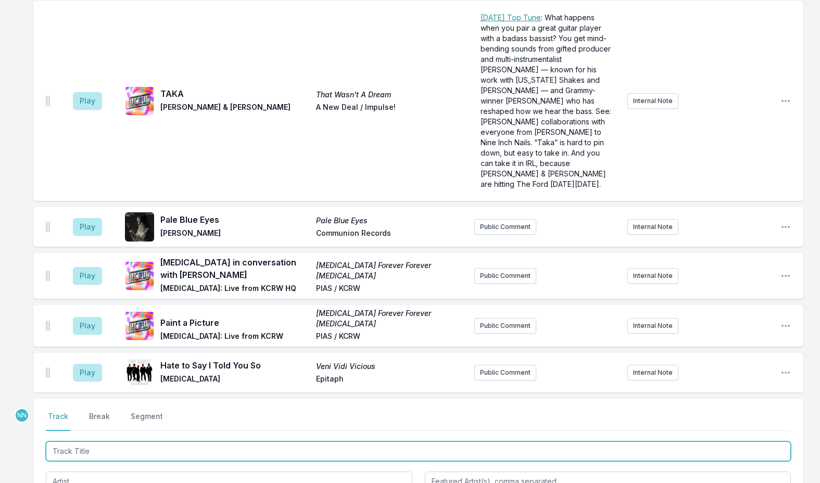
scroll to position [2768, 0]
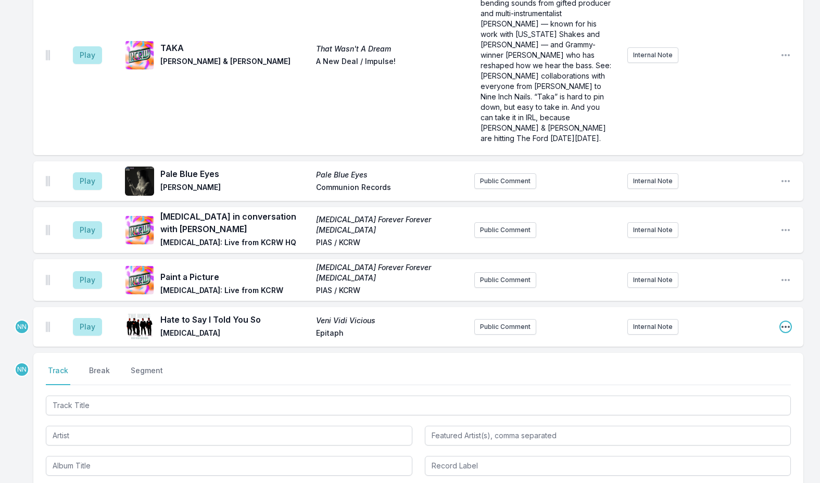
click at [783, 326] on icon "Open playlist item options" at bounding box center [786, 327] width 8 height 2
click at [726, 357] on button "Edit Track Details" at bounding box center [733, 366] width 117 height 19
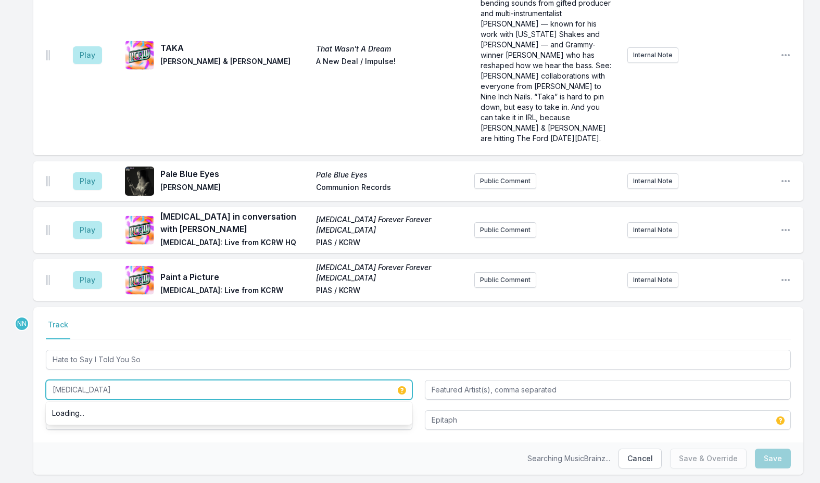
click at [126, 380] on input "The Hives" at bounding box center [229, 390] width 367 height 20
type input "The Hives Live from KCRW"
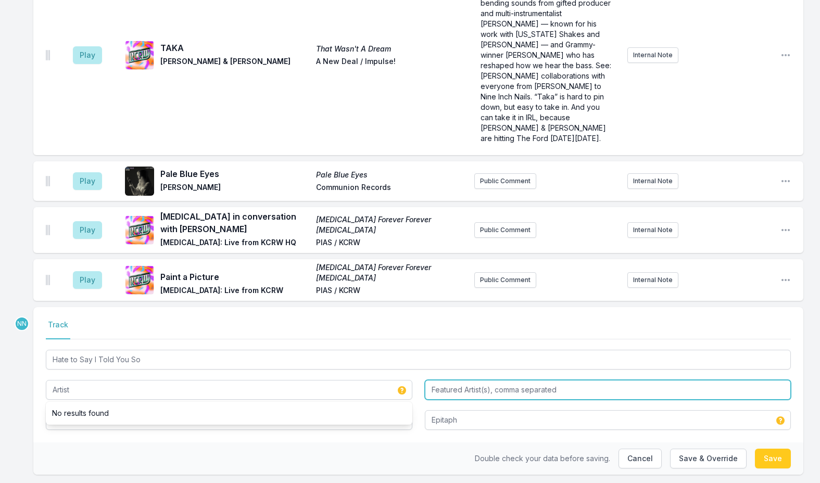
type input "The Hives Live from KCRW"
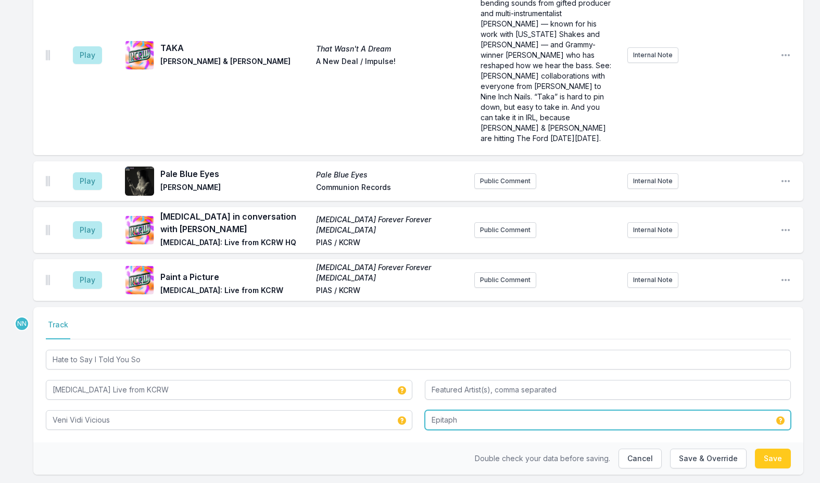
click at [455, 410] on input "Epitaph" at bounding box center [608, 420] width 367 height 20
type input "Epitaph / KCRW"
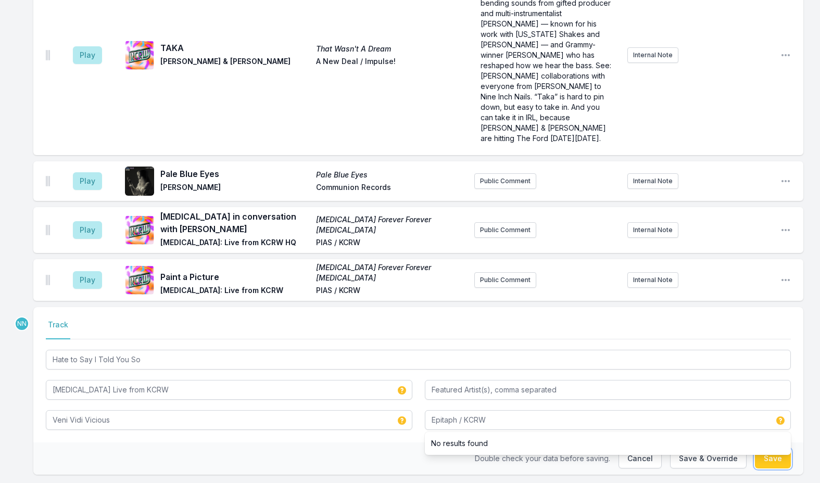
click at [774, 449] on button "Save" at bounding box center [773, 459] width 36 height 20
type input "The Hives"
type input "Epitaph"
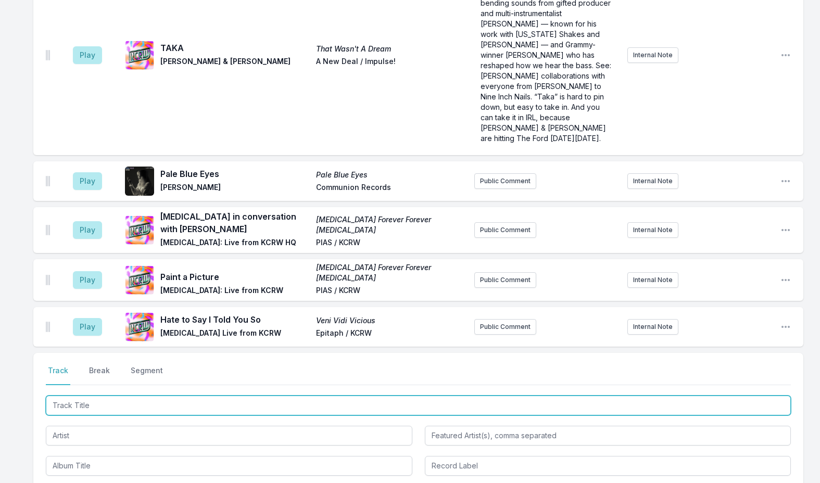
click at [162, 396] on input "Track Title" at bounding box center [418, 406] width 745 height 20
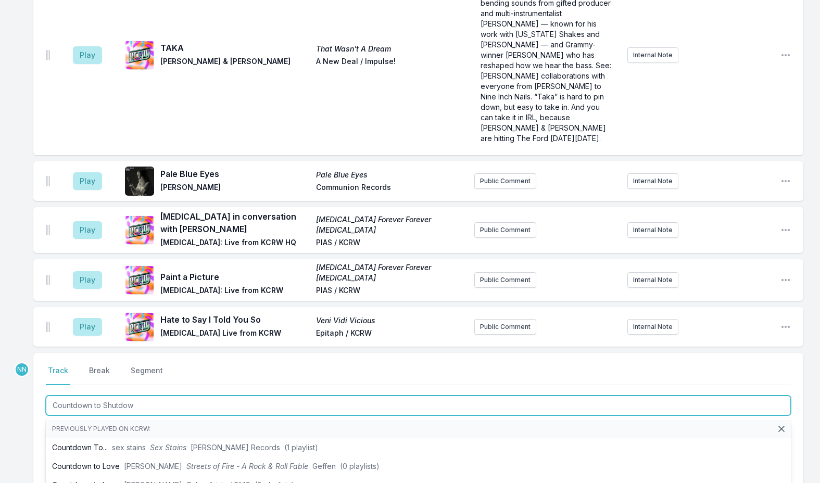
type input "Countdown to Shutdown"
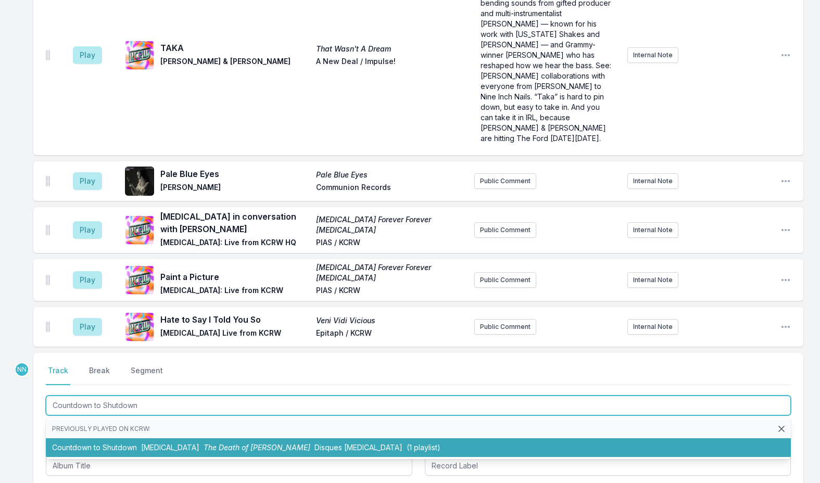
click at [165, 443] on span "The Hives" at bounding box center [170, 447] width 58 height 9
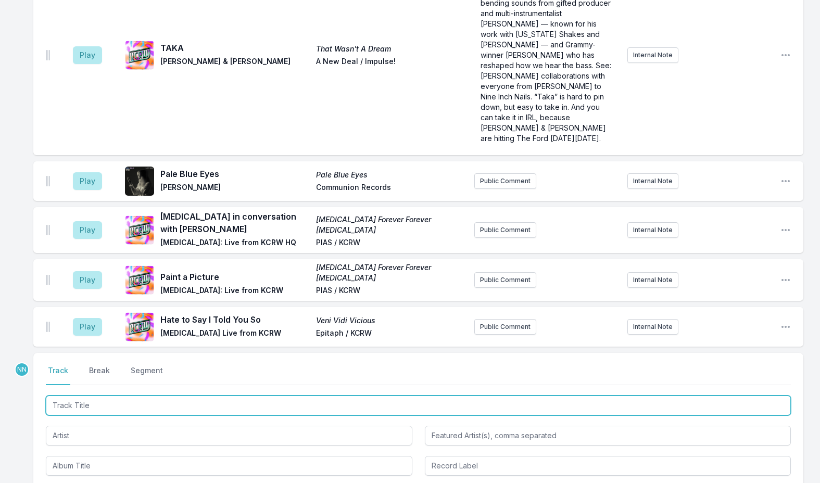
scroll to position [2814, 0]
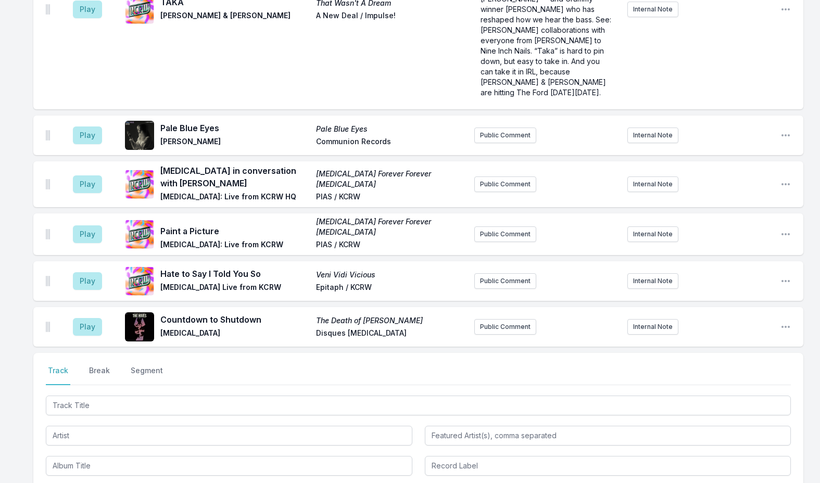
click at [789, 307] on div "Play Countdown to Shutdown The Death of Randy Fitzsimmons The Hives Disques Hiv…" at bounding box center [418, 327] width 770 height 40
click at [787, 322] on icon "Open playlist item options" at bounding box center [786, 327] width 10 height 10
click at [720, 357] on button "Edit Track Details" at bounding box center [733, 366] width 117 height 19
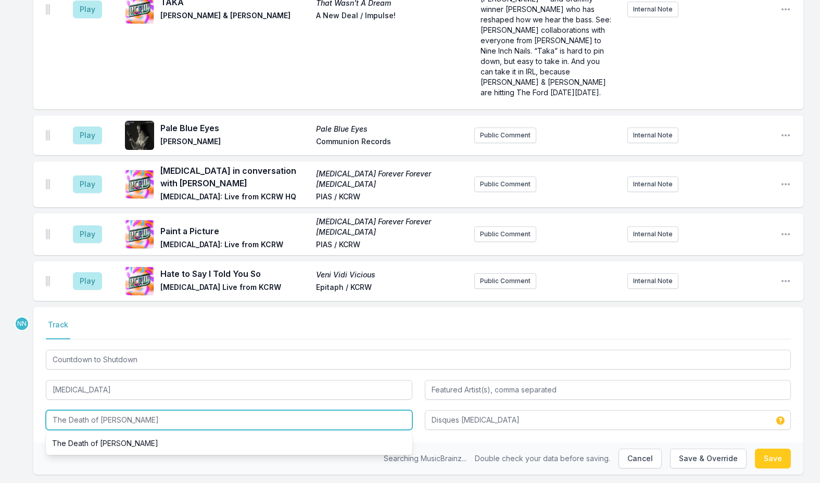
click at [183, 410] on input "The Death of Randy Fitzsimmons" at bounding box center [229, 420] width 367 height 20
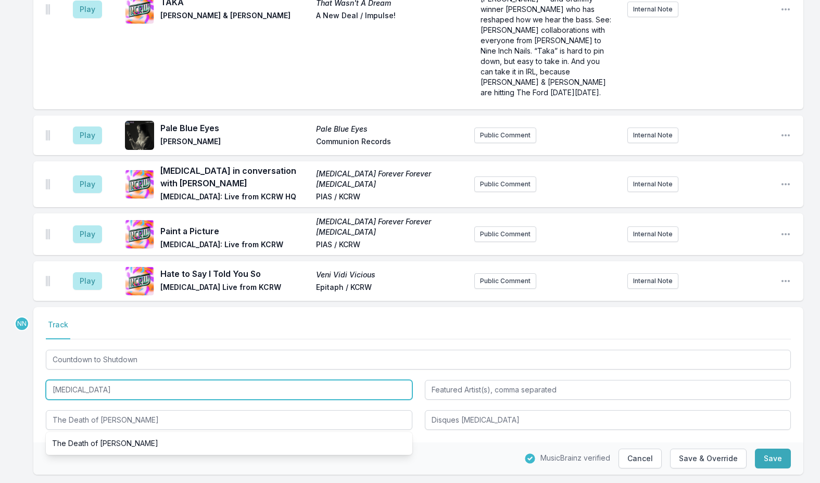
click at [141, 380] on input "The Hives" at bounding box center [229, 390] width 367 height 20
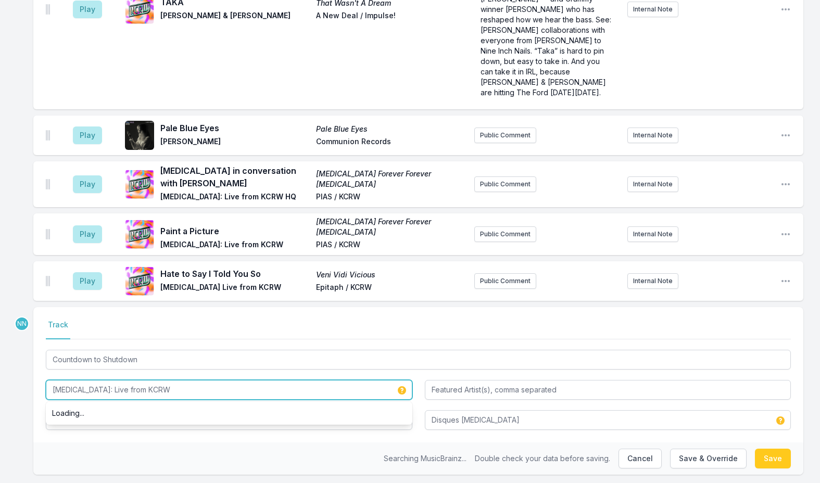
type input "The Hives: Live from KCRW"
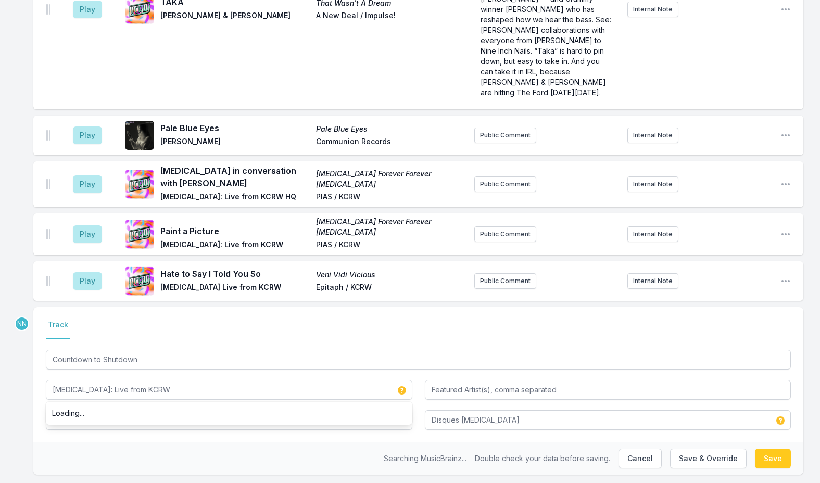
click at [133, 443] on div "Searching MusicBrainz... Double check your data before saving. Cancel Save & Ov…" at bounding box center [418, 459] width 770 height 32
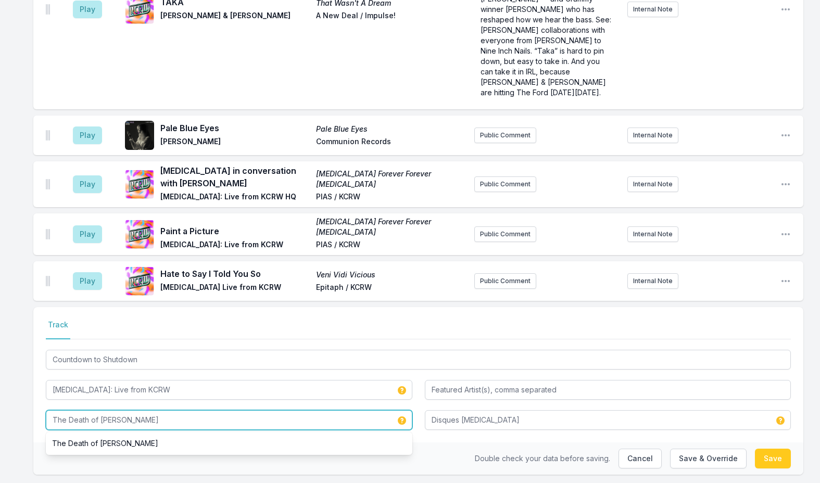
click at [178, 410] on input "The Death of Randy Fitzsimmons" at bounding box center [229, 420] width 367 height 20
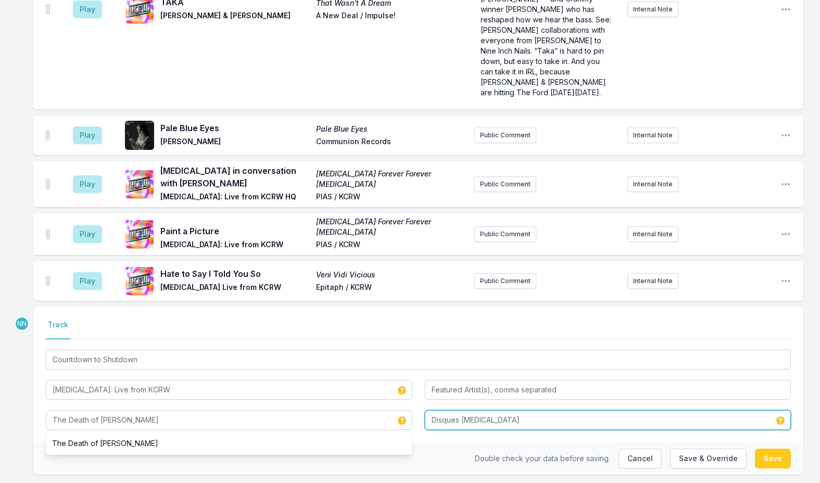
click at [447, 410] on input "Disques Hives" at bounding box center [608, 420] width 367 height 20
click at [503, 410] on input "Disques Hives" at bounding box center [608, 420] width 367 height 20
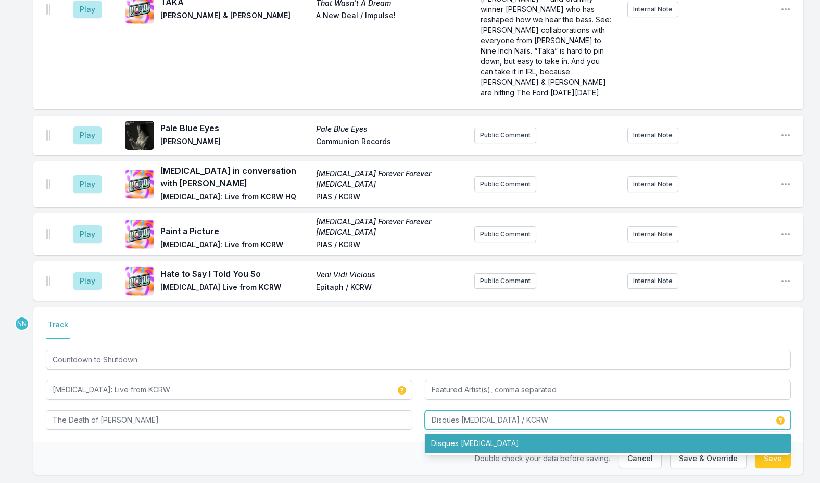
type input "Disques Hives / KCRW"
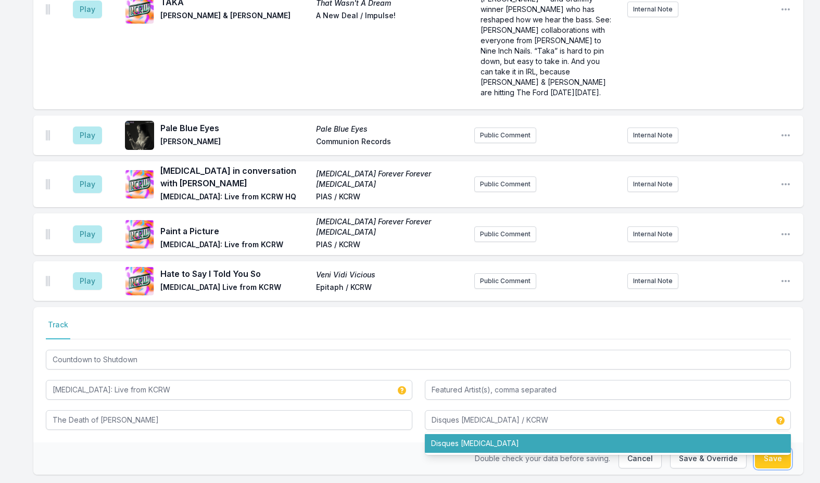
click at [767, 449] on button "Save" at bounding box center [773, 459] width 36 height 20
type input "The Hives"
type input "Disques Hives"
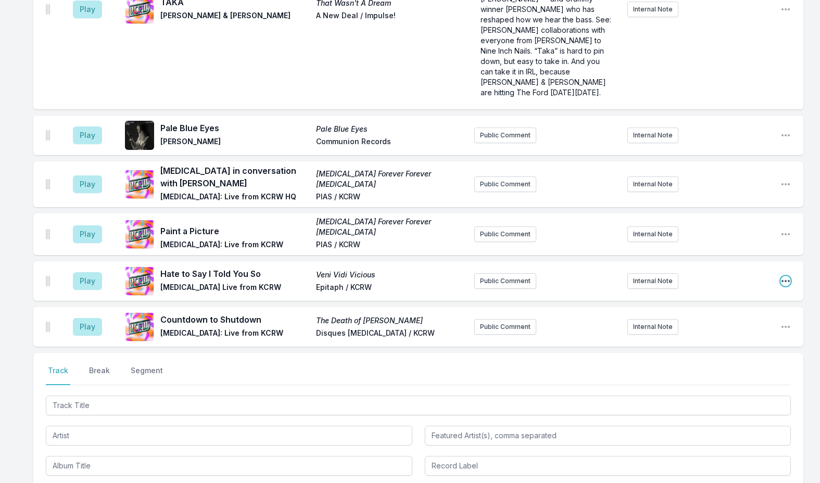
click at [782, 280] on icon "Open playlist item options" at bounding box center [786, 281] width 8 height 2
click at [721, 312] on button "Edit Track Details" at bounding box center [733, 321] width 117 height 19
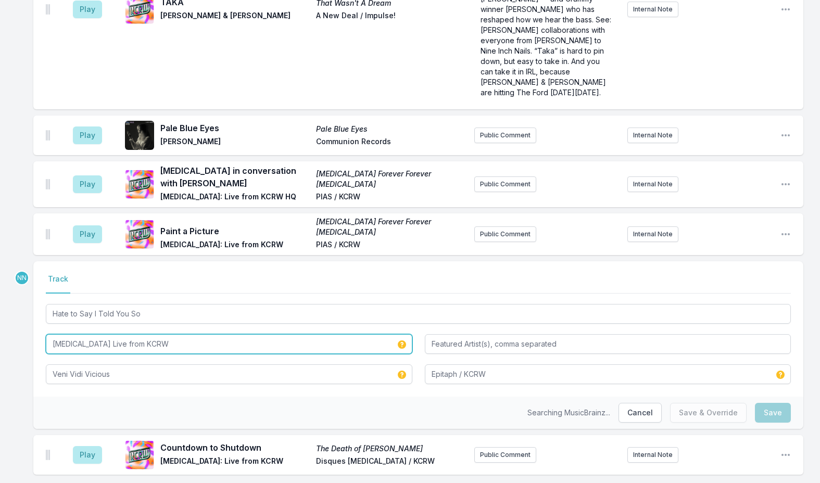
click at [85, 334] on input "The Hives Live from KCRW" at bounding box center [229, 344] width 367 height 20
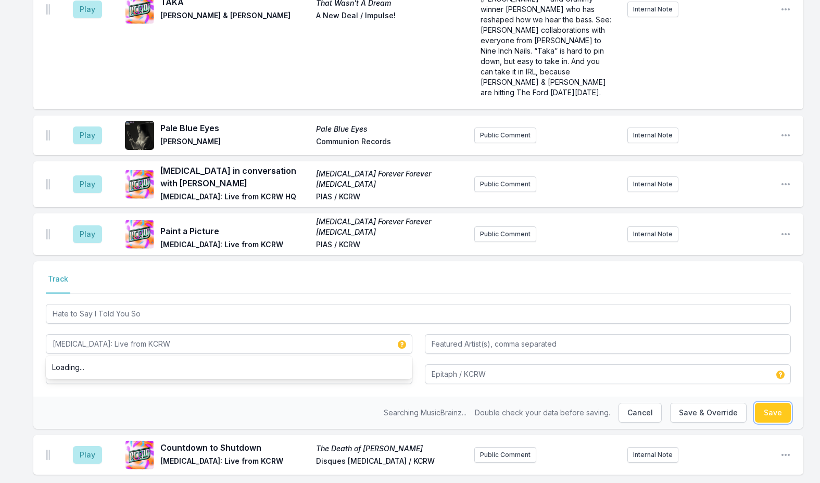
click at [770, 403] on button "Save" at bounding box center [773, 413] width 36 height 20
type input "The Hives Live from KCRW"
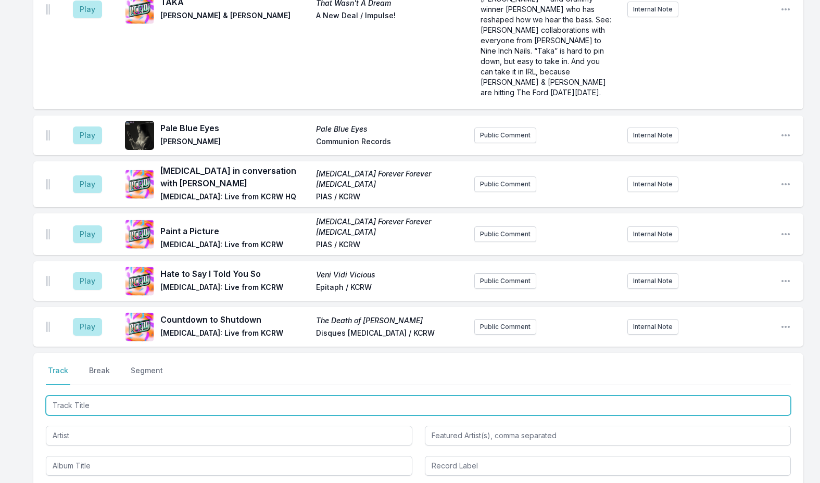
click at [164, 396] on input "Track Title" at bounding box center [418, 406] width 745 height 20
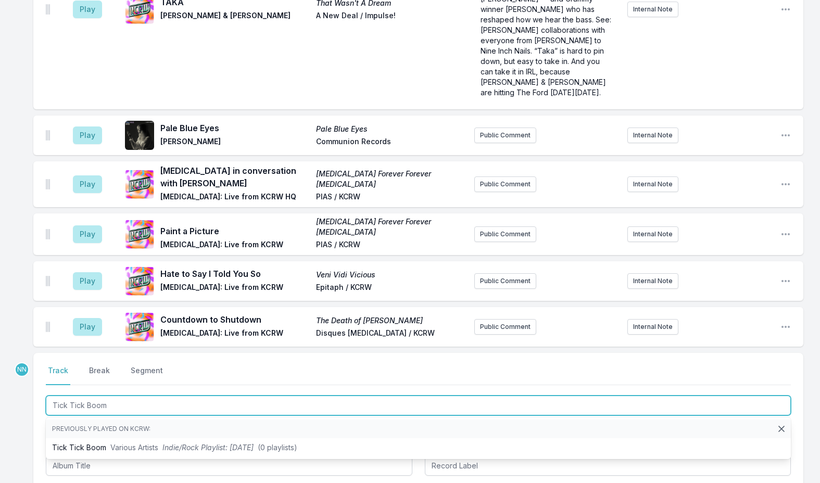
type input "Tick Tick Boom"
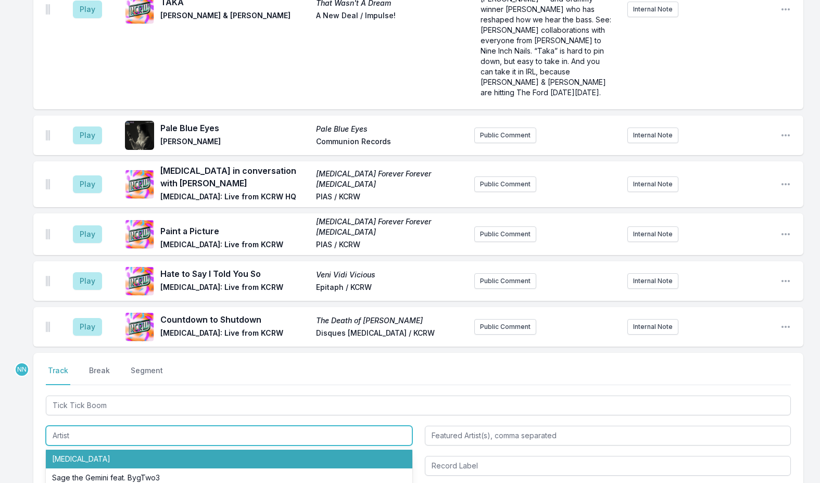
click at [66, 450] on li "The Hives" at bounding box center [229, 459] width 367 height 19
type input "The Hives"
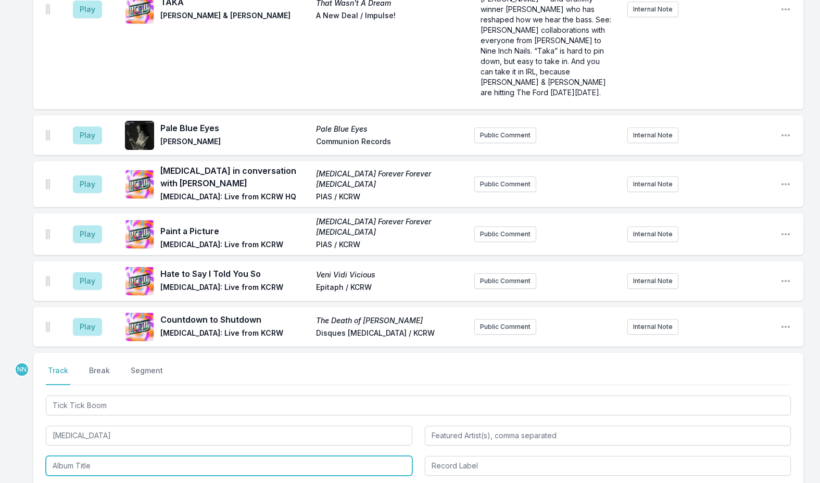
click at [79, 456] on input "Album Title" at bounding box center [229, 466] width 367 height 20
click at [114, 480] on li "The Black and White Album" at bounding box center [229, 489] width 367 height 19
type input "The Black and White Album"
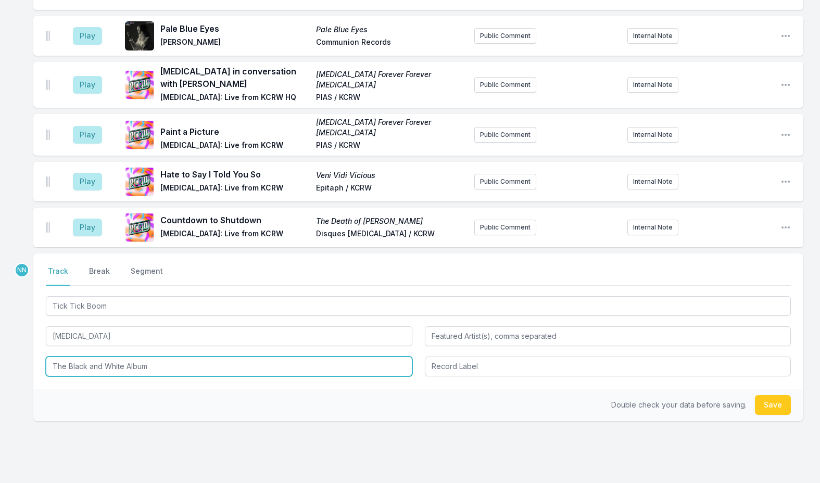
scroll to position [2918, 0]
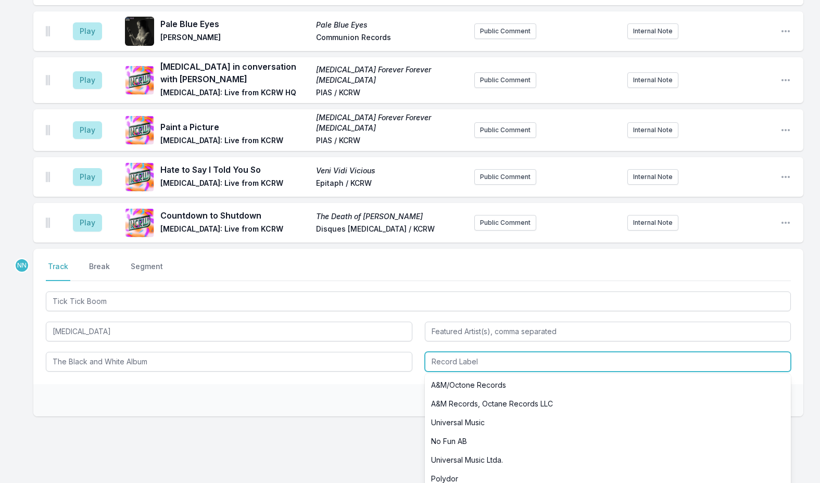
click at [443, 352] on input "Record Label" at bounding box center [608, 362] width 367 height 20
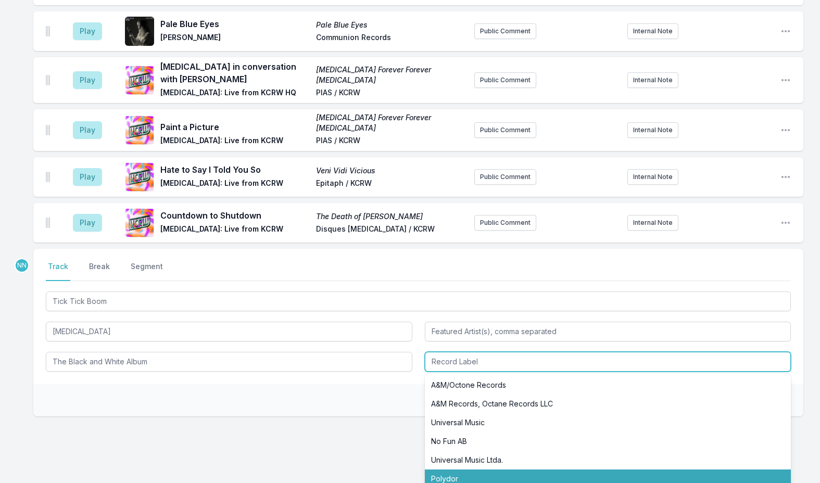
click at [440, 470] on li "Polydor" at bounding box center [608, 479] width 367 height 19
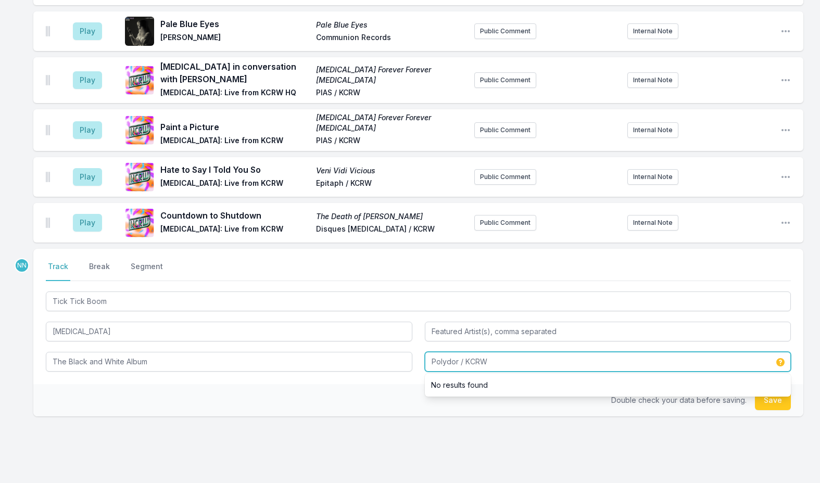
type input "Polydor / KCRW"
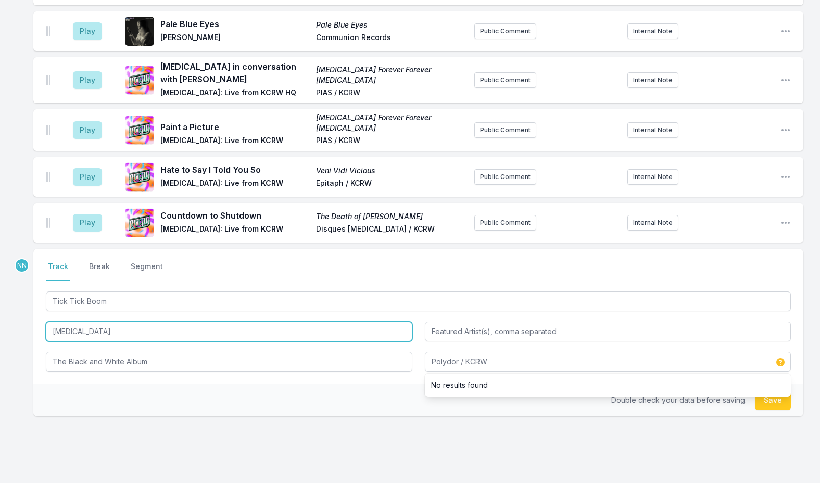
click at [115, 322] on input "The Hives" at bounding box center [229, 332] width 367 height 20
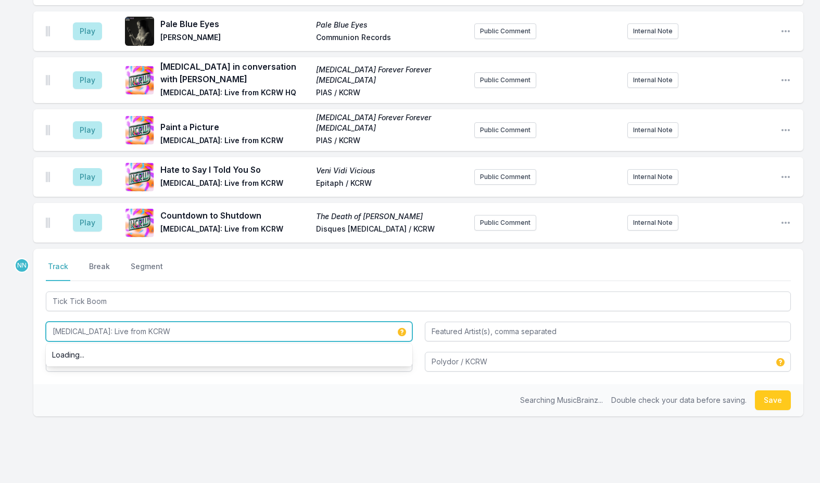
type input "The Hives: Live from KCRW"
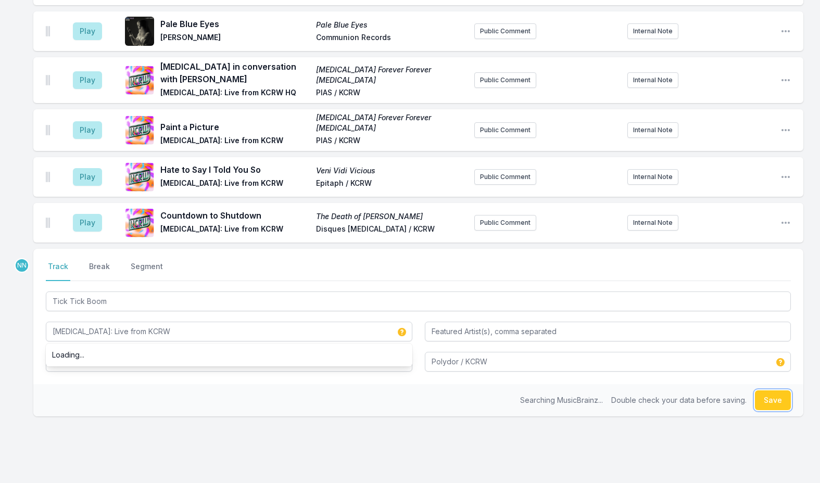
click at [765, 391] on button "Save" at bounding box center [773, 401] width 36 height 20
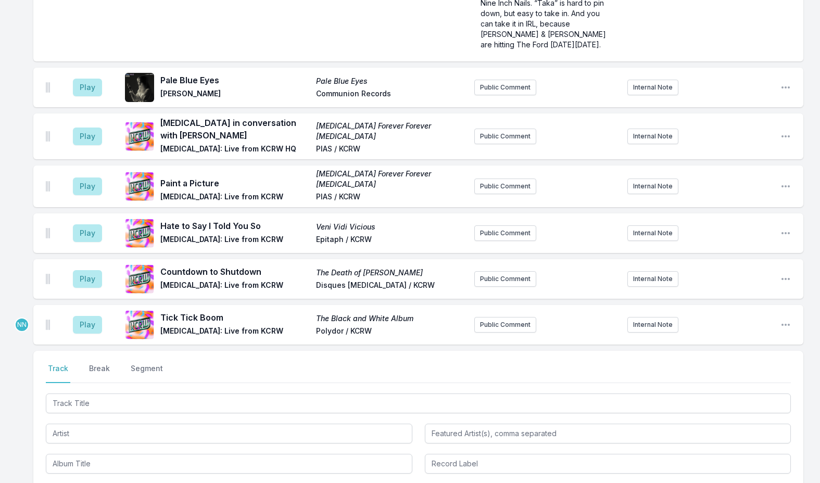
scroll to position [2860, 0]
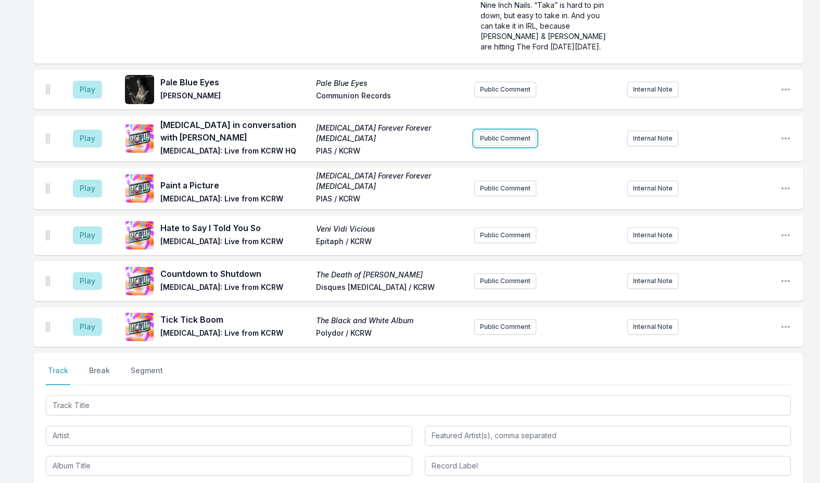
click at [502, 131] on button "Public Comment" at bounding box center [506, 139] width 62 height 16
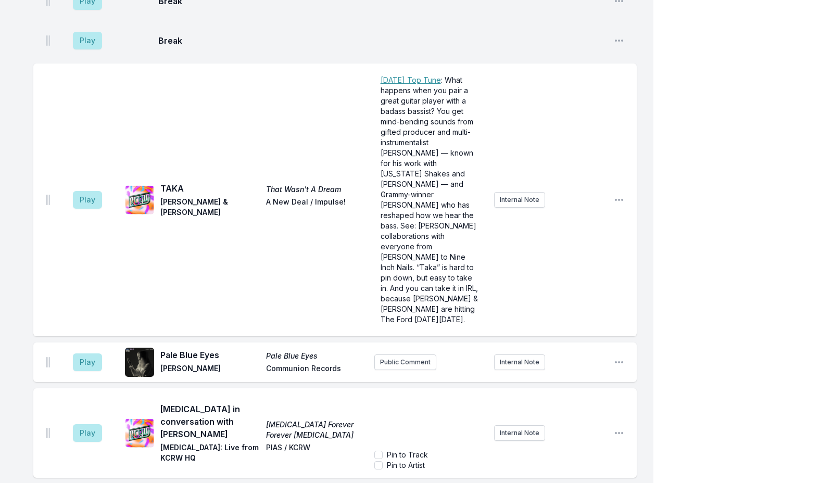
scroll to position [2893, 0]
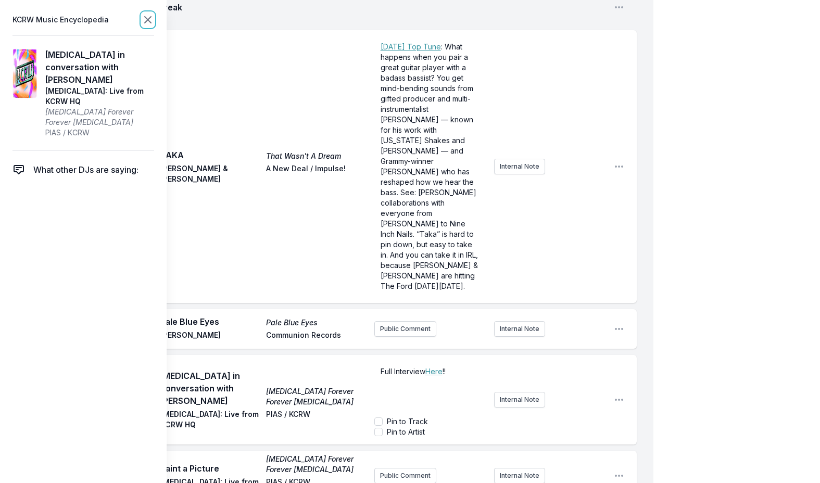
click at [147, 18] on icon at bounding box center [148, 20] width 13 height 13
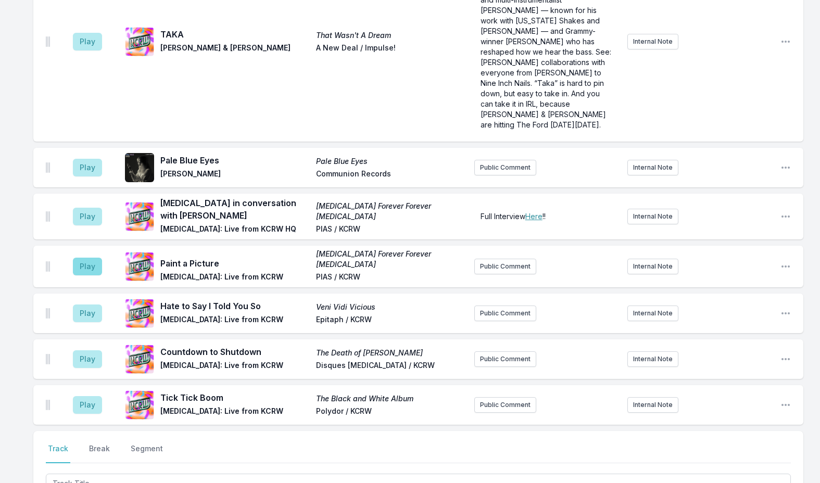
scroll to position [2841, 0]
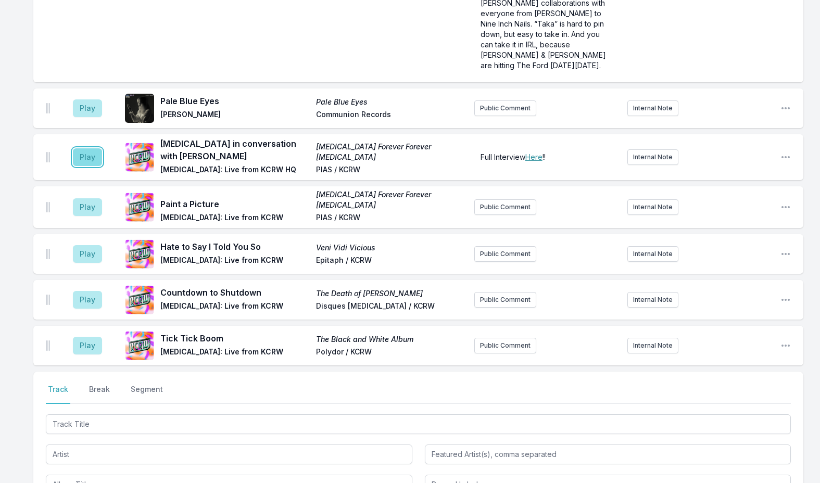
click at [84, 148] on button "Play" at bounding box center [87, 157] width 29 height 18
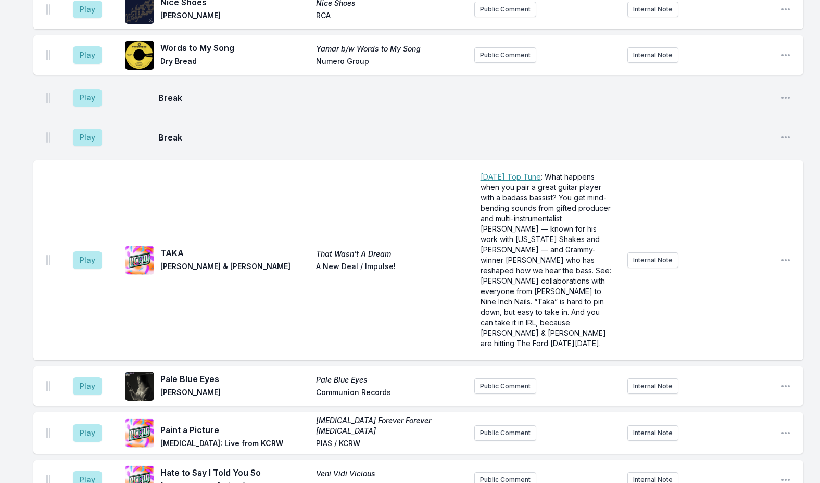
scroll to position [2789, 0]
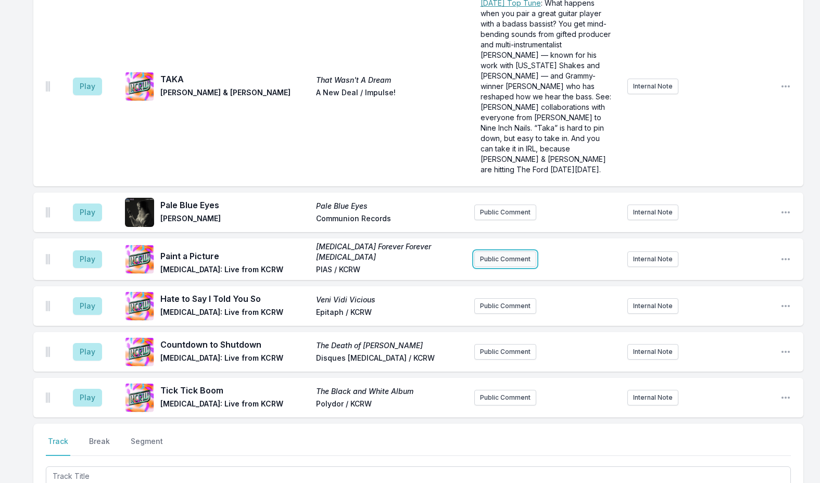
click at [517, 252] on button "Public Comment" at bounding box center [506, 260] width 62 height 16
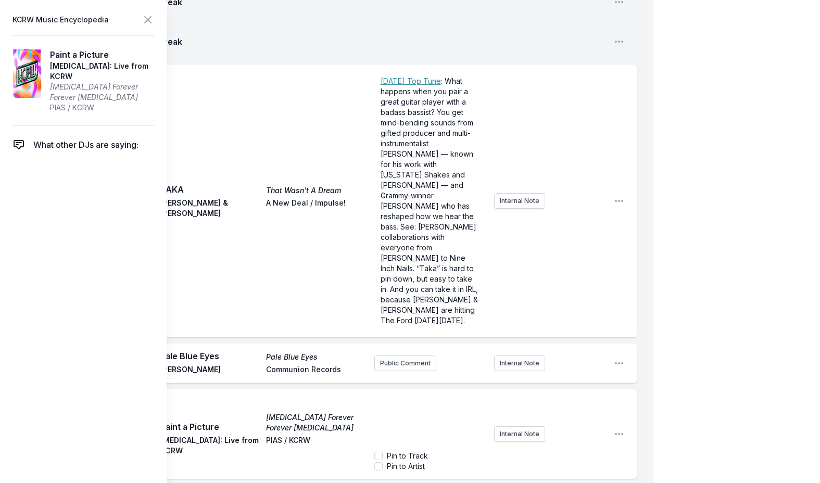
scroll to position [2933, 0]
drag, startPoint x: 414, startPoint y: 341, endPoint x: 315, endPoint y: 340, distance: 99.5
click at [315, 389] on div "Play Paint a Picture The Hives Forever Forever The Hives The Hives: Live from K…" at bounding box center [335, 434] width 604 height 90
click at [148, 22] on icon at bounding box center [148, 20] width 13 height 13
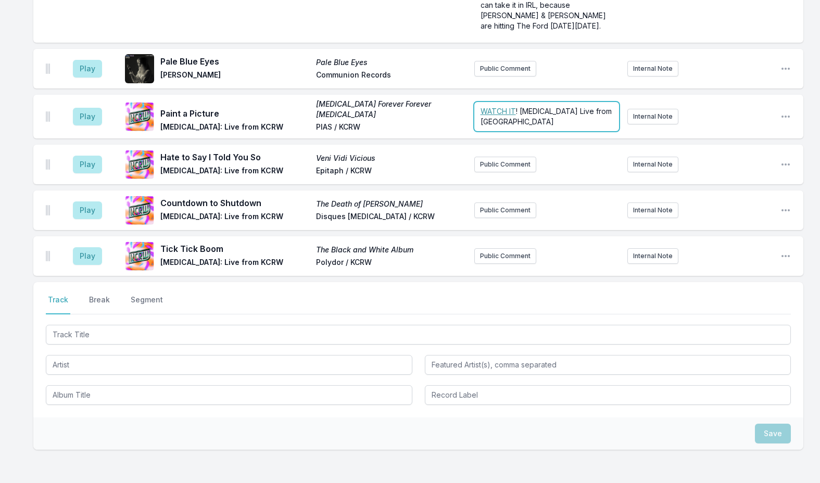
click at [543, 102] on form "﻿ WATCH IT ! The Hives Live from HQ" at bounding box center [547, 116] width 145 height 29
click at [543, 102] on div "﻿ WATCH IT ! The Hives Live from HQ" at bounding box center [547, 116] width 145 height 29
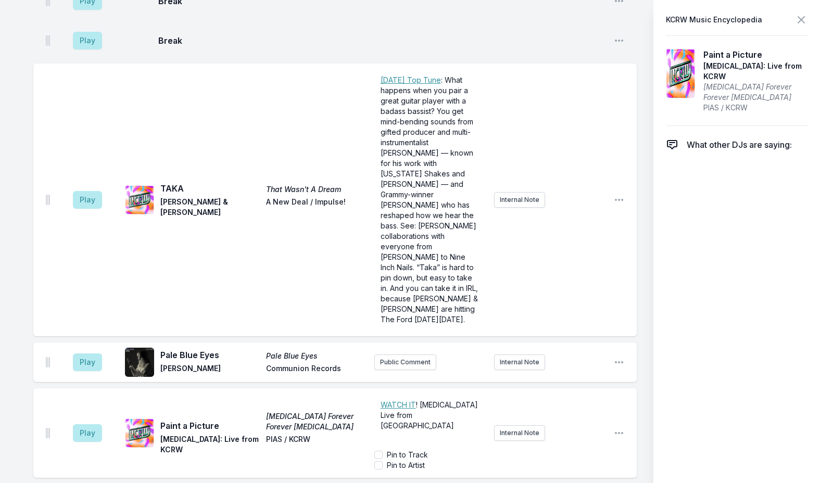
click at [543, 91] on div "﻿ Today's Top Tune : What happens when you pair a great guitar player with a ba…" at bounding box center [490, 200] width 231 height 267
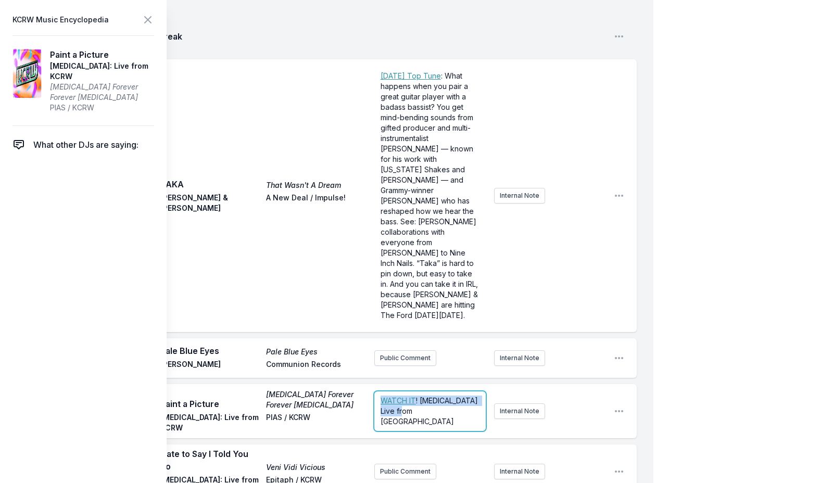
drag, startPoint x: 418, startPoint y: 350, endPoint x: 366, endPoint y: 338, distance: 53.5
click at [366, 384] on div "Play Paint a Picture The Hives Forever Forever The Hives The Hives: Live from K…" at bounding box center [335, 411] width 604 height 54
copy p "﻿ WATCH IT ! The Hives Live from HQ"
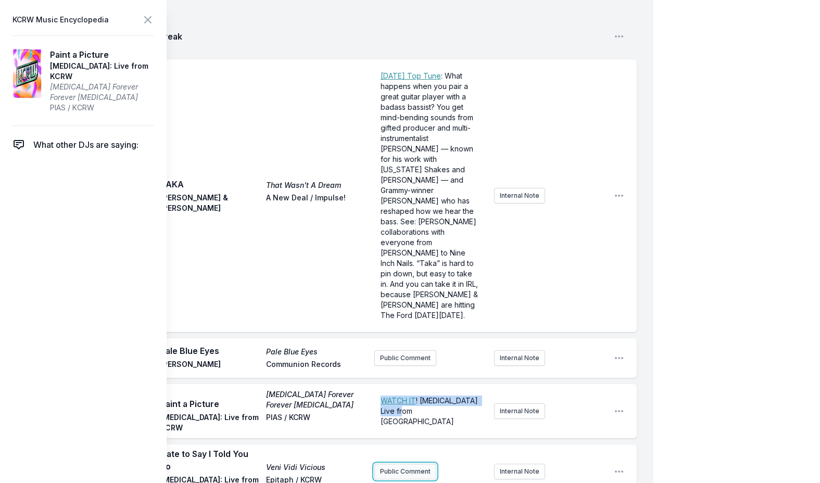
click at [418, 464] on button "Public Comment" at bounding box center [406, 472] width 62 height 16
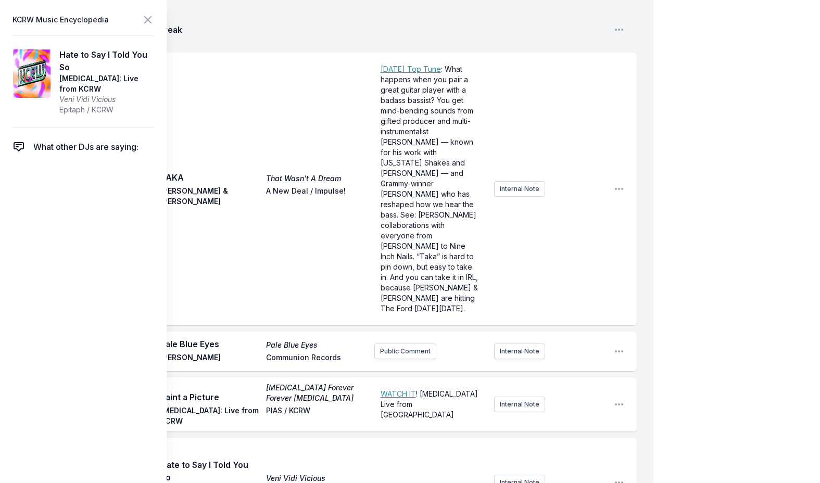
scroll to position [2989, 0]
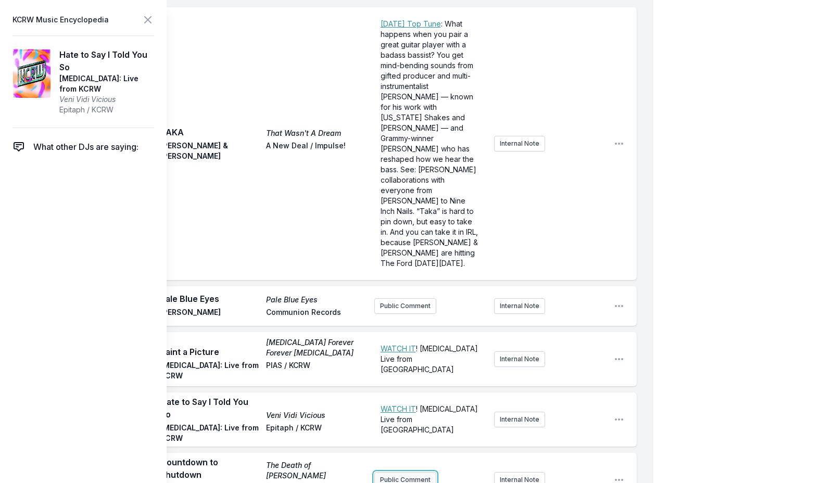
click at [402, 472] on button "Public Comment" at bounding box center [406, 480] width 62 height 16
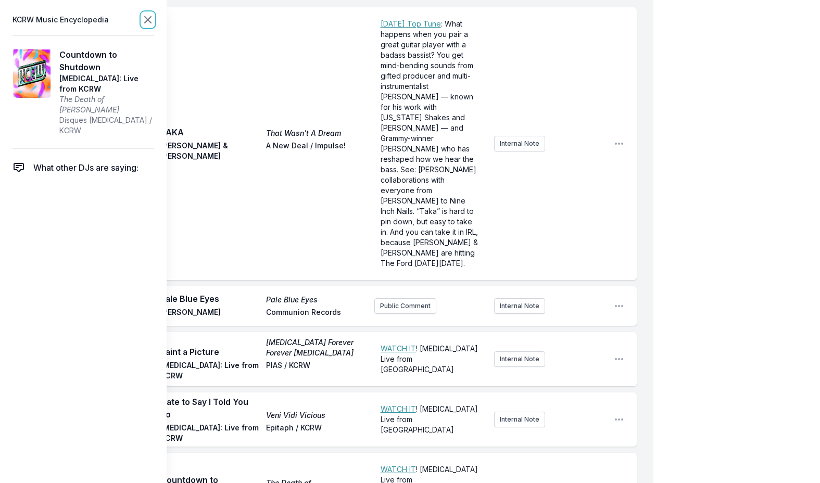
click at [145, 19] on icon at bounding box center [148, 20] width 13 height 13
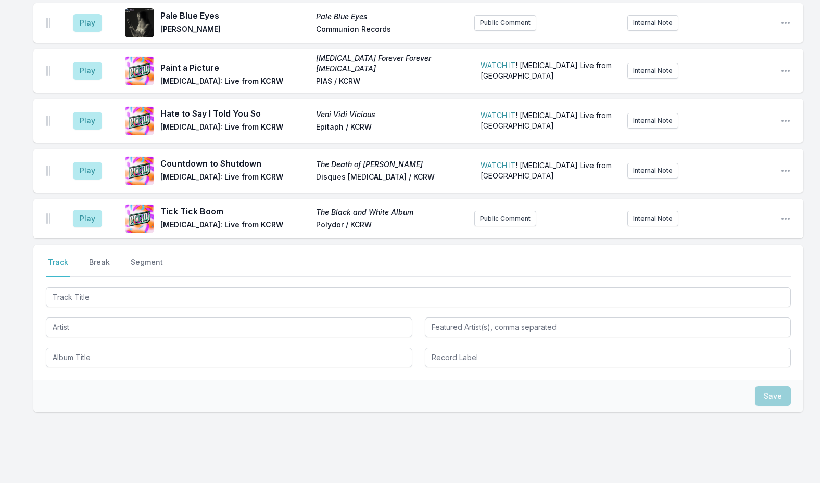
scroll to position [2972, 0]
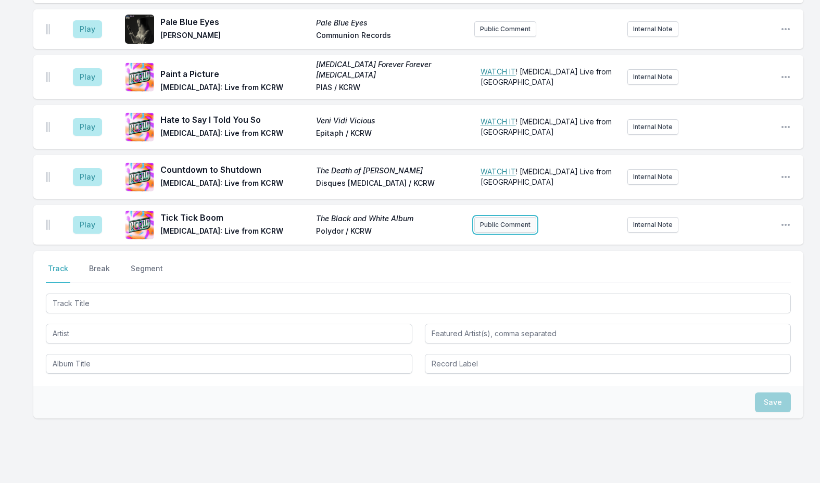
click at [497, 217] on button "Public Comment" at bounding box center [506, 225] width 62 height 16
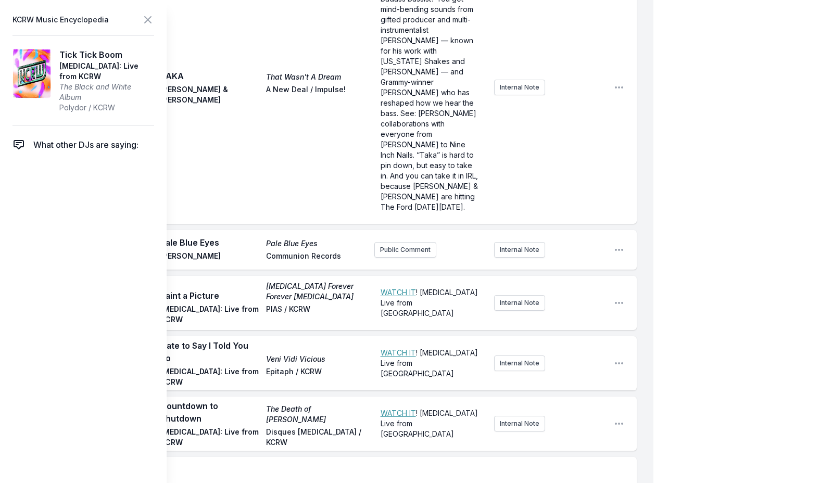
scroll to position [3064, 0]
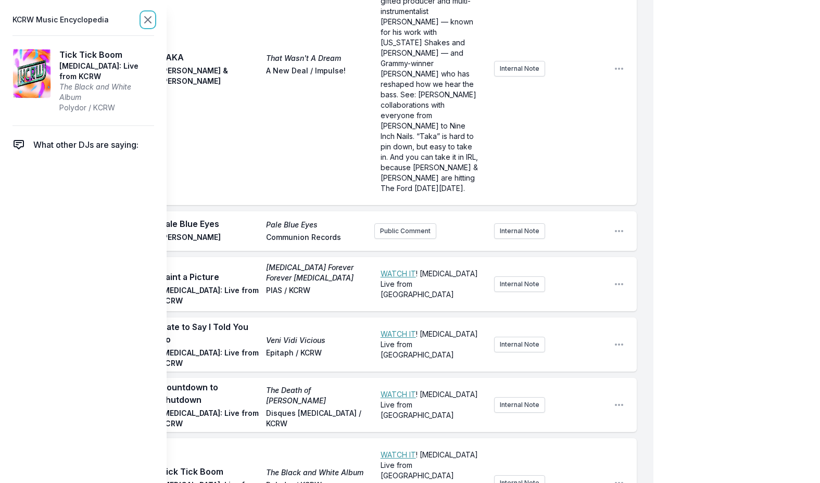
click at [144, 18] on icon at bounding box center [148, 20] width 13 height 13
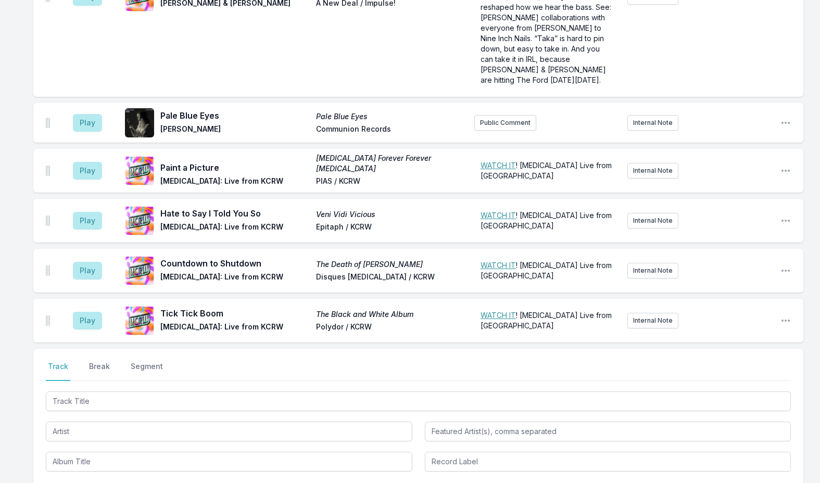
scroll to position [2868, 0]
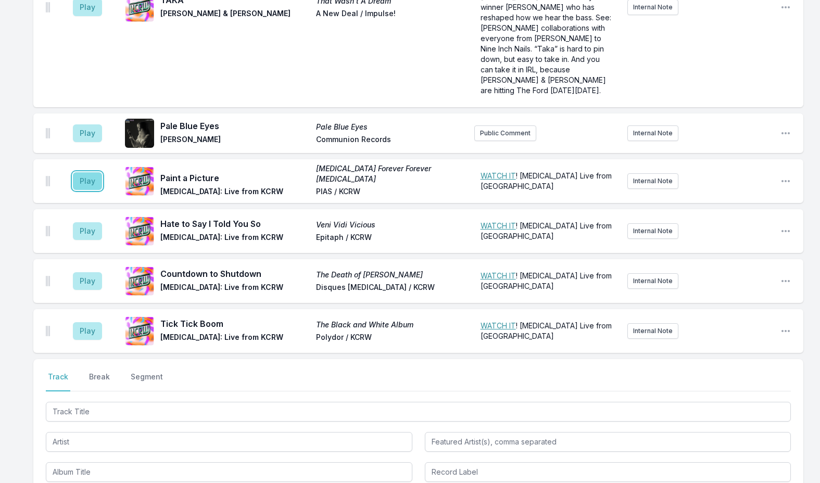
click at [82, 172] on button "Play" at bounding box center [87, 181] width 29 height 18
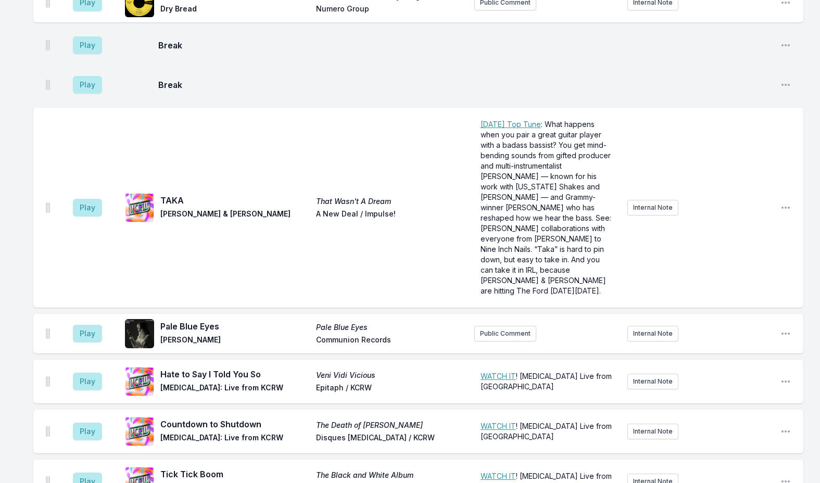
scroll to position [2816, 0]
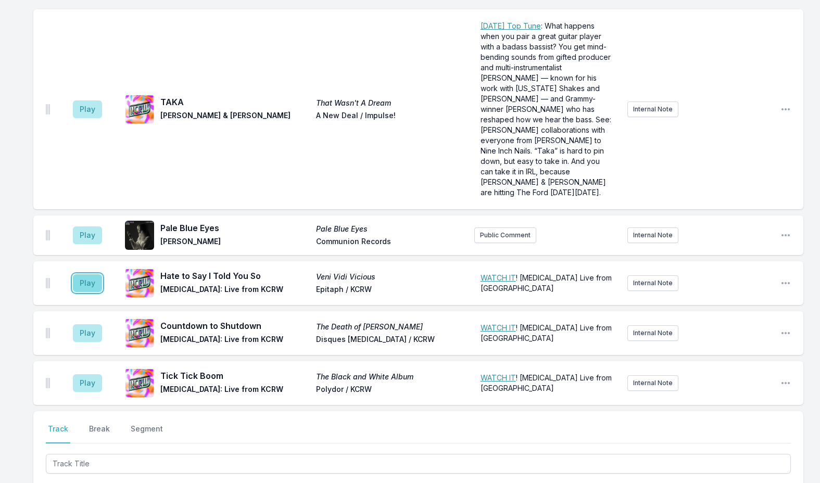
click at [89, 275] on button "Play" at bounding box center [87, 284] width 29 height 18
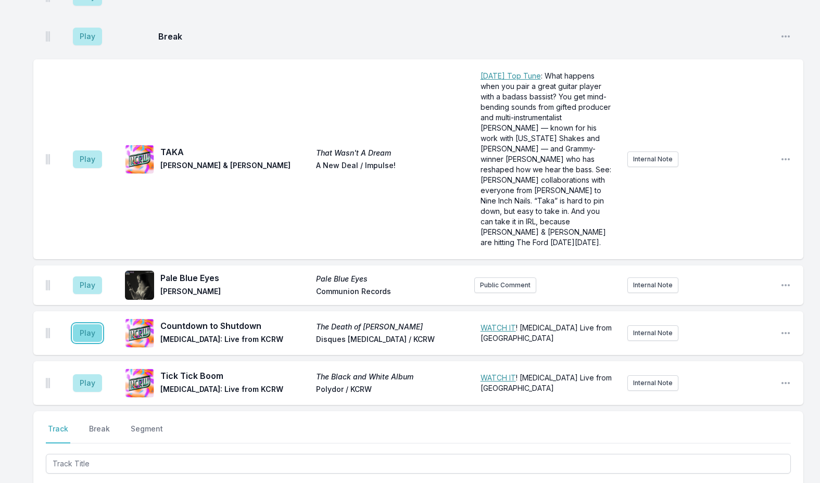
click at [93, 325] on button "Play" at bounding box center [87, 334] width 29 height 18
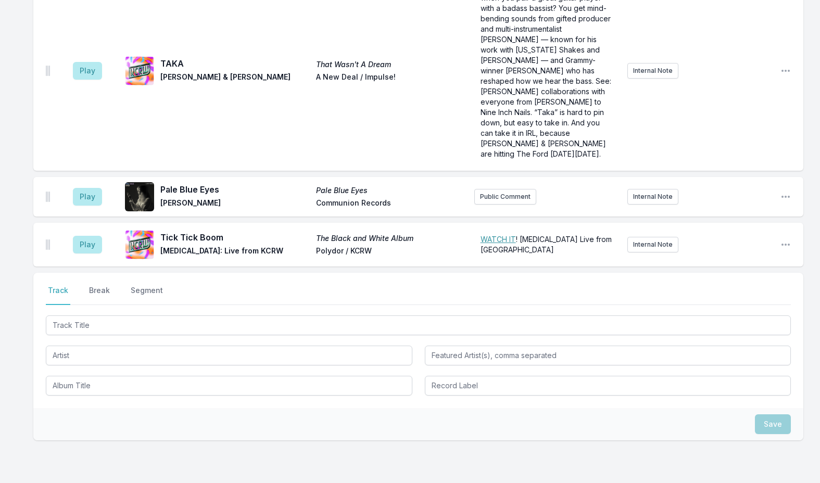
scroll to position [2972, 0]
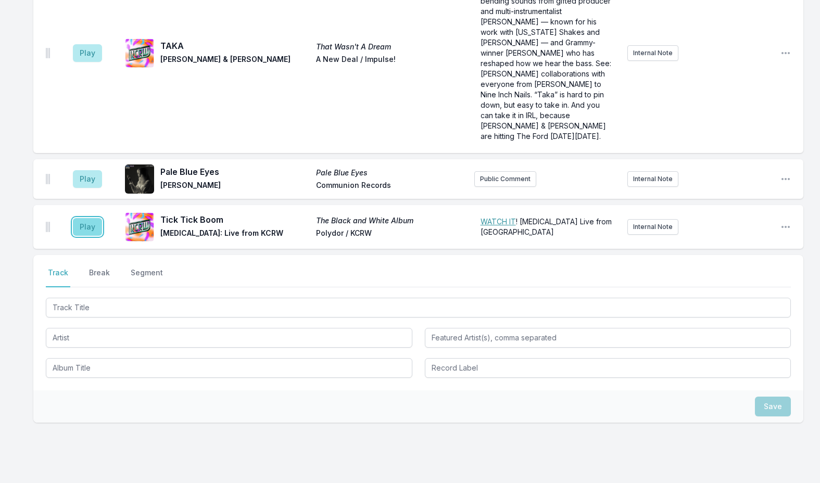
click at [85, 218] on button "Play" at bounding box center [87, 227] width 29 height 18
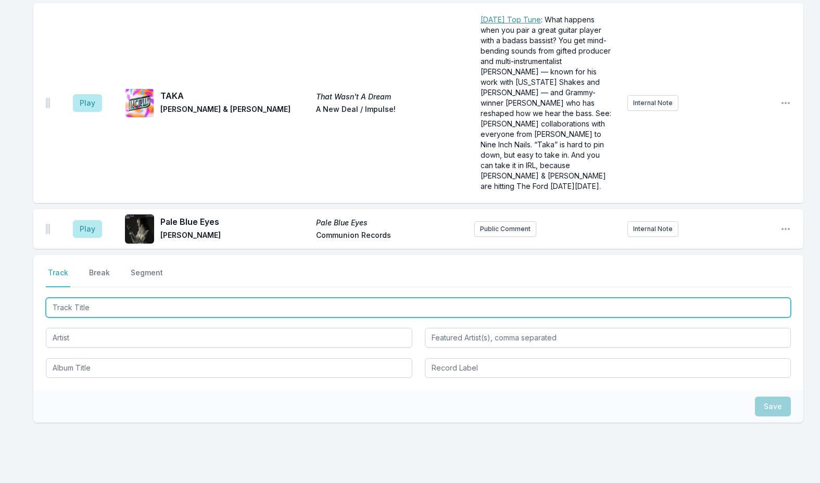
click at [76, 298] on input "Track Title" at bounding box center [418, 308] width 745 height 20
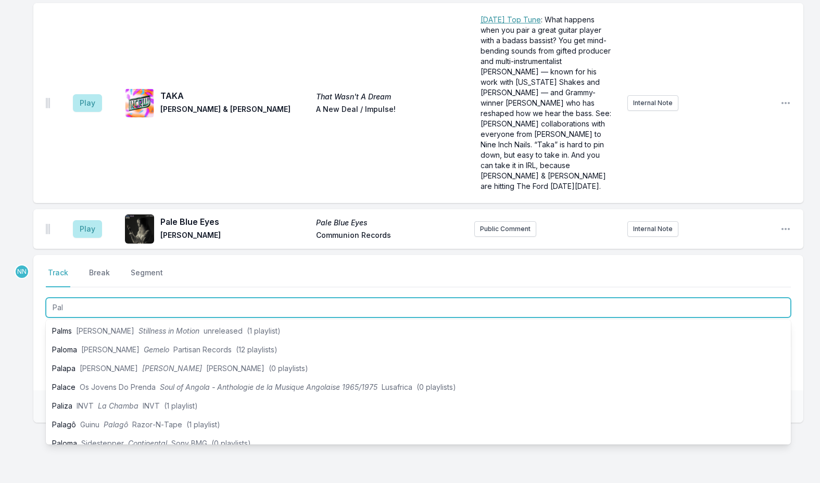
scroll to position [117, 0]
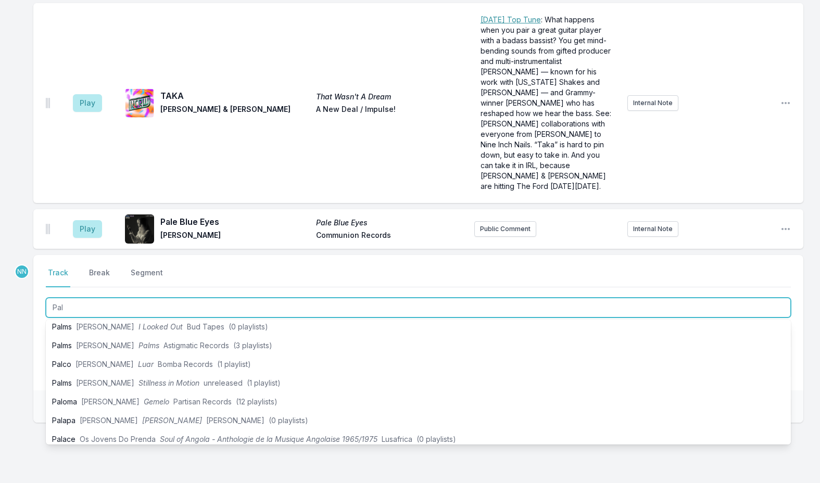
type input "Pal"
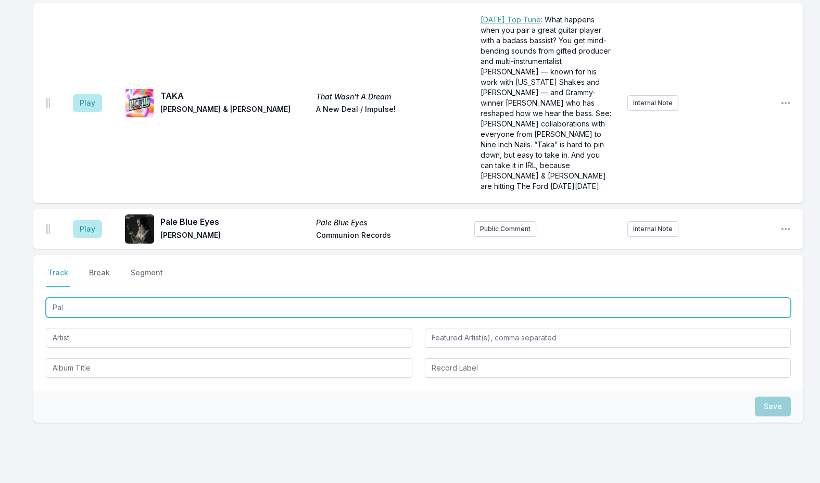
drag, startPoint x: 70, startPoint y: 268, endPoint x: 2, endPoint y: 270, distance: 68.8
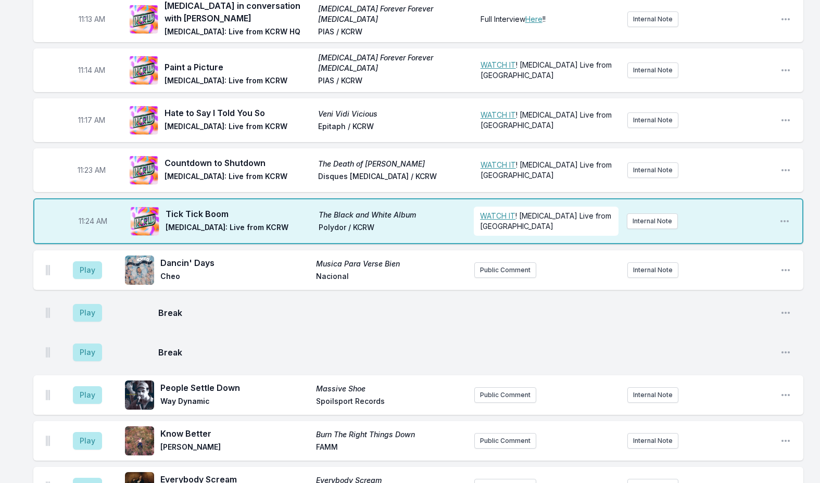
scroll to position [1826, 0]
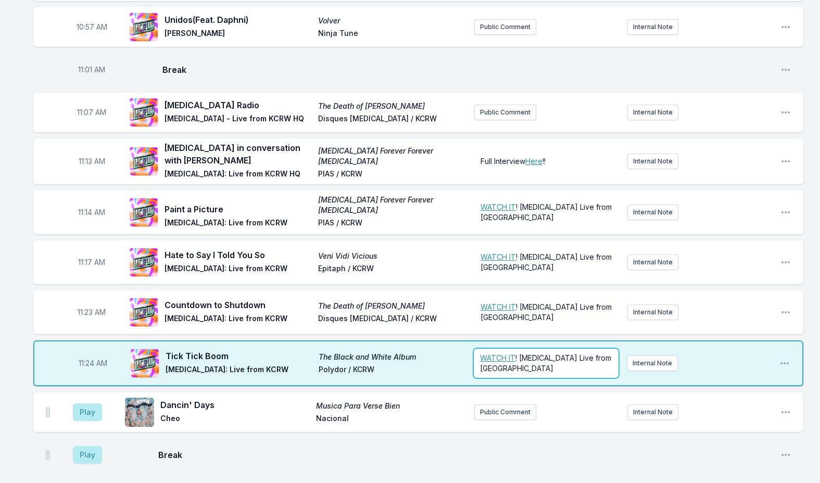
click at [605, 349] on div "﻿ WATCH IT ! The Hives Live from HQ" at bounding box center [546, 363] width 144 height 29
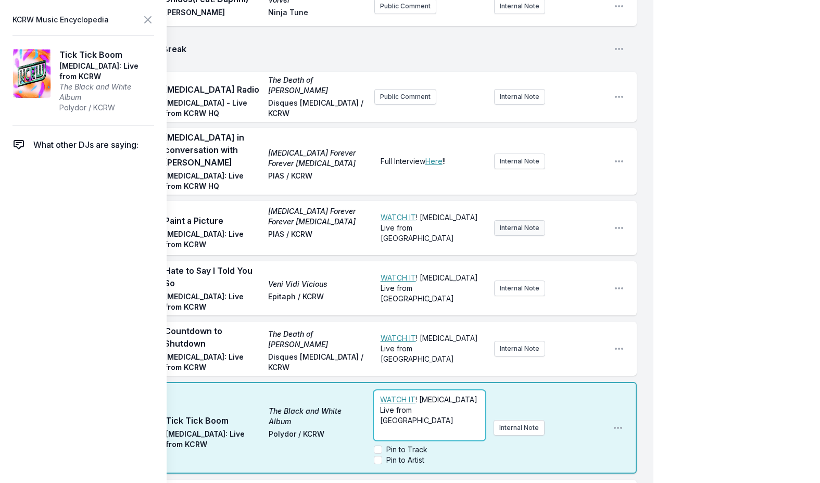
scroll to position [2035, 0]
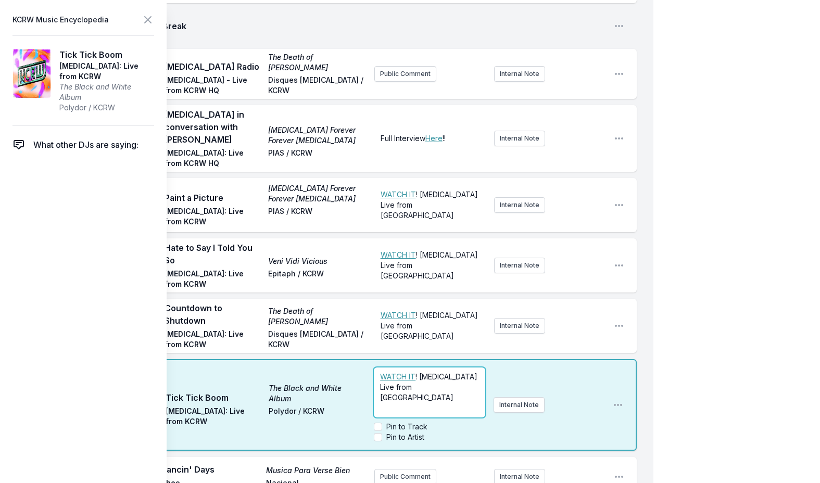
click at [440, 368] on div "﻿ WATCH IT ! The Hives Live from HQ" at bounding box center [429, 393] width 111 height 50
drag, startPoint x: 435, startPoint y: 358, endPoint x: 423, endPoint y: 343, distance: 19.3
click at [423, 368] on div "﻿ WATCH IT ! The Hives Live from HQ" at bounding box center [429, 393] width 111 height 50
click at [444, 372] on p "﻿ WATCH IT ! or come experience it yourself. We are giving away tickets to see …" at bounding box center [429, 393] width 98 height 42
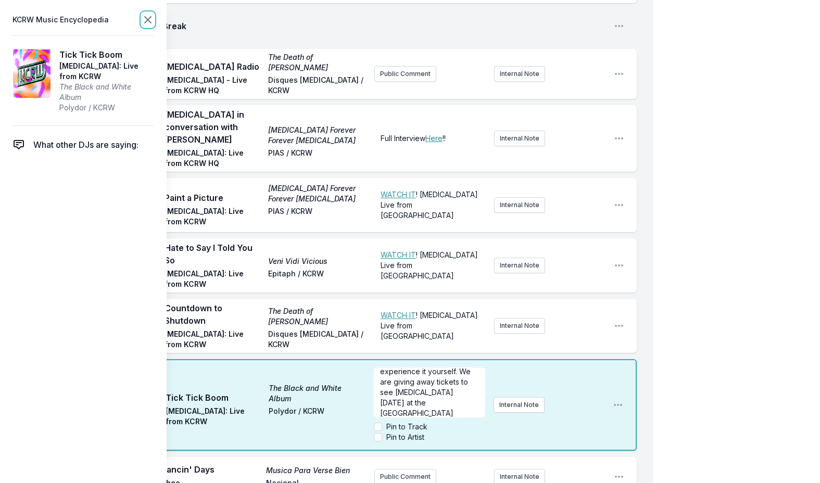
click at [150, 18] on icon at bounding box center [148, 20] width 6 height 6
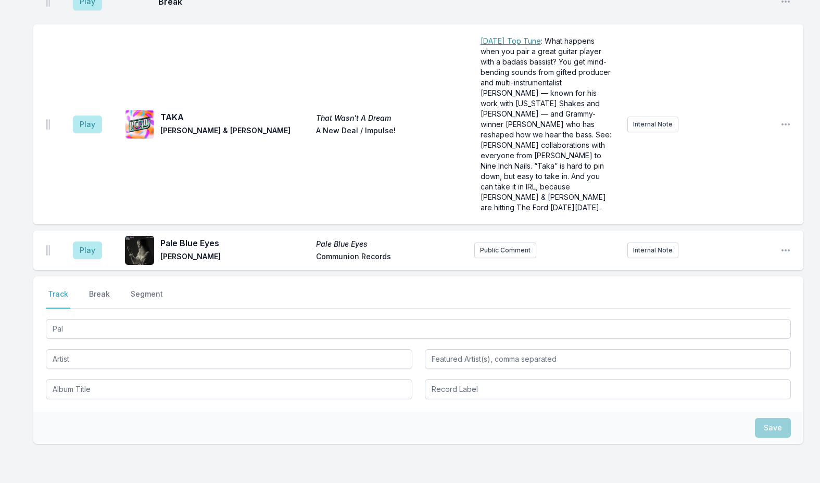
scroll to position [2972, 0]
click at [97, 289] on button "Break" at bounding box center [99, 299] width 25 height 20
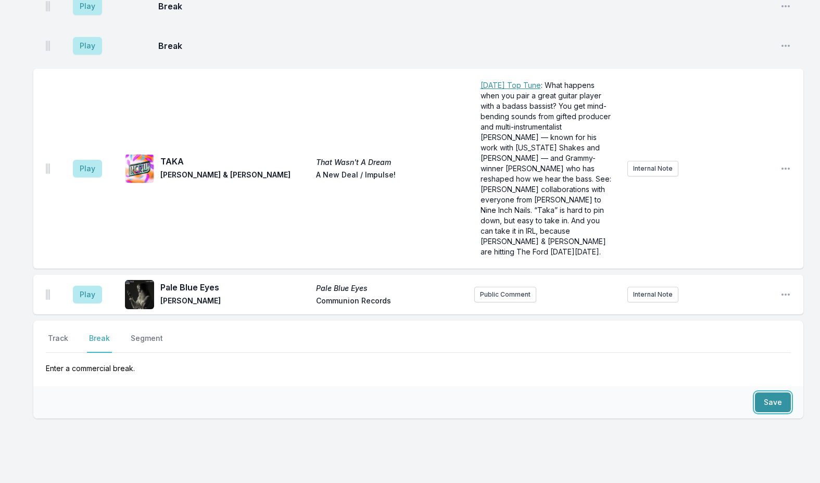
click at [765, 393] on button "Save" at bounding box center [773, 403] width 36 height 20
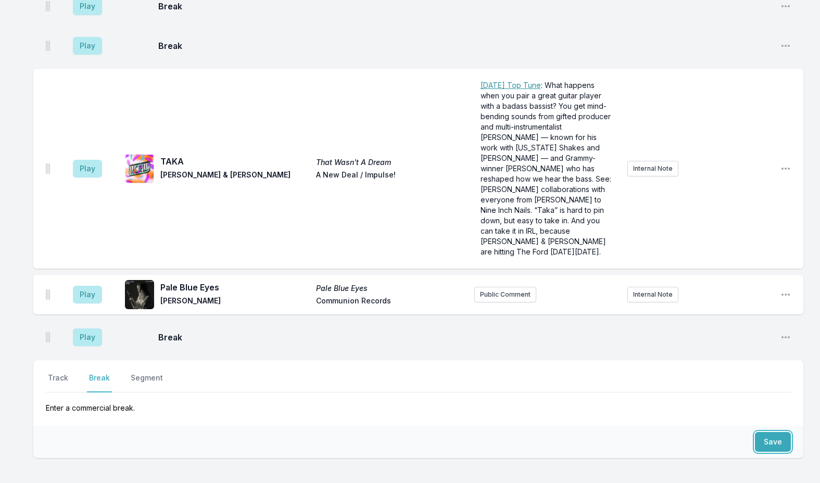
scroll to position [2967, 0]
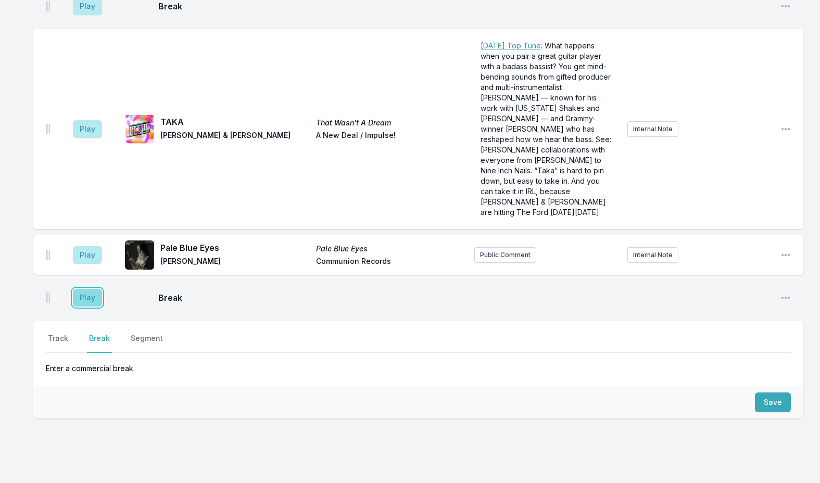
click at [83, 289] on button "Play" at bounding box center [87, 298] width 29 height 18
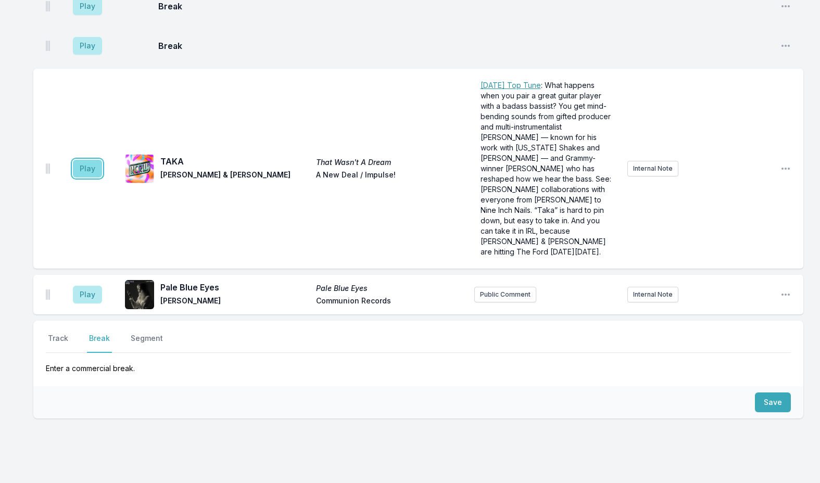
click at [88, 160] on button "Play" at bounding box center [87, 169] width 29 height 18
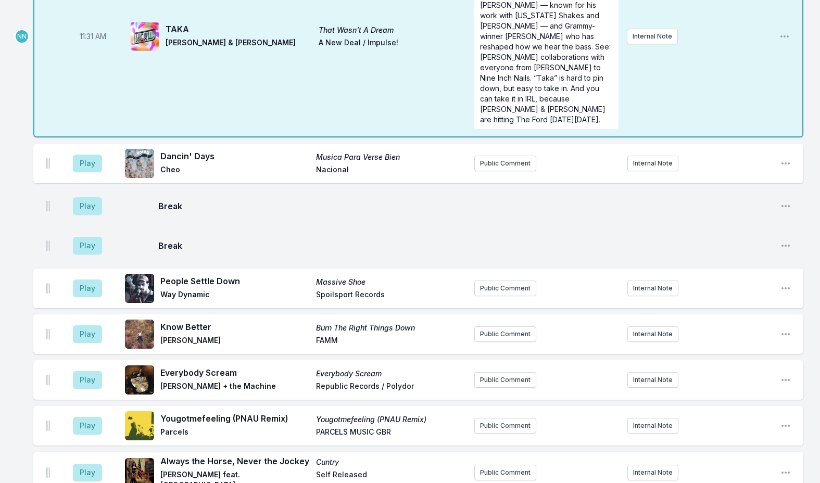
scroll to position [1977, 0]
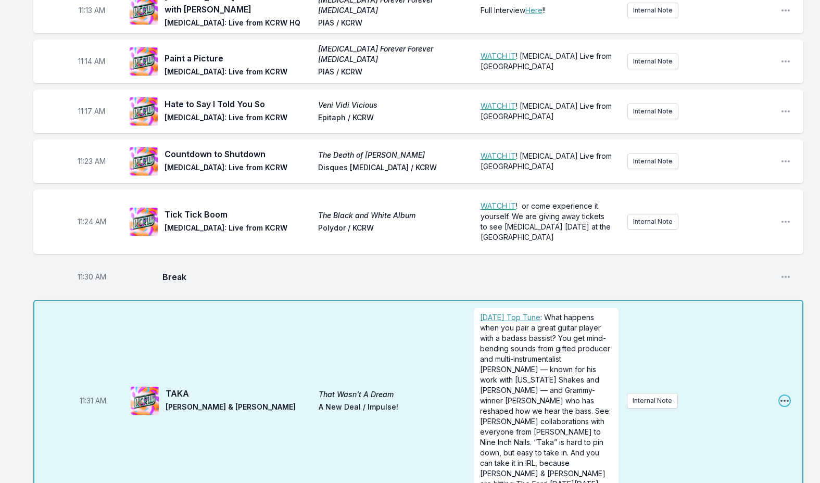
click at [780, 396] on icon "Open playlist item options" at bounding box center [785, 401] width 10 height 10
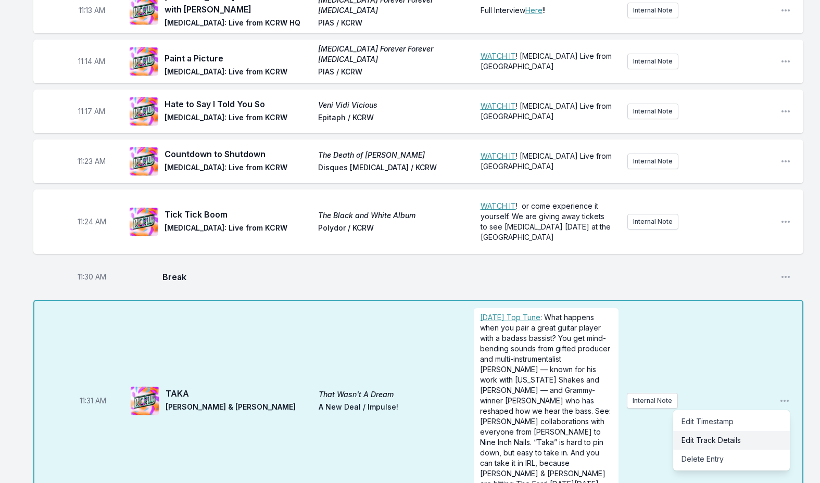
click at [716, 431] on button "Edit Track Details" at bounding box center [732, 440] width 117 height 19
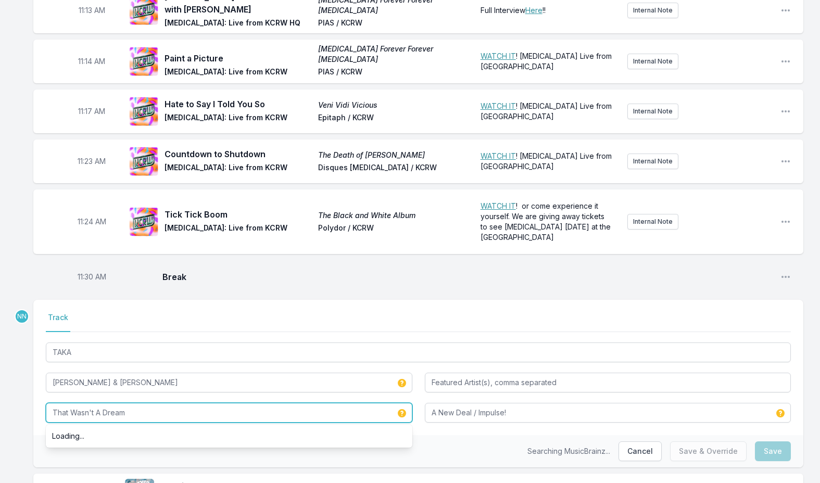
click at [291, 403] on input "That Wasn't A Dream" at bounding box center [229, 413] width 367 height 20
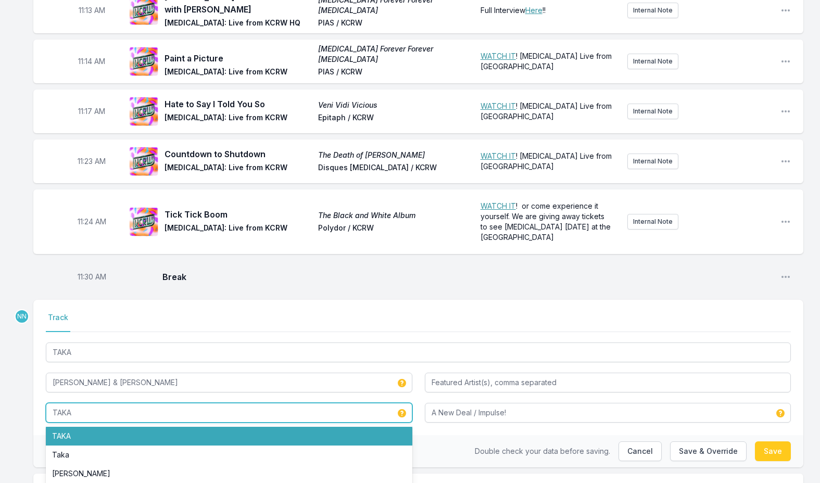
click at [231, 427] on li "TAKA" at bounding box center [229, 436] width 367 height 19
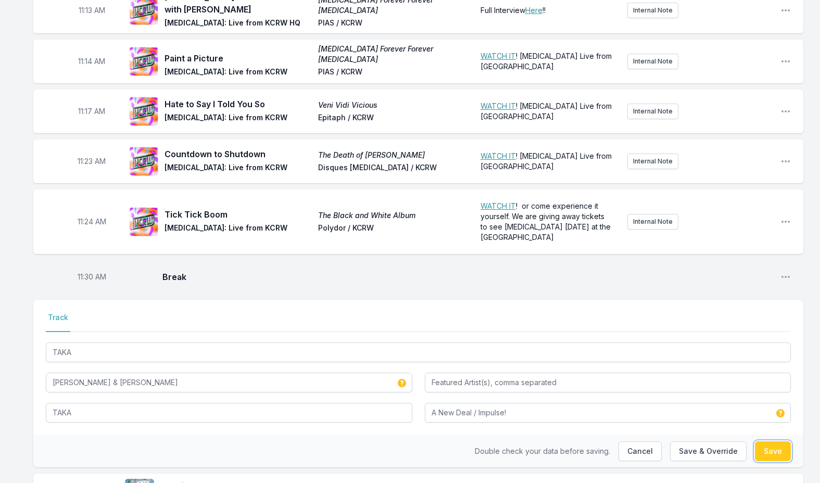
click at [777, 442] on button "Save" at bounding box center [773, 452] width 36 height 20
type input "That Wasn't A Dream"
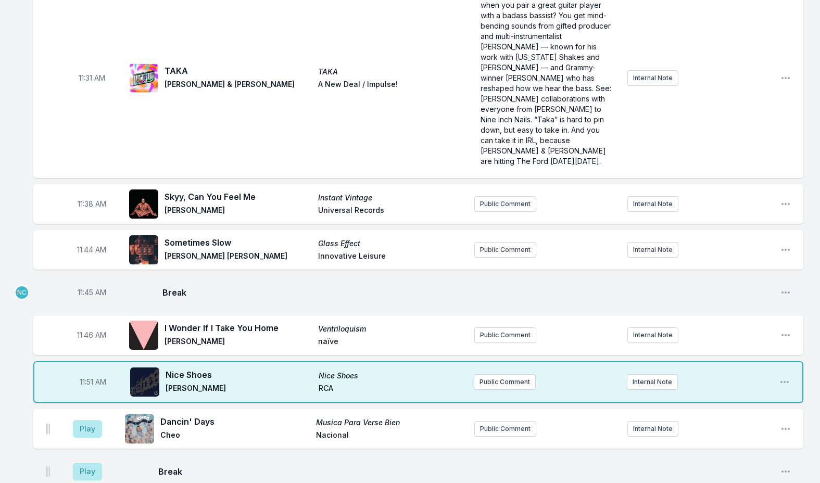
scroll to position [2238, 0]
